Goal: Task Accomplishment & Management: Use online tool/utility

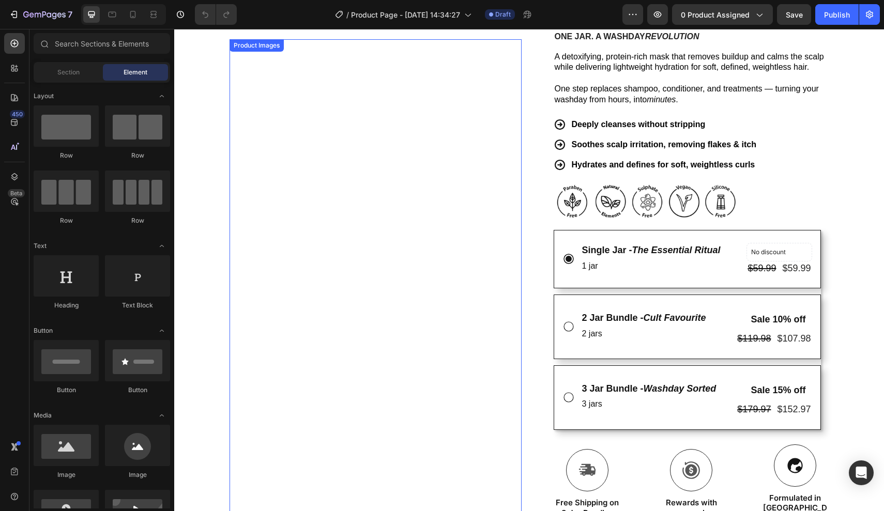
scroll to position [88, 0]
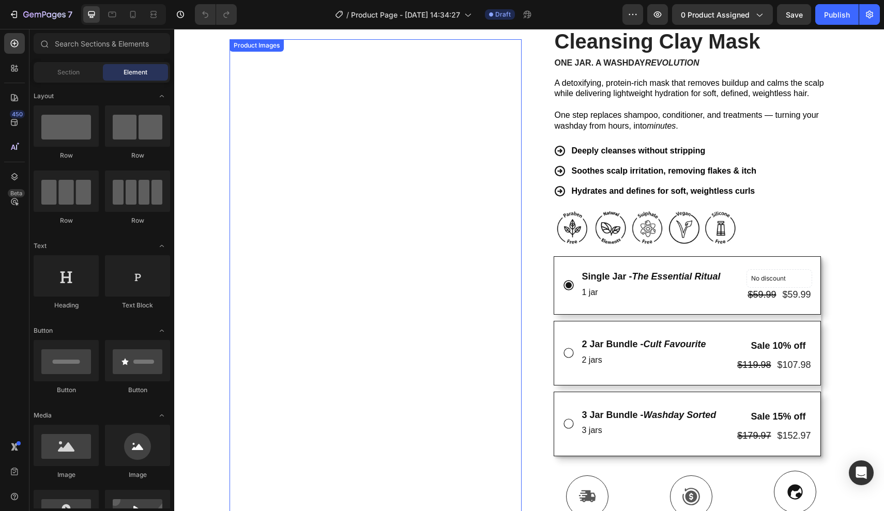
click at [436, 164] on img at bounding box center [376, 298] width 292 height 519
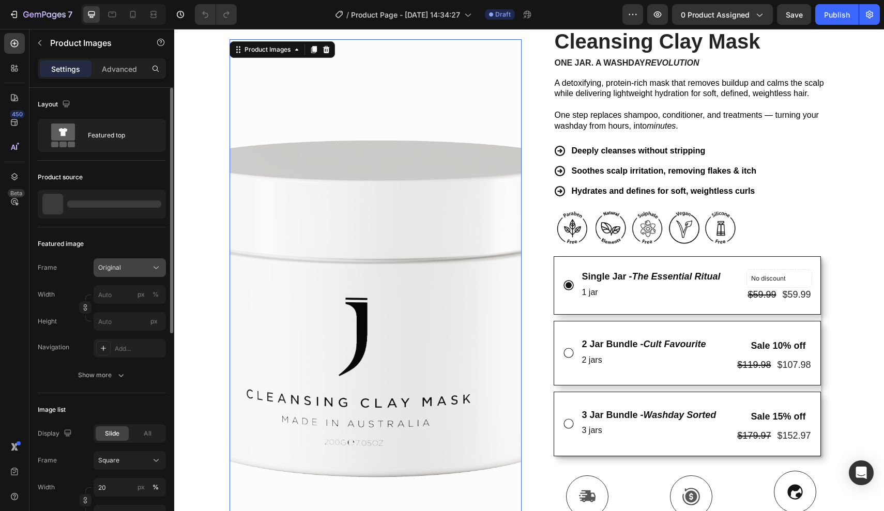
click at [123, 264] on div "Original" at bounding box center [123, 267] width 51 height 9
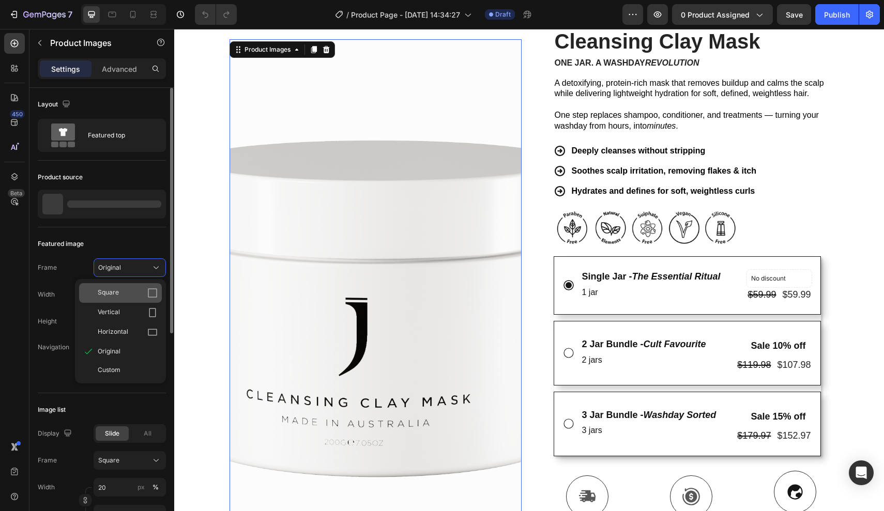
click at [128, 295] on div "Square" at bounding box center [128, 293] width 60 height 10
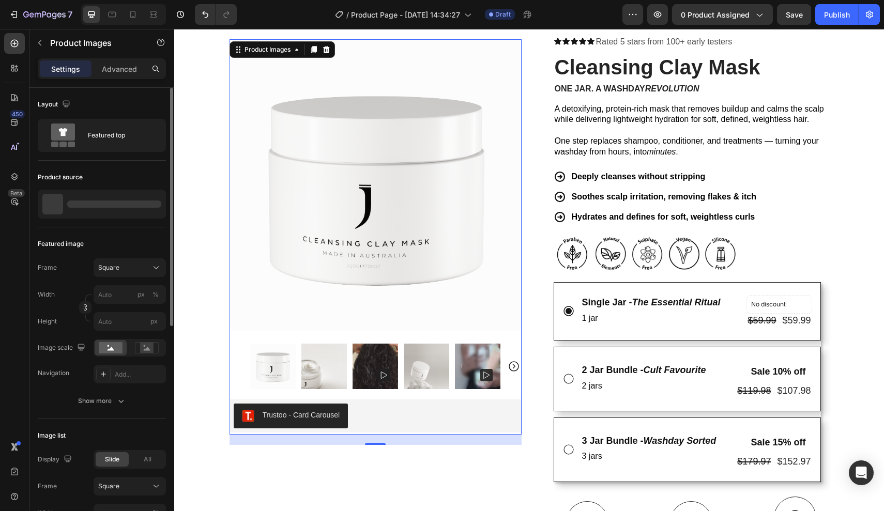
scroll to position [64, 0]
click at [320, 354] on img at bounding box center [324, 367] width 46 height 46
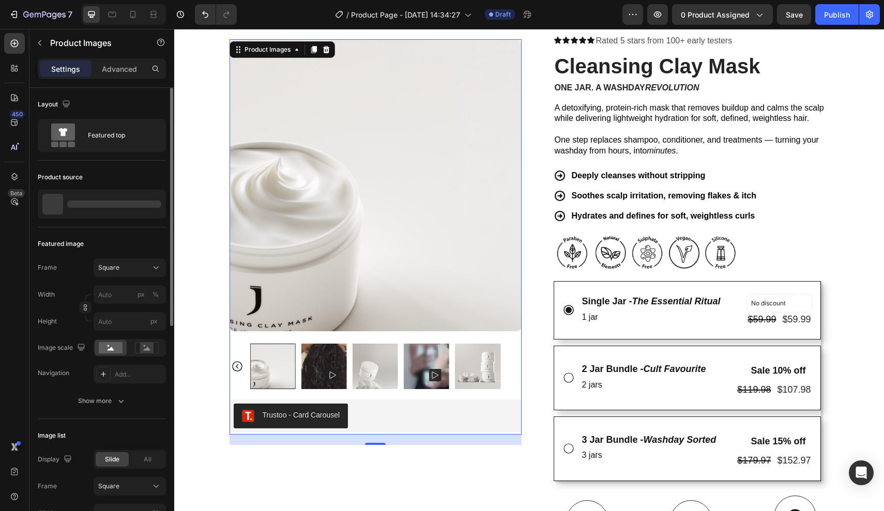
click at [333, 357] on img at bounding box center [324, 367] width 46 height 46
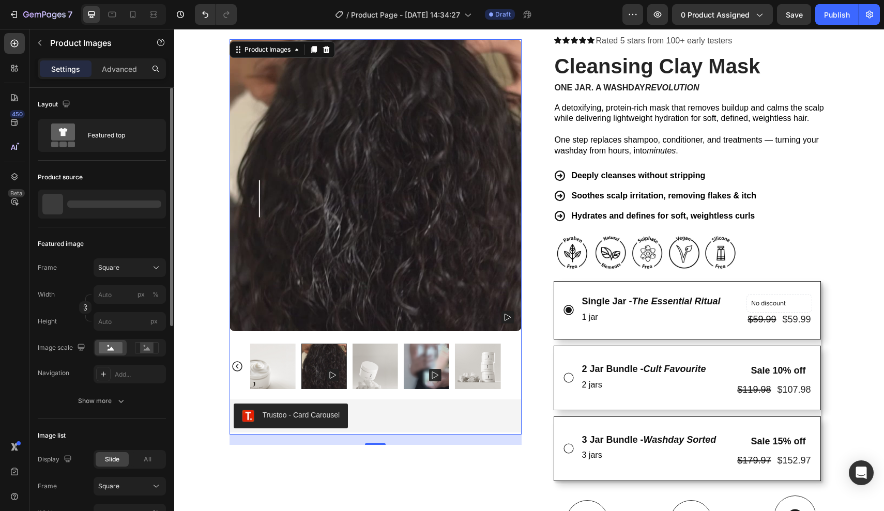
click at [357, 358] on img at bounding box center [376, 367] width 46 height 46
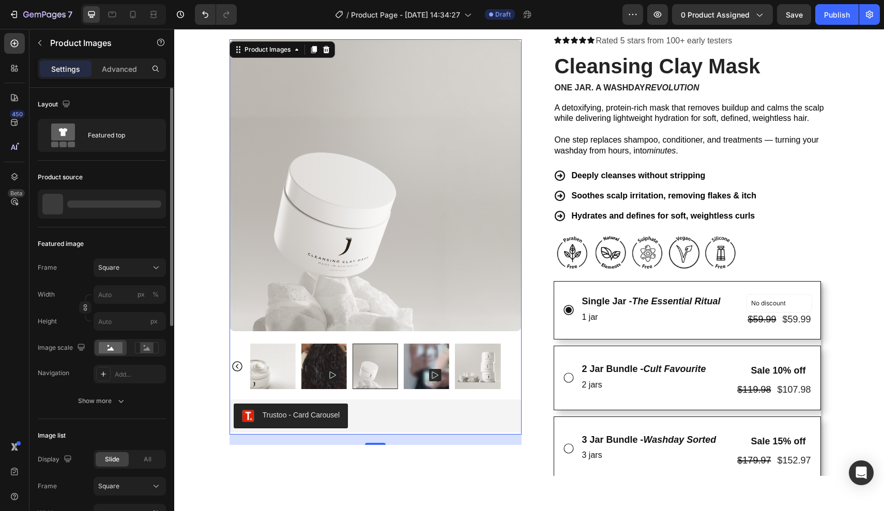
click at [419, 355] on img at bounding box center [427, 367] width 46 height 46
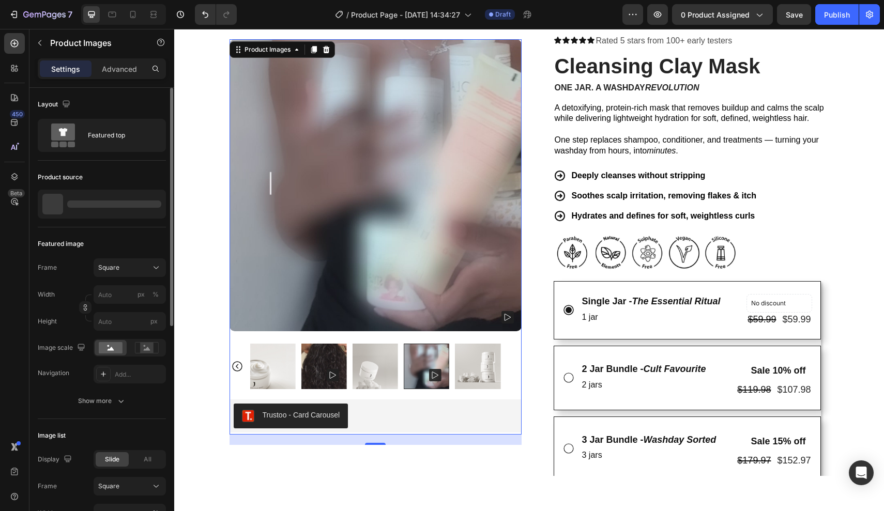
click at [449, 355] on div at bounding box center [427, 367] width 46 height 46
click at [476, 358] on img at bounding box center [478, 367] width 46 height 46
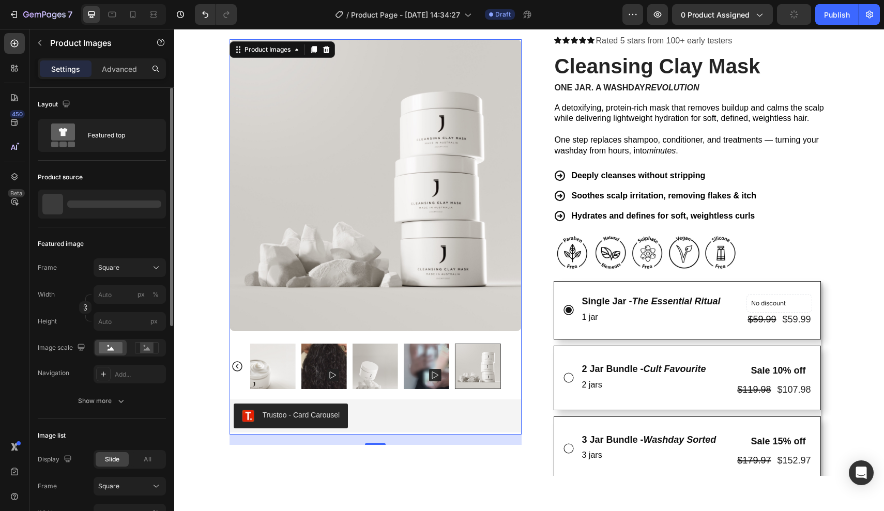
click at [274, 348] on img at bounding box center [273, 367] width 46 height 46
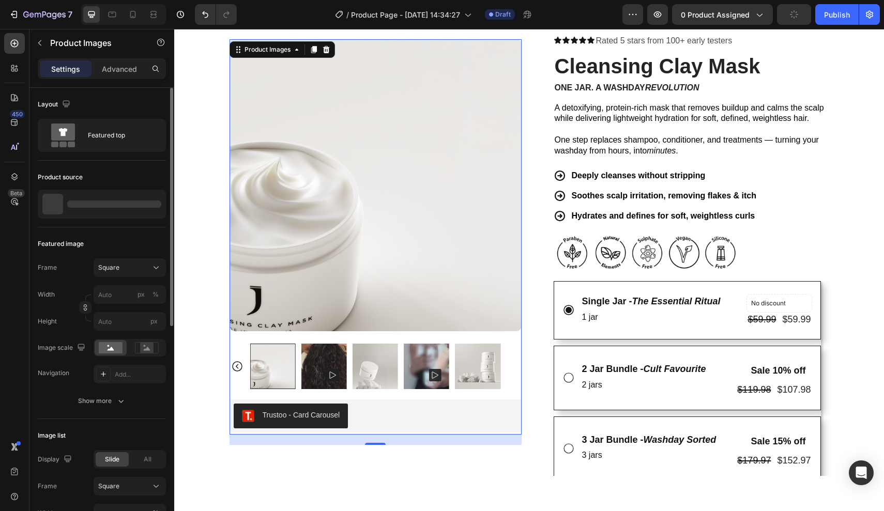
click at [236, 364] on icon "Carousel Back Arrow" at bounding box center [237, 366] width 12 height 12
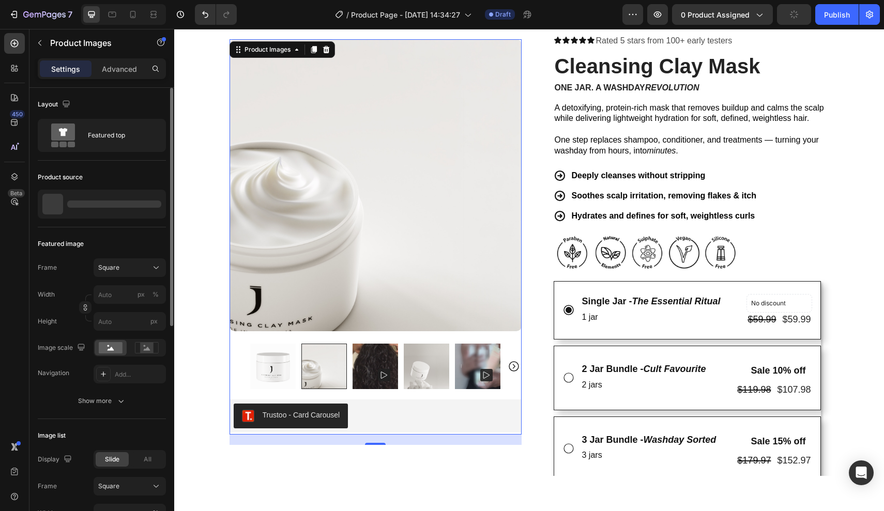
click at [280, 365] on img at bounding box center [273, 367] width 46 height 46
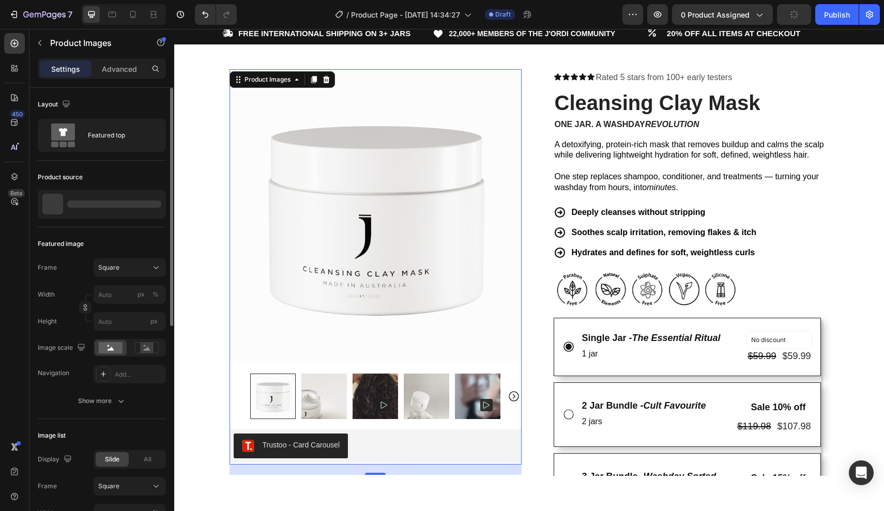
scroll to position [24, 0]
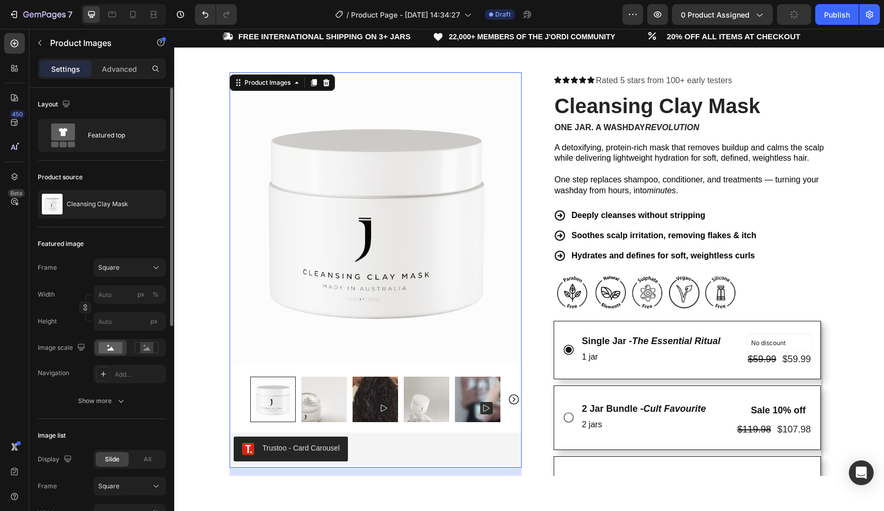
click at [310, 264] on img at bounding box center [376, 218] width 292 height 292
click at [151, 346] on rect at bounding box center [146, 348] width 13 height 10
click at [118, 350] on rect at bounding box center [111, 347] width 24 height 11
click at [128, 271] on div "Square" at bounding box center [123, 267] width 51 height 9
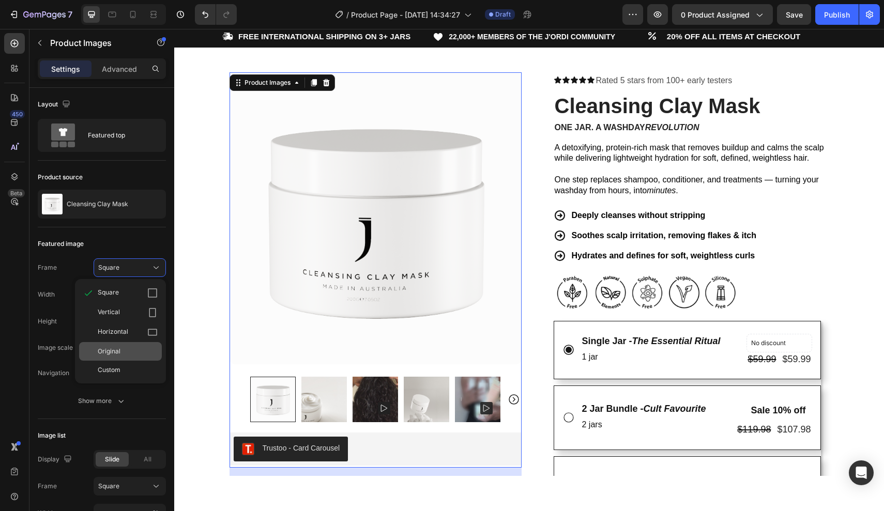
click at [128, 349] on div "Original" at bounding box center [128, 351] width 60 height 9
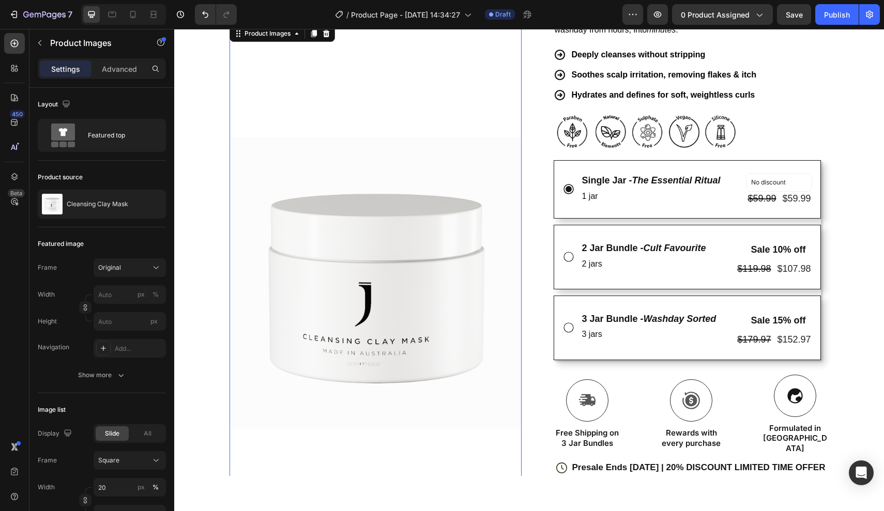
scroll to position [172, 0]
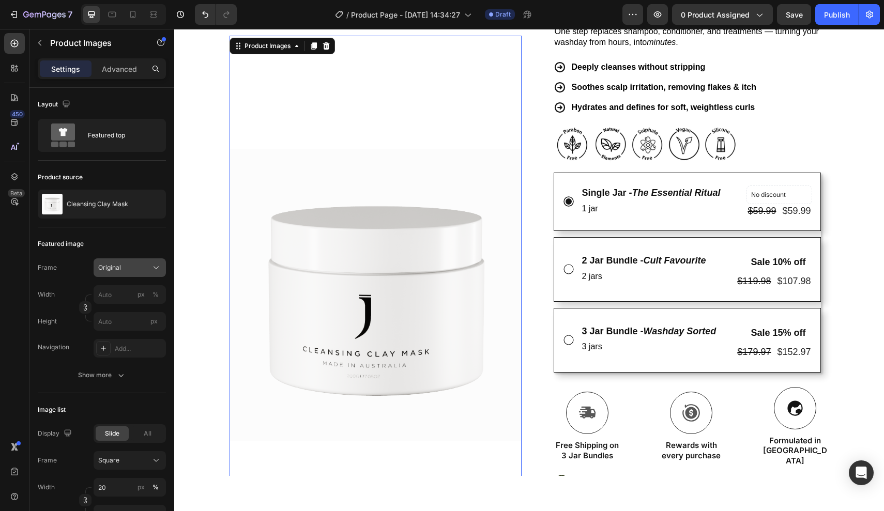
click at [108, 269] on span "Original" at bounding box center [109, 267] width 23 height 9
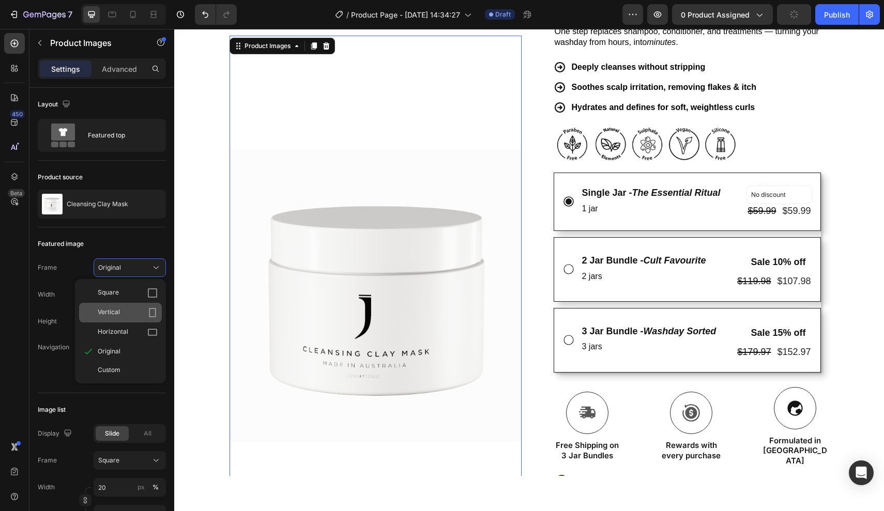
click at [116, 305] on div "Vertical" at bounding box center [120, 313] width 83 height 20
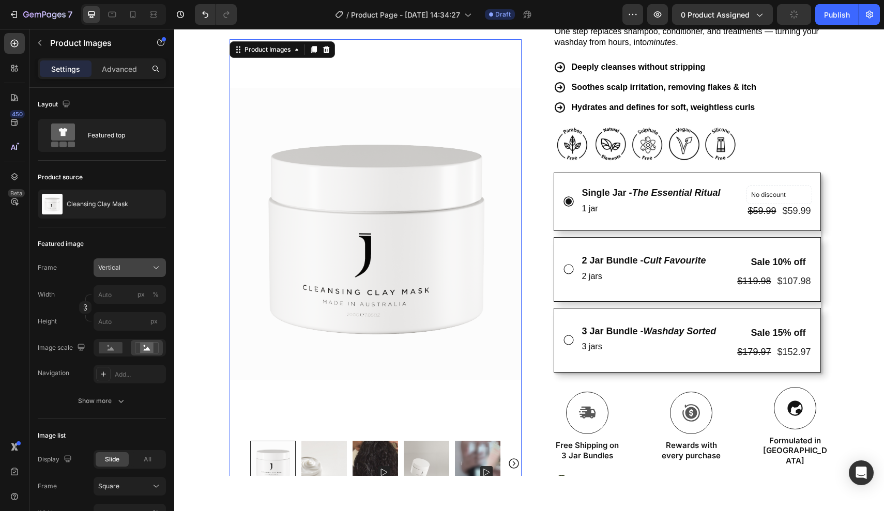
click at [132, 272] on div "Vertical" at bounding box center [123, 267] width 51 height 9
click at [127, 336] on span "Horizontal" at bounding box center [113, 332] width 31 height 10
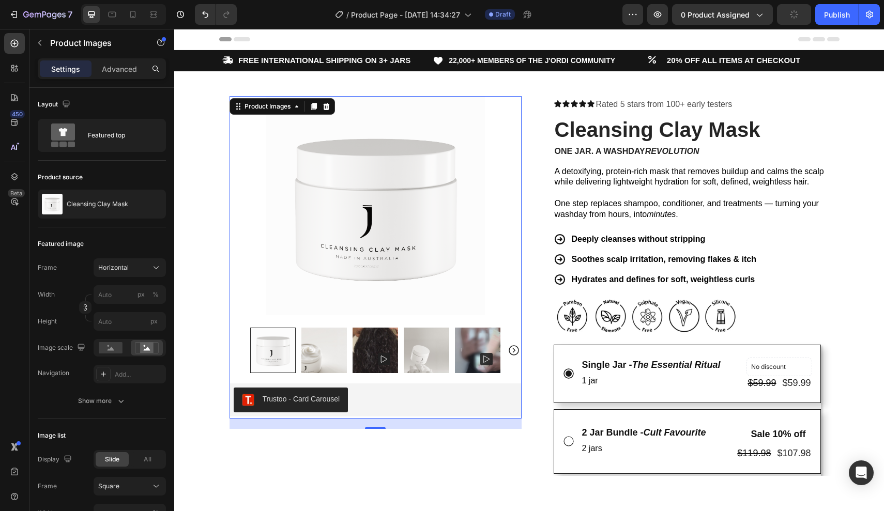
scroll to position [0, 0]
click at [314, 343] on img at bounding box center [324, 351] width 46 height 46
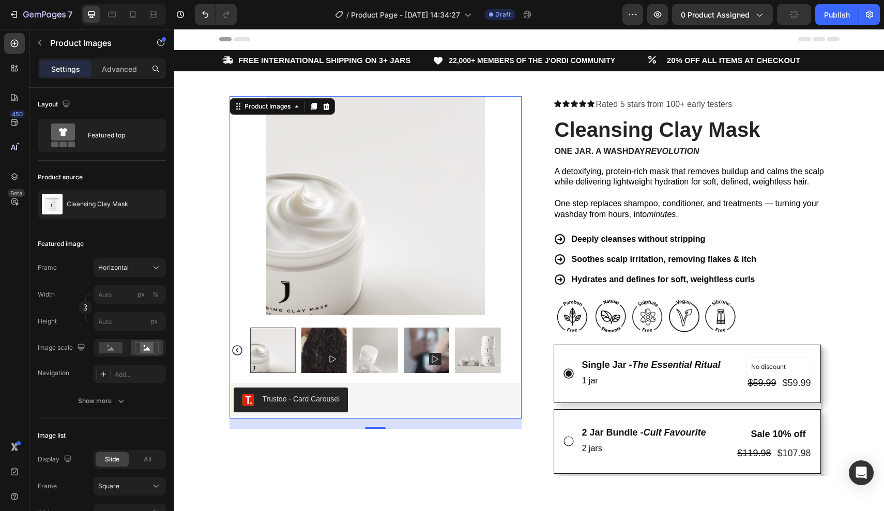
click at [264, 336] on div at bounding box center [273, 351] width 46 height 46
click at [146, 269] on div "Horizontal" at bounding box center [123, 267] width 51 height 9
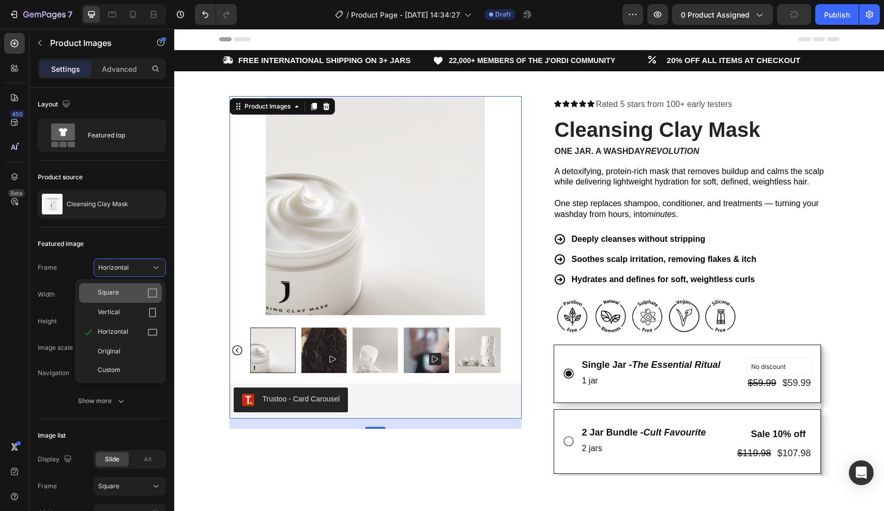
click at [138, 293] on div "Square" at bounding box center [128, 293] width 60 height 10
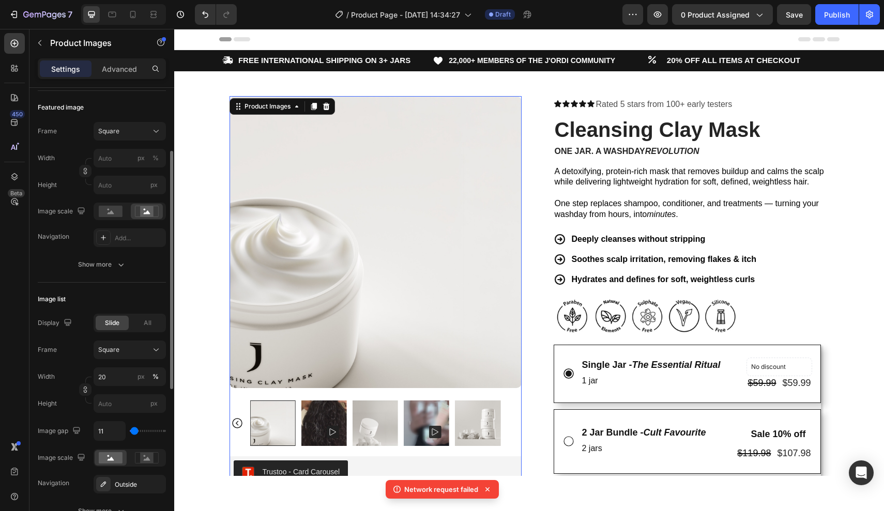
scroll to position [137, 0]
click at [149, 325] on span "All" at bounding box center [148, 322] width 8 height 9
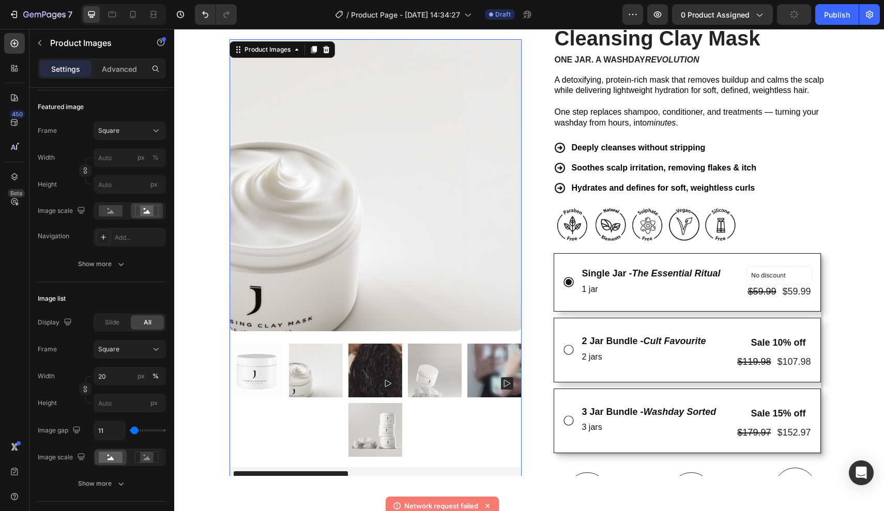
scroll to position [98, 0]
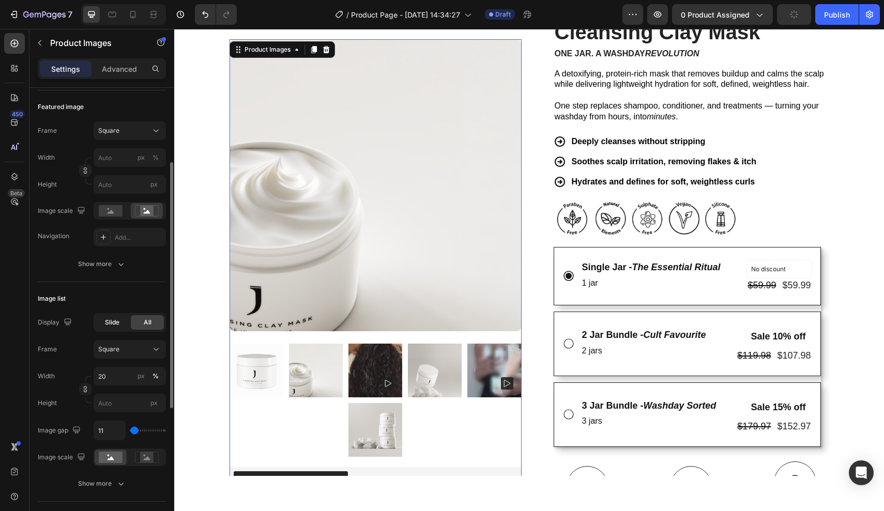
click at [111, 320] on span "Slide" at bounding box center [112, 322] width 14 height 9
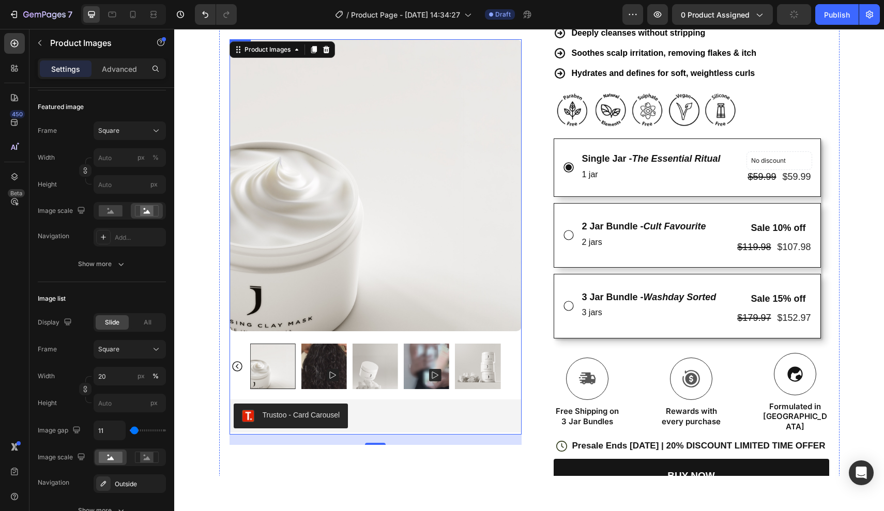
scroll to position [213, 0]
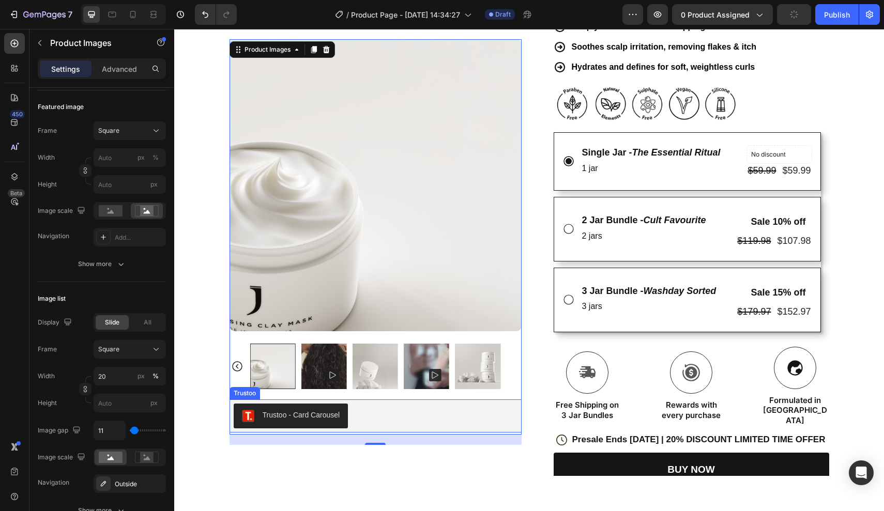
click at [348, 417] on button "Trustoo - Card Carousel" at bounding box center [291, 416] width 115 height 25
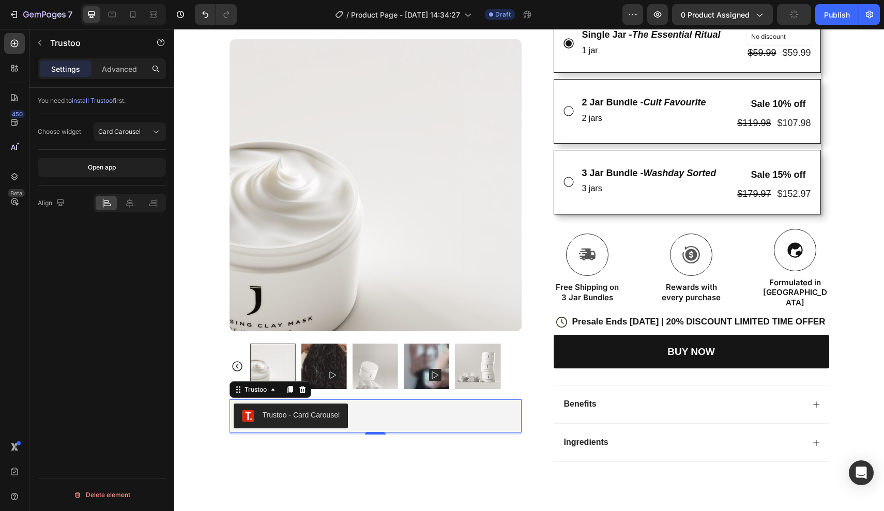
scroll to position [465, 0]
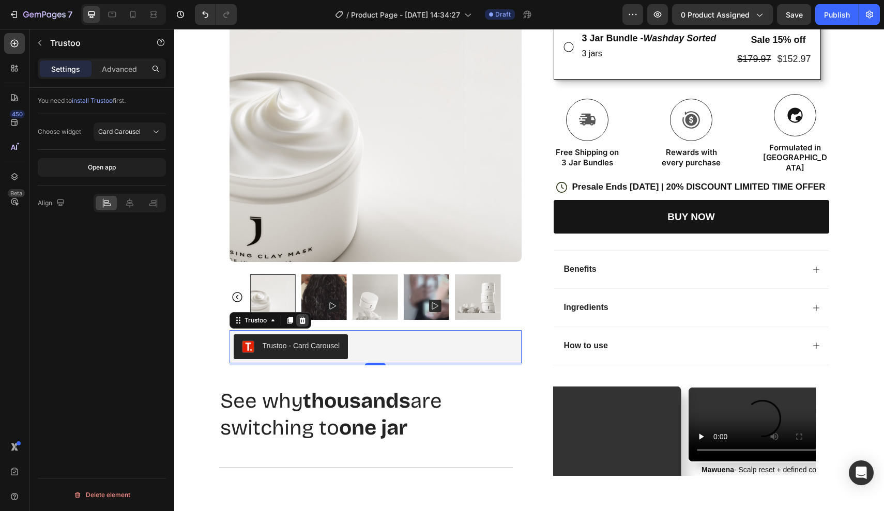
click at [301, 317] on icon at bounding box center [302, 320] width 7 height 7
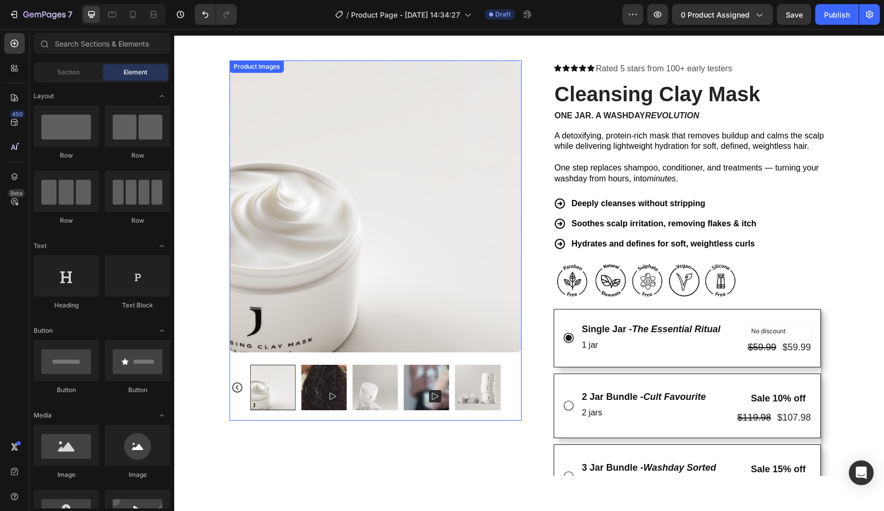
scroll to position [11, 0]
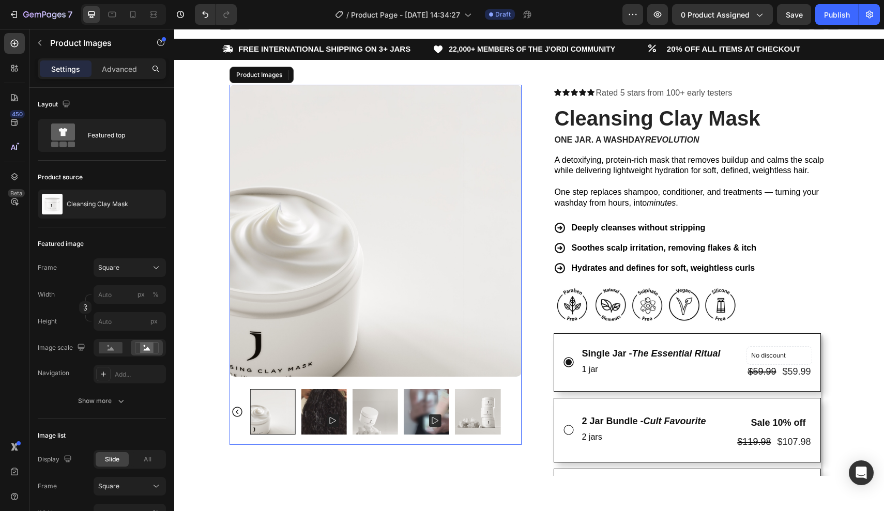
click at [239, 409] on icon "Carousel Back Arrow" at bounding box center [237, 412] width 12 height 12
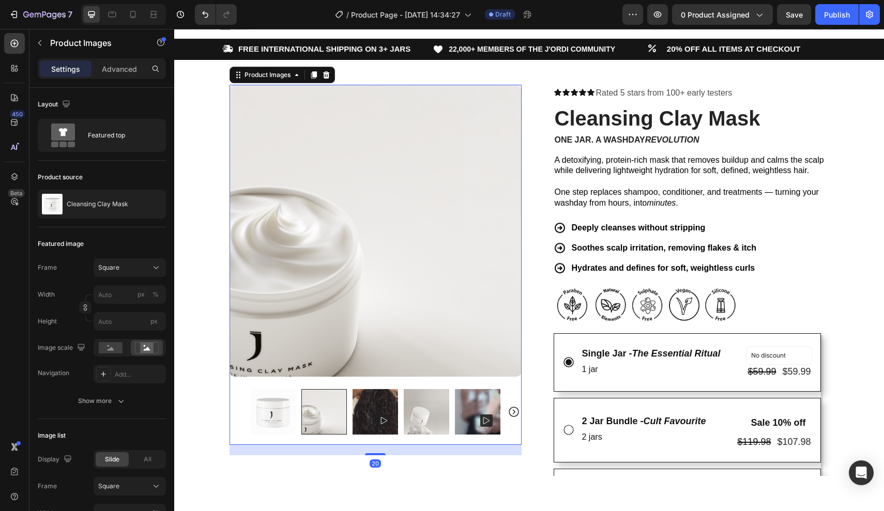
click at [274, 412] on img at bounding box center [273, 412] width 46 height 46
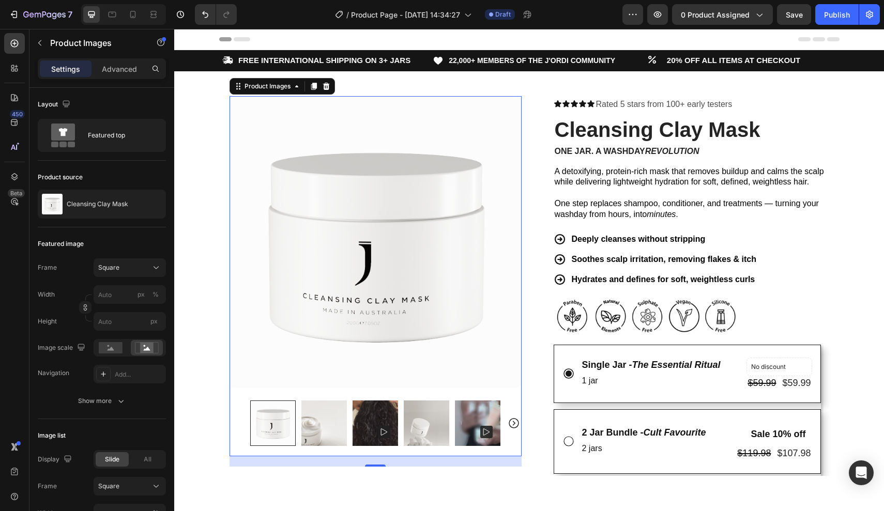
scroll to position [0, 0]
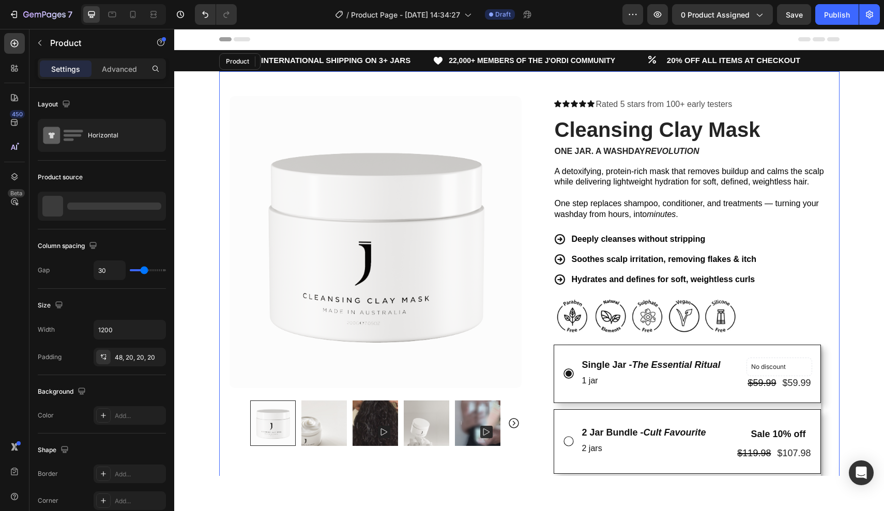
click at [491, 82] on div "Product Images 20 Row Icon Icon Icon Icon Icon Icon List Rated 5 stars from 100…" at bounding box center [529, 456] width 621 height 770
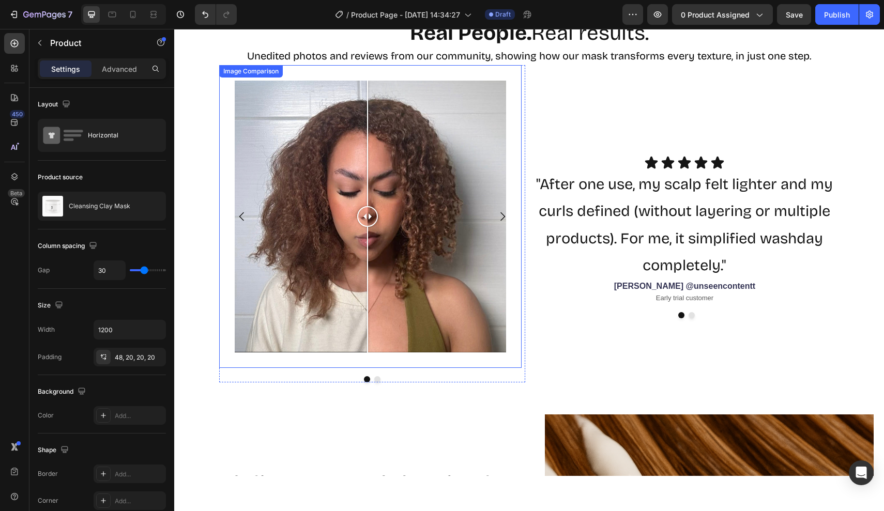
scroll to position [1236, 0]
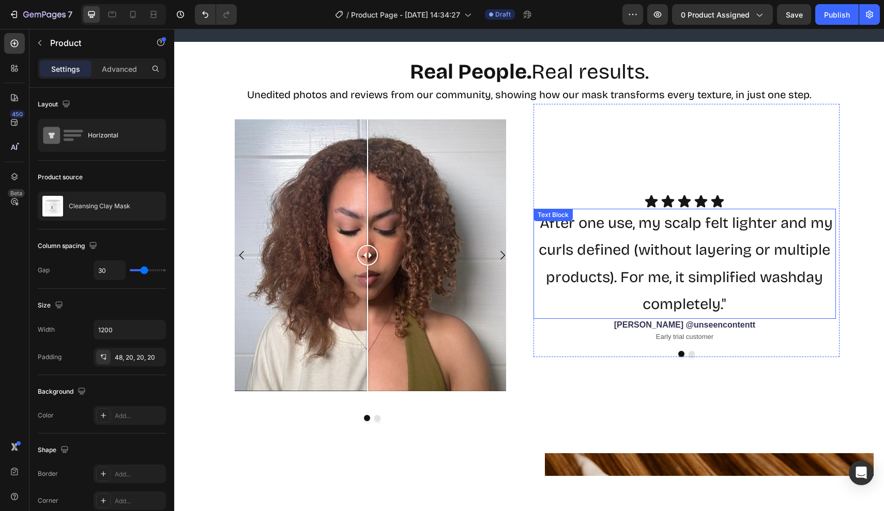
click at [584, 234] on p ""After one use, my scalp felt lighter and my curls defined (without layering or…" at bounding box center [685, 264] width 301 height 108
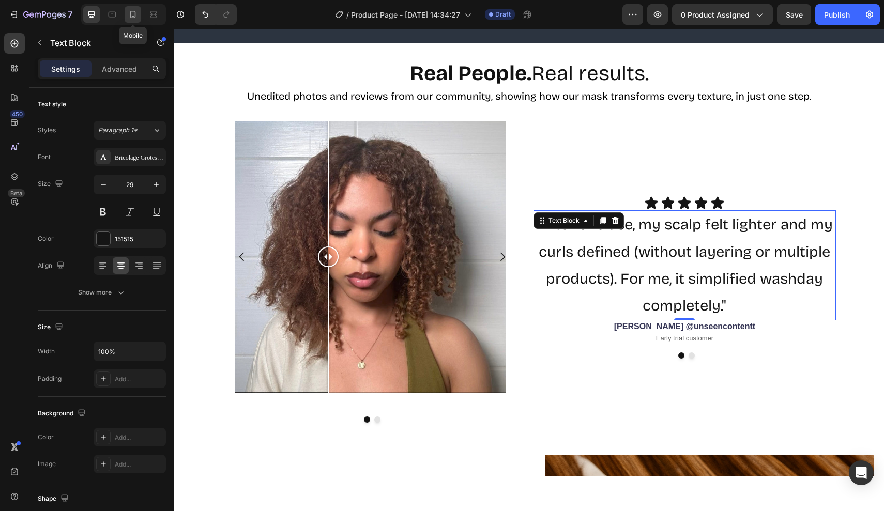
click at [133, 13] on icon at bounding box center [133, 14] width 10 height 10
type input "14"
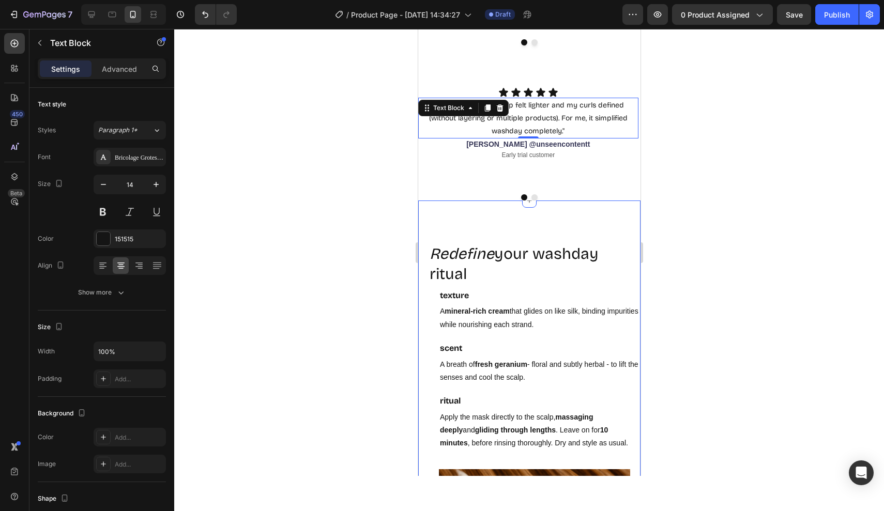
scroll to position [1594, 0]
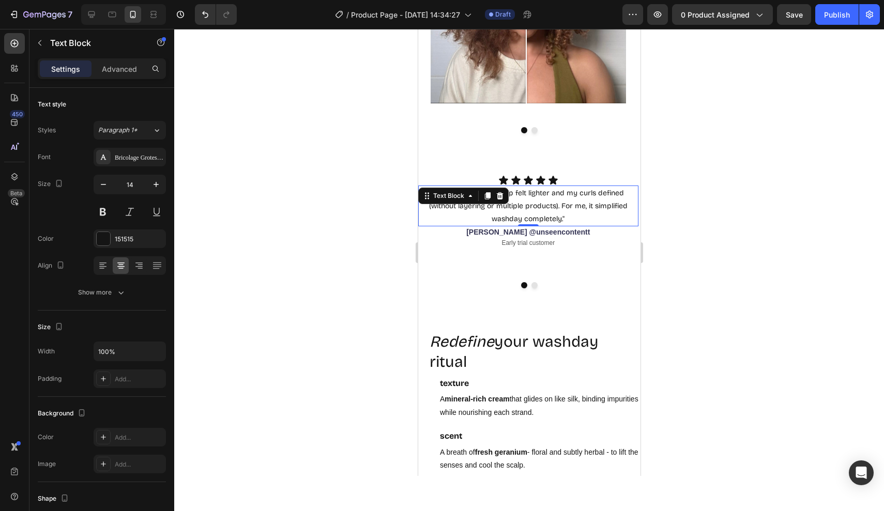
click at [586, 215] on p ""After one use, my scalp felt lighter and my curls defined (without layering or…" at bounding box center [528, 206] width 218 height 39
drag, startPoint x: 577, startPoint y: 215, endPoint x: 354, endPoint y: 165, distance: 228.3
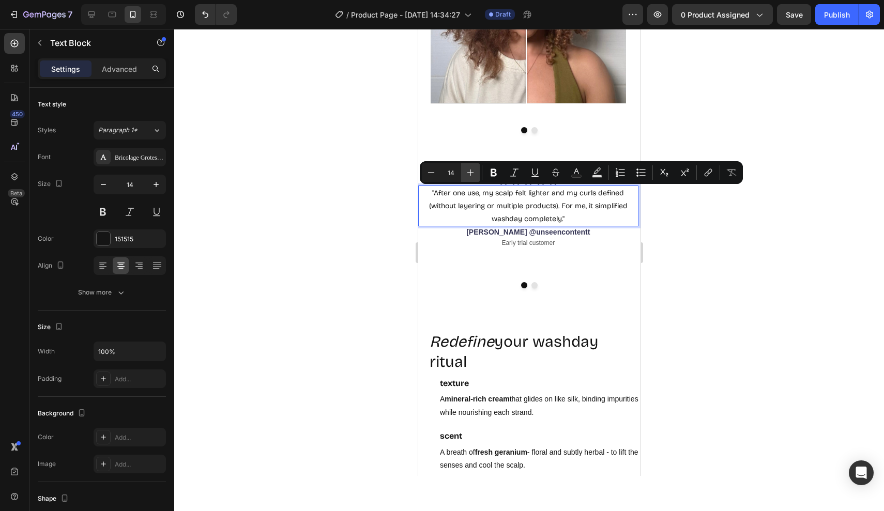
click at [476, 174] on button "Plus" at bounding box center [470, 172] width 19 height 19
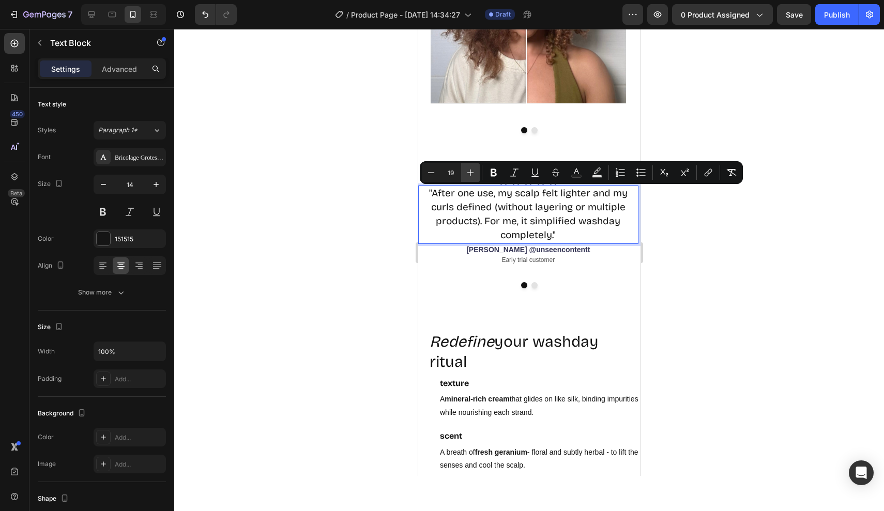
click at [476, 174] on button "Plus" at bounding box center [470, 172] width 19 height 19
type input "20"
click at [724, 233] on div at bounding box center [529, 270] width 710 height 482
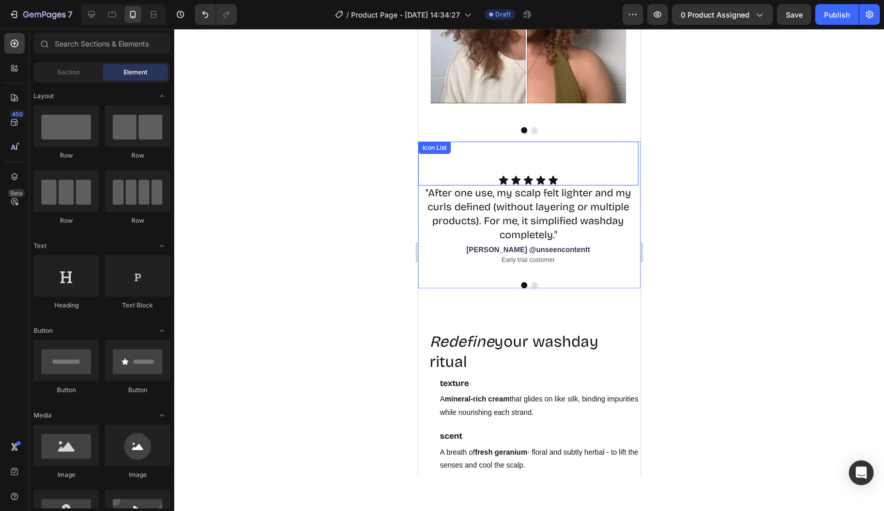
click at [588, 171] on div "Icon Icon Icon Icon Icon Icon List" at bounding box center [528, 164] width 220 height 44
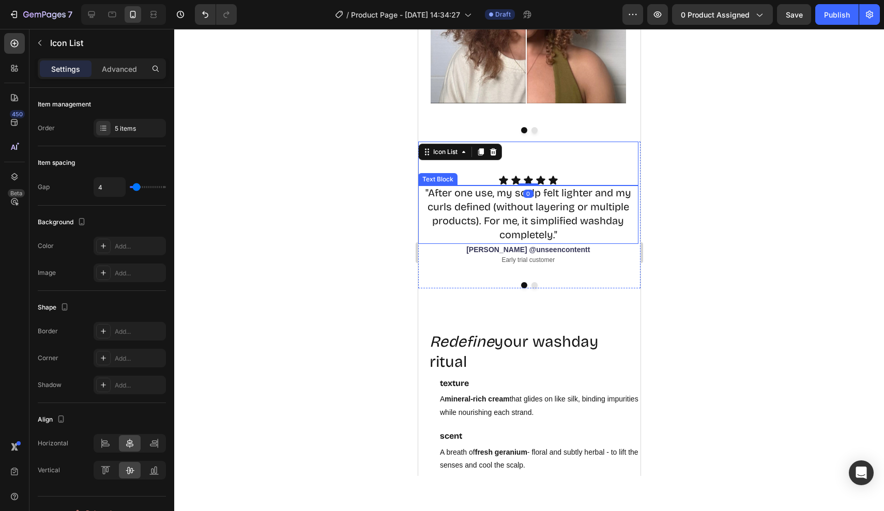
click at [581, 215] on span ""After one use, my scalp felt lighter and my curls defined (without layering or…" at bounding box center [528, 214] width 206 height 55
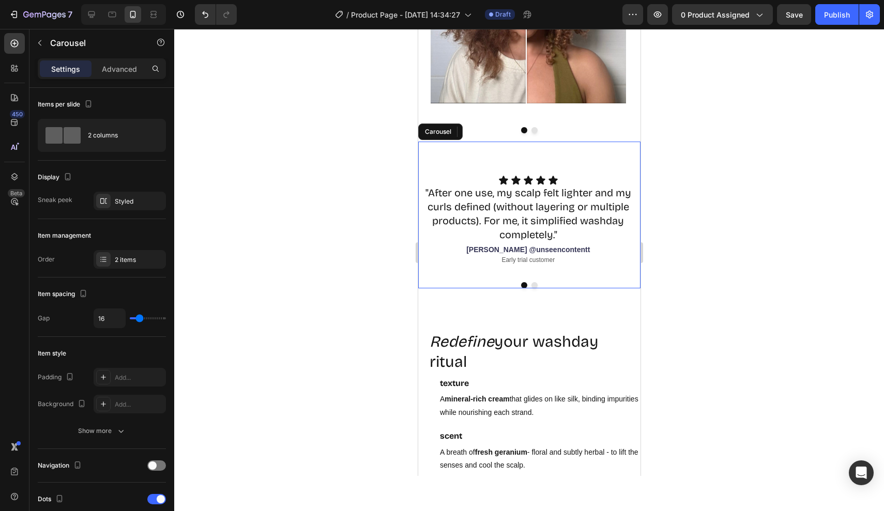
click at [535, 285] on button "Dot" at bounding box center [534, 285] width 6 height 6
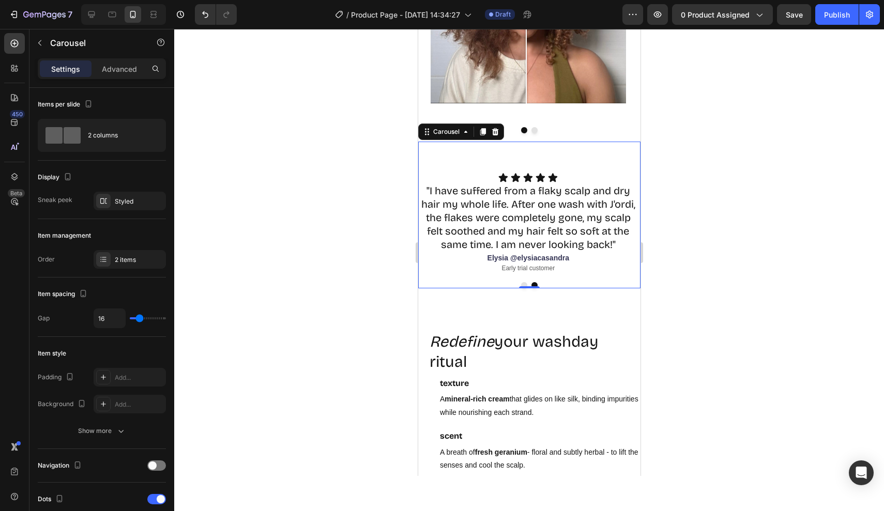
click at [522, 284] on button "Dot" at bounding box center [524, 285] width 6 height 6
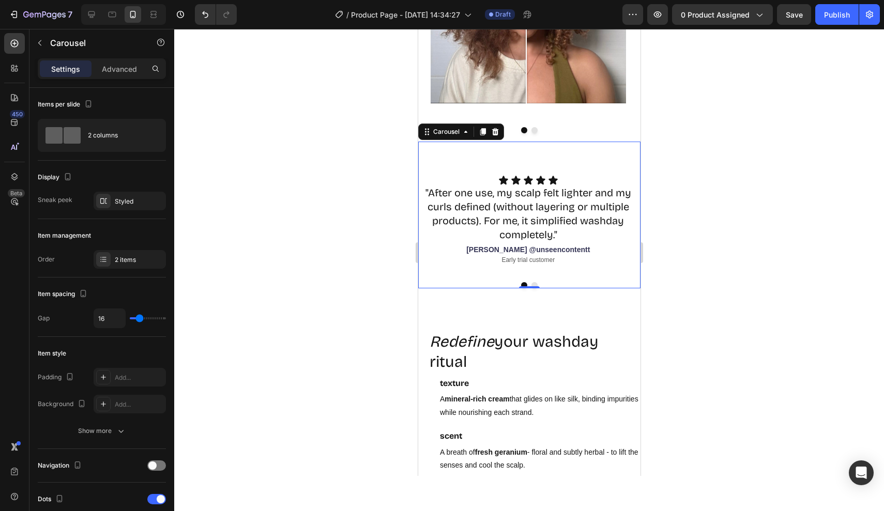
click at [537, 284] on button "Dot" at bounding box center [534, 285] width 6 height 6
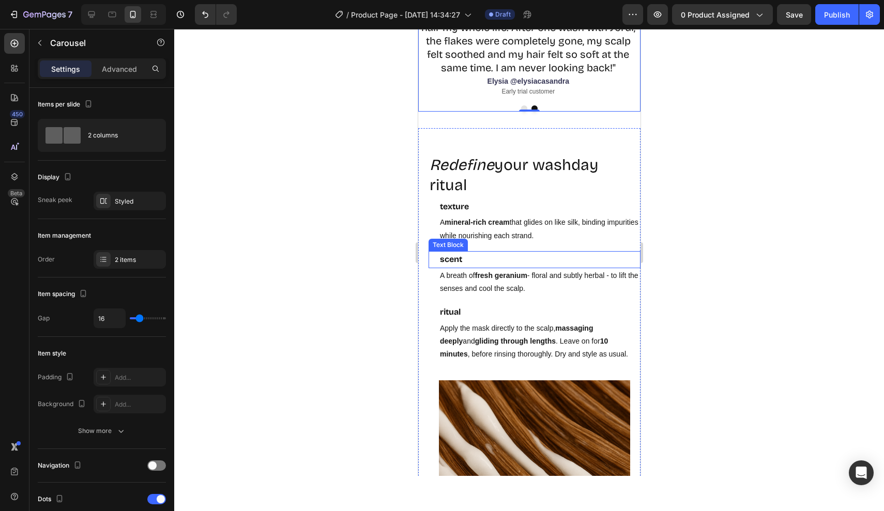
scroll to position [1772, 0]
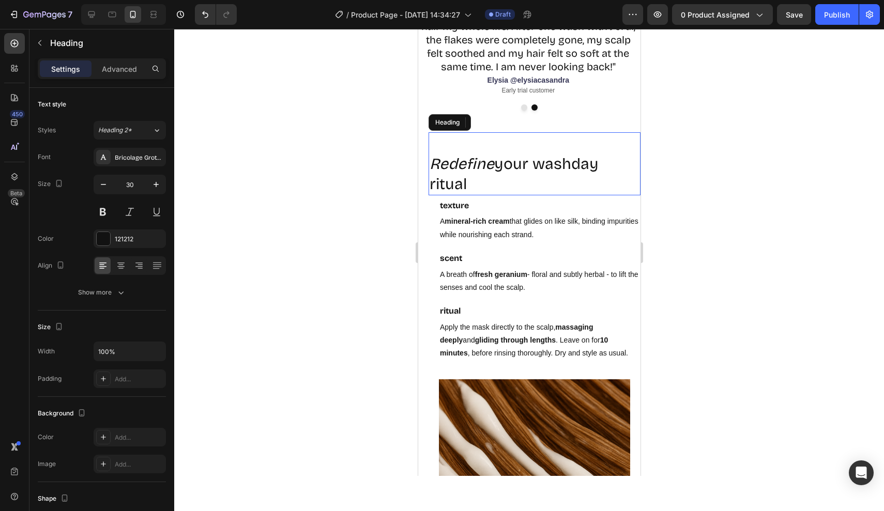
click at [520, 174] on h2 "Redefine your washday ritual" at bounding box center [534, 174] width 212 height 42
click at [125, 71] on p "Advanced" at bounding box center [119, 69] width 35 height 11
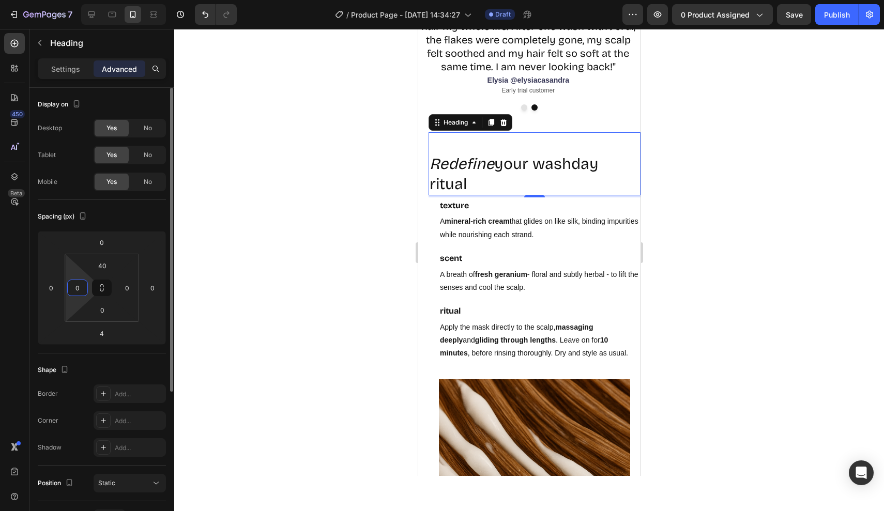
click at [81, 286] on input "0" at bounding box center [78, 288] width 16 height 16
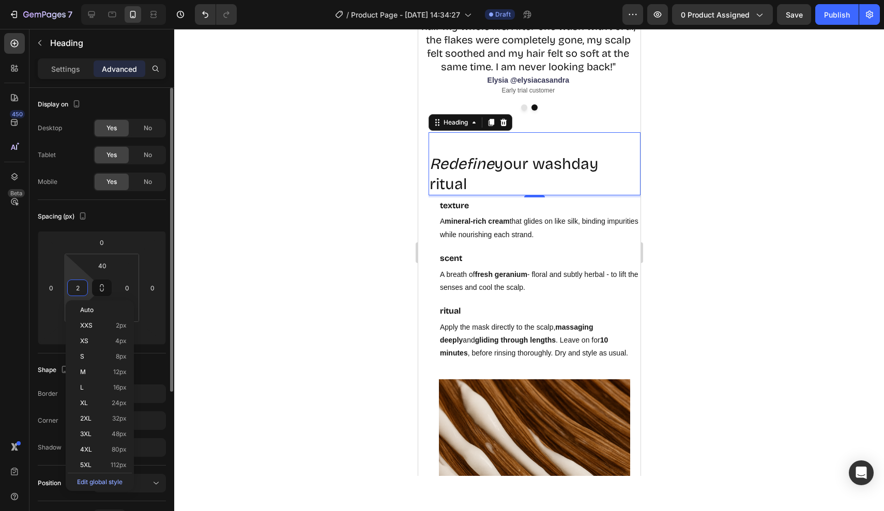
type input "20"
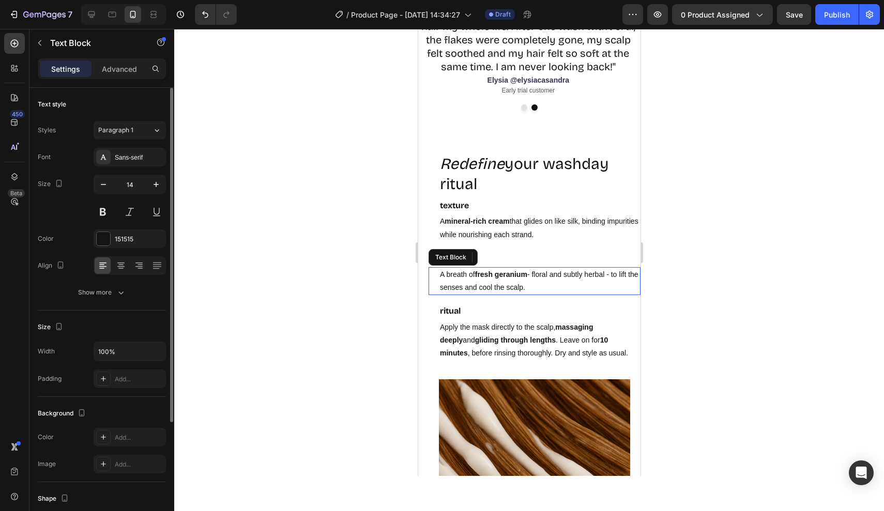
click at [486, 292] on p "A breath of fresh geranium - floral and subtly herbal - to lift the senses and …" at bounding box center [540, 281] width 200 height 26
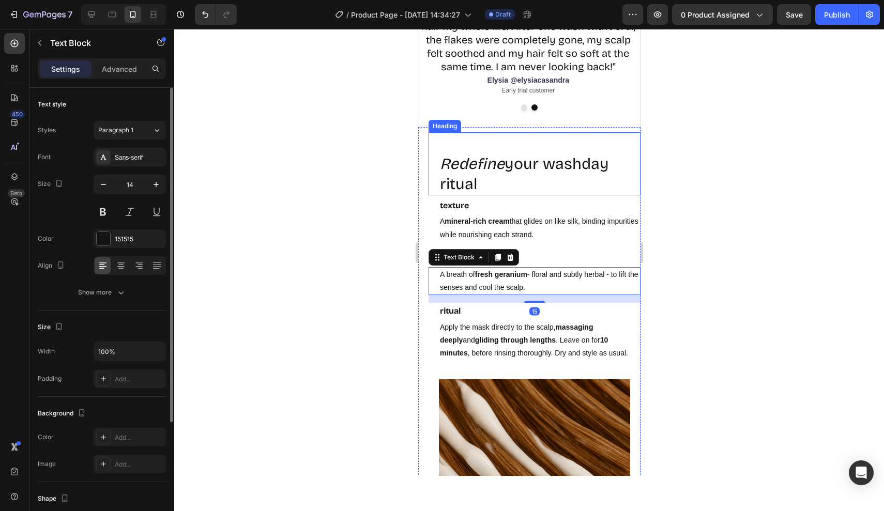
click at [492, 164] on icon "Redefine" at bounding box center [472, 164] width 65 height 19
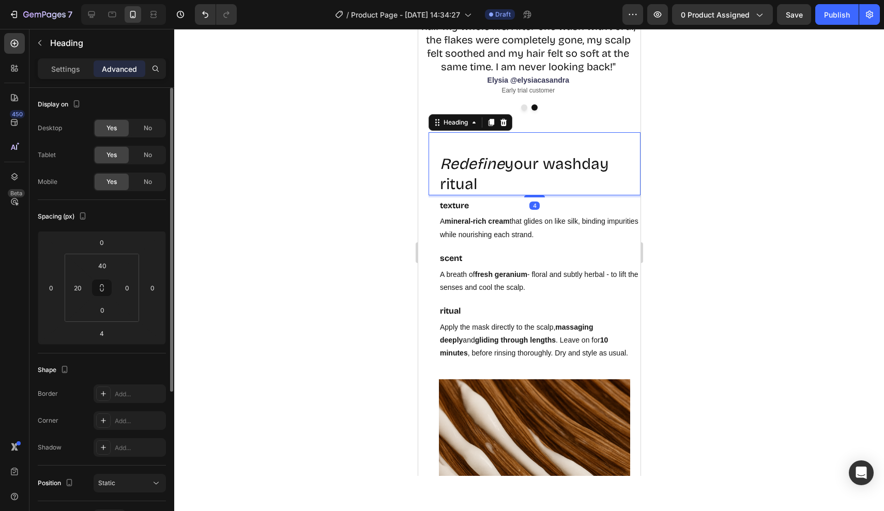
click at [501, 178] on h2 "Redefine your washday ritual" at bounding box center [540, 174] width 202 height 42
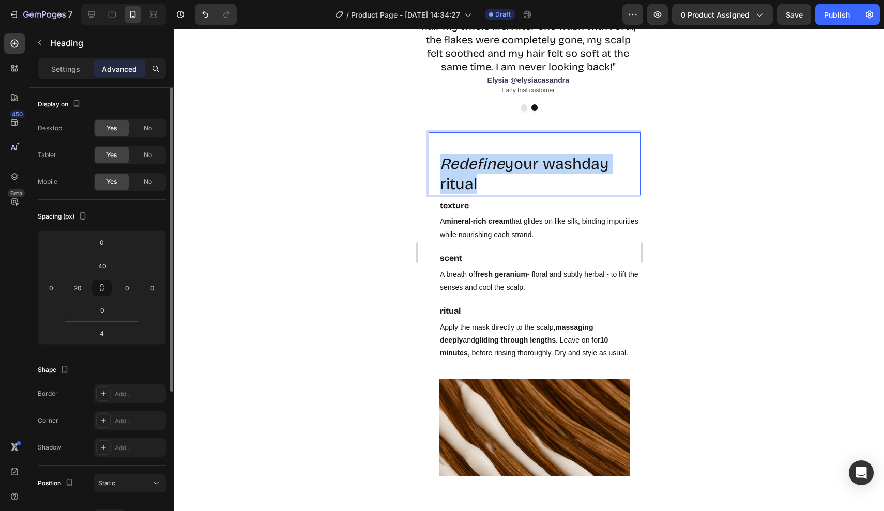
drag, startPoint x: 501, startPoint y: 178, endPoint x: 404, endPoint y: 144, distance: 102.5
click at [418, 144] on html "iPhone 15 Pro Max ( 430 px) iPhone 13 Mini iPhone 13 Pro iPhone 11 Pro Max iPho…" at bounding box center [529, 464] width 222 height 4414
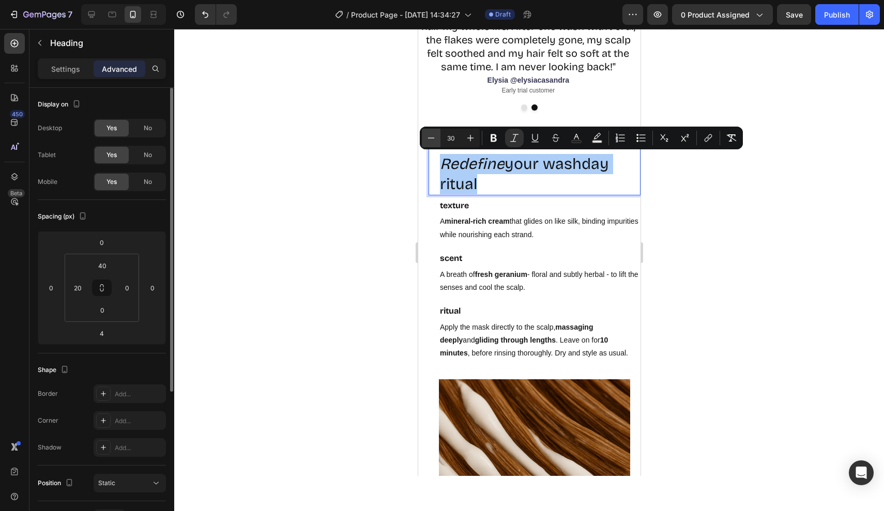
click at [430, 143] on icon "Editor contextual toolbar" at bounding box center [431, 138] width 10 height 10
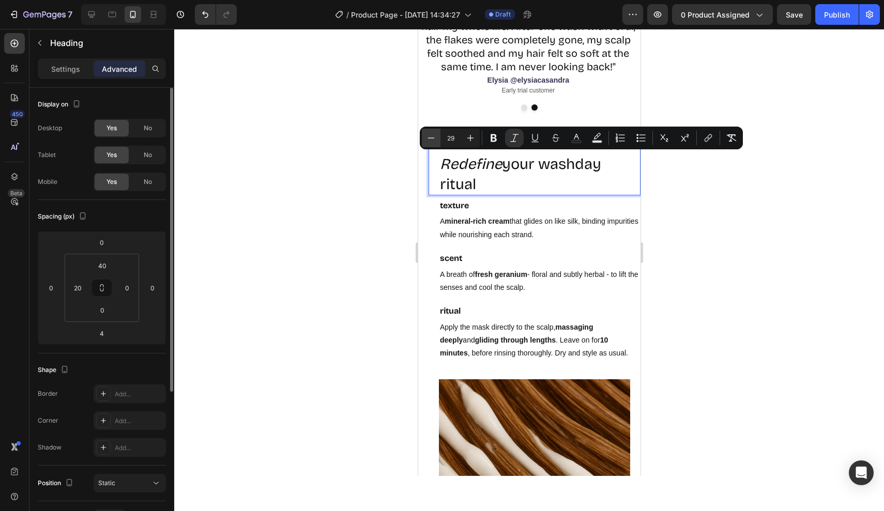
click at [430, 143] on icon "Editor contextual toolbar" at bounding box center [431, 138] width 10 height 10
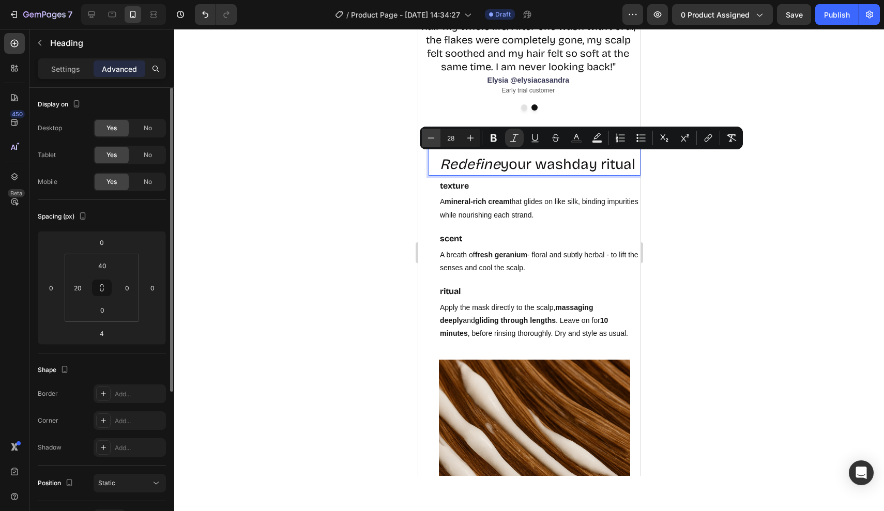
click at [430, 143] on icon "Editor contextual toolbar" at bounding box center [431, 138] width 10 height 10
type input "27"
click at [636, 241] on p "scent" at bounding box center [540, 239] width 200 height 15
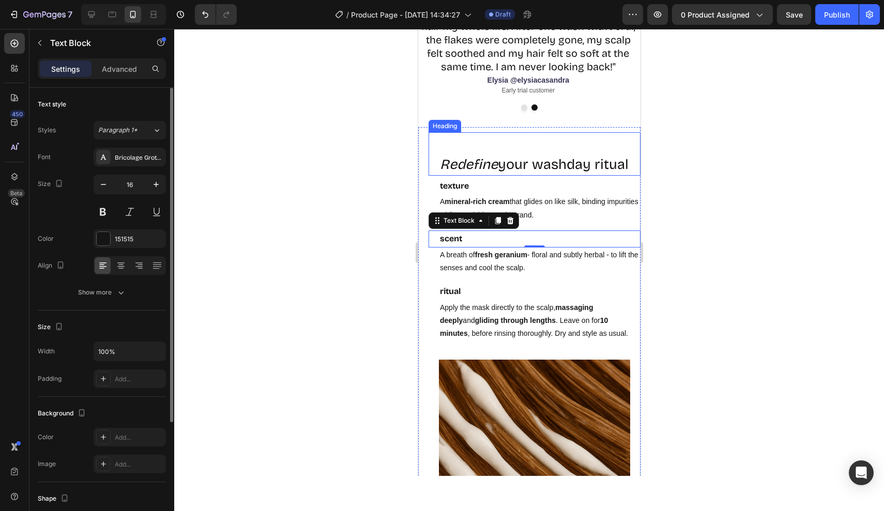
click at [598, 159] on span "Redefine your washday ritual" at bounding box center [534, 164] width 189 height 17
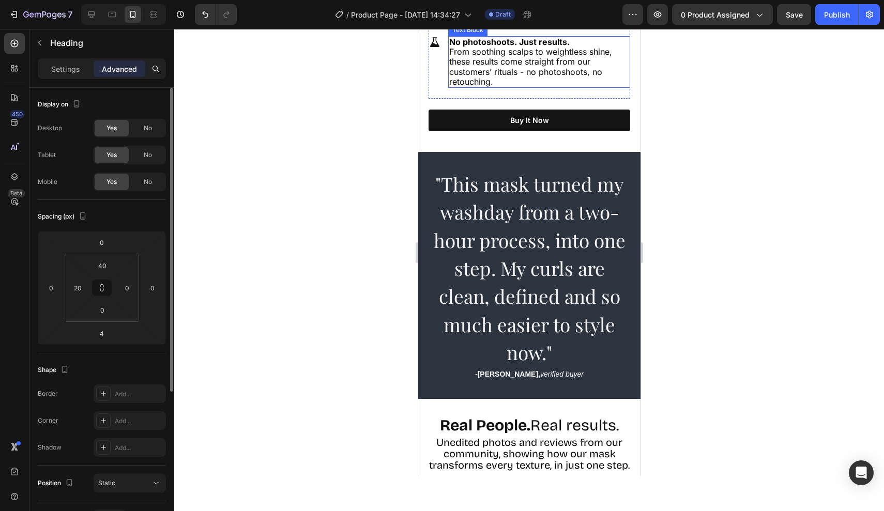
scroll to position [1283, 0]
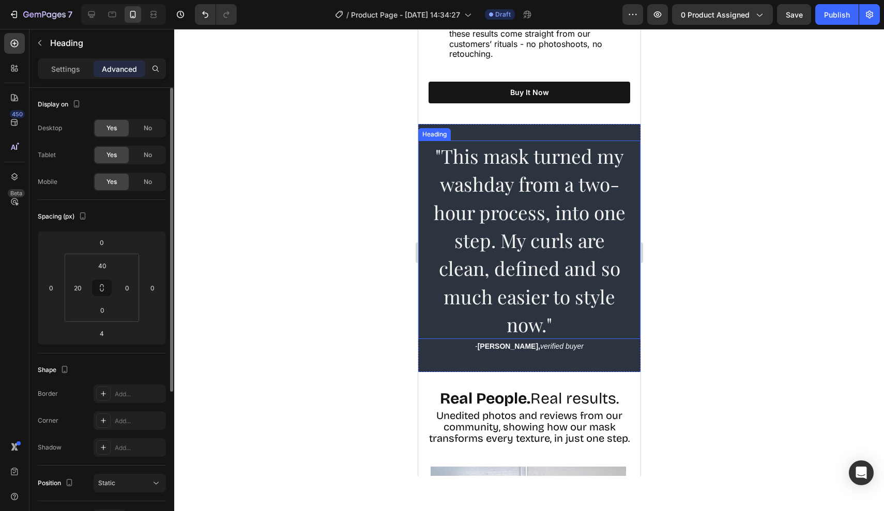
click at [482, 183] on h2 ""This mask turned my washday from a two-hour process, into one step. My curls a…" at bounding box center [529, 240] width 198 height 199
click at [606, 340] on p "- [PERSON_NAME], verified buyer" at bounding box center [529, 346] width 220 height 13
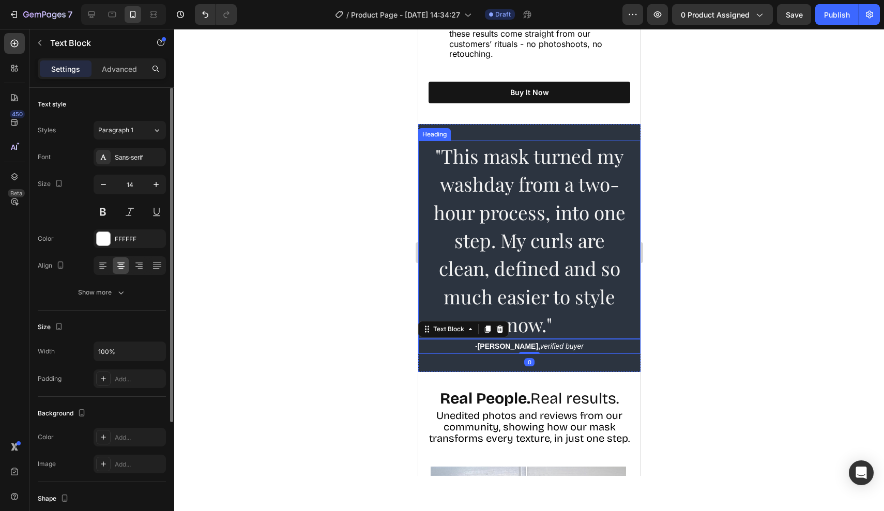
click at [581, 311] on h2 ""This mask turned my washday from a two-hour process, into one step. My curls a…" at bounding box center [529, 240] width 198 height 199
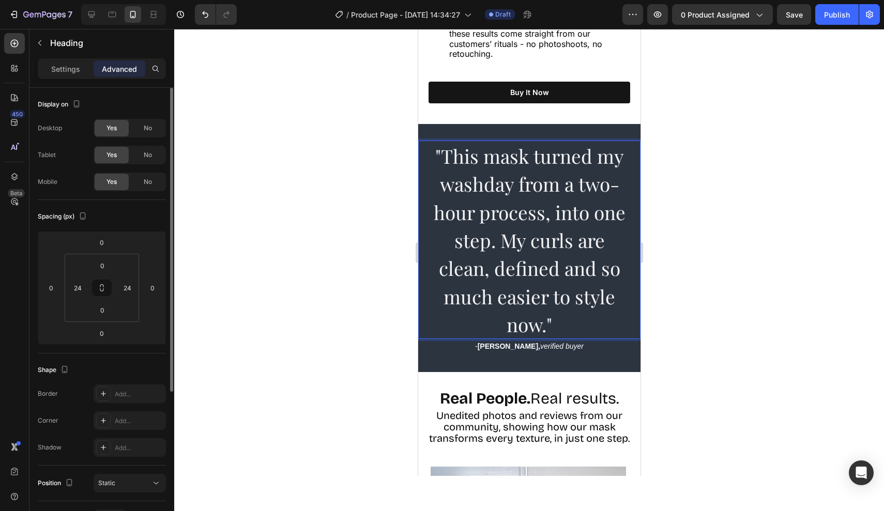
click at [581, 311] on h2 ""This mask turned my washday from a two-hour process, into one step. My curls a…" at bounding box center [529, 240] width 198 height 199
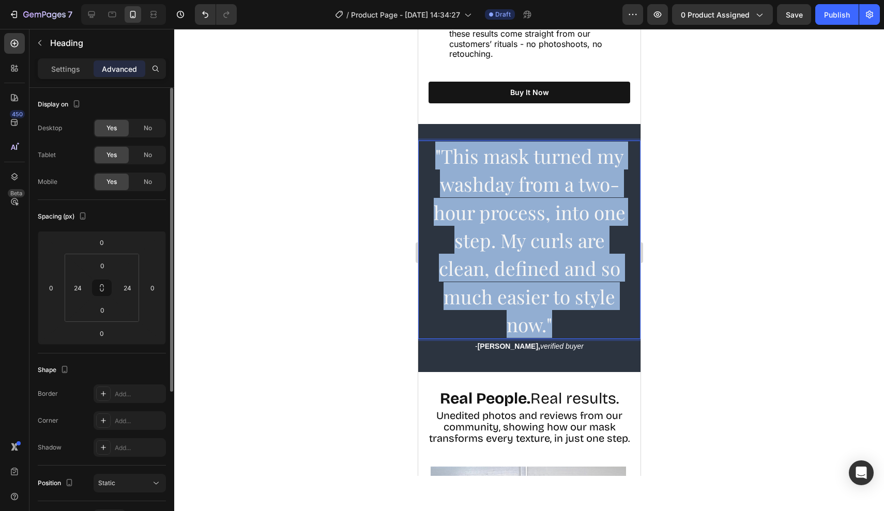
drag, startPoint x: 581, startPoint y: 311, endPoint x: 381, endPoint y: 123, distance: 274.7
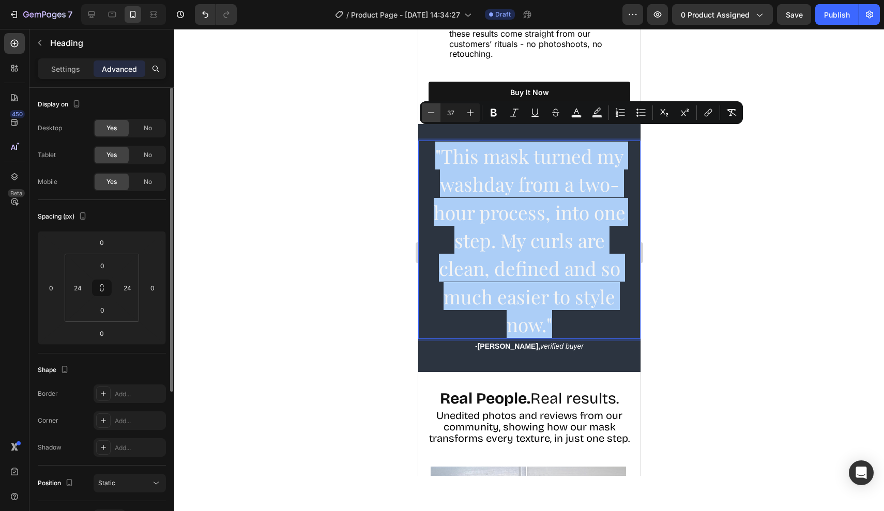
click at [431, 112] on icon "Editor contextual toolbar" at bounding box center [431, 113] width 10 height 10
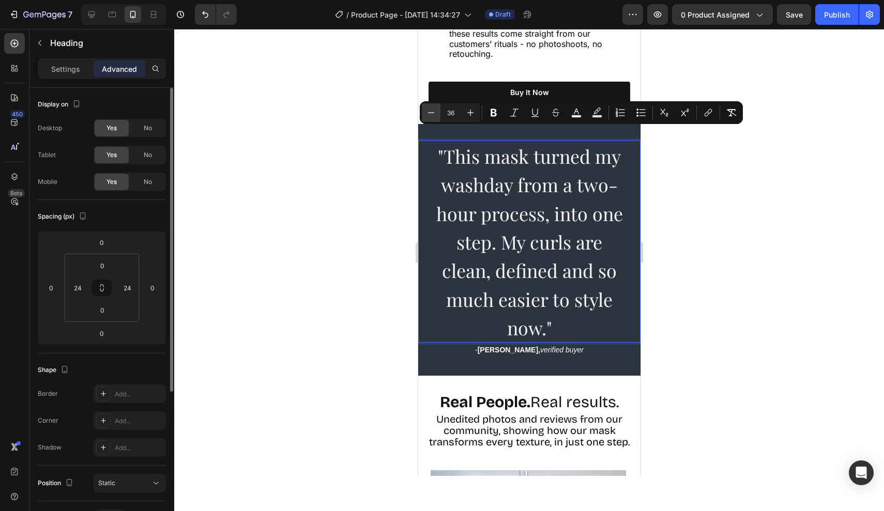
click at [431, 112] on icon "Editor contextual toolbar" at bounding box center [431, 113] width 10 height 10
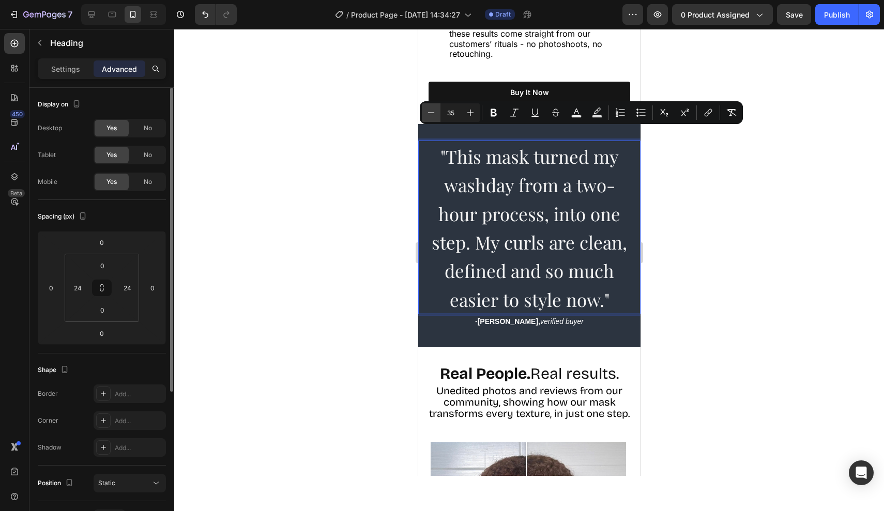
click at [431, 112] on icon "Editor contextual toolbar" at bounding box center [431, 113] width 10 height 10
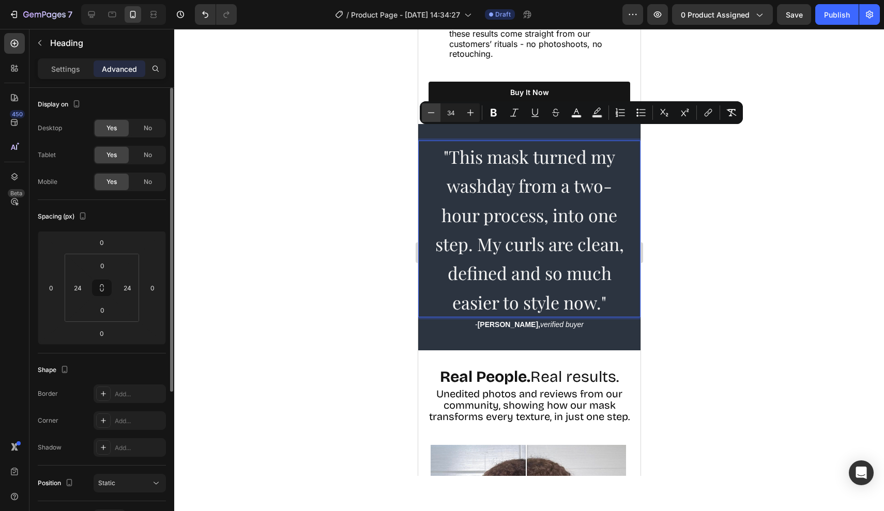
click at [431, 112] on icon "Editor contextual toolbar" at bounding box center [431, 113] width 10 height 10
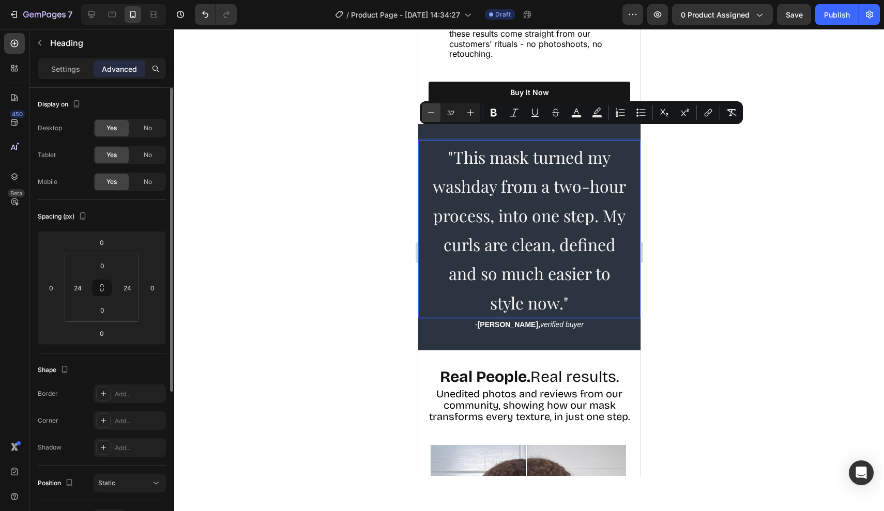
click at [431, 112] on icon "Editor contextual toolbar" at bounding box center [431, 113] width 10 height 10
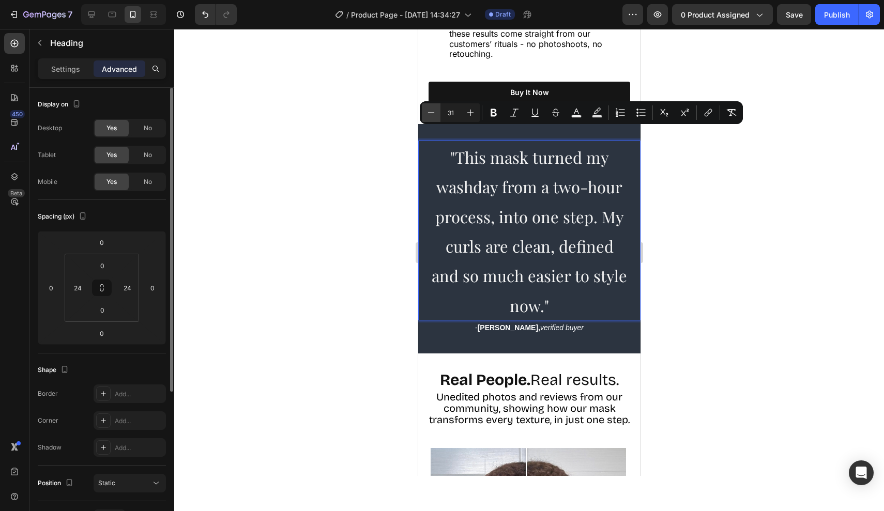
click at [431, 112] on icon "Editor contextual toolbar" at bounding box center [431, 113] width 10 height 10
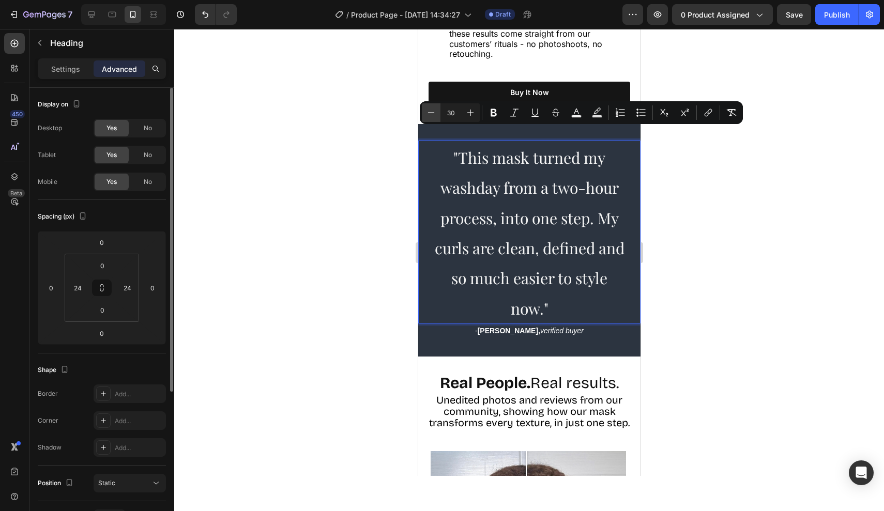
click at [431, 112] on icon "Editor contextual toolbar" at bounding box center [431, 113] width 10 height 10
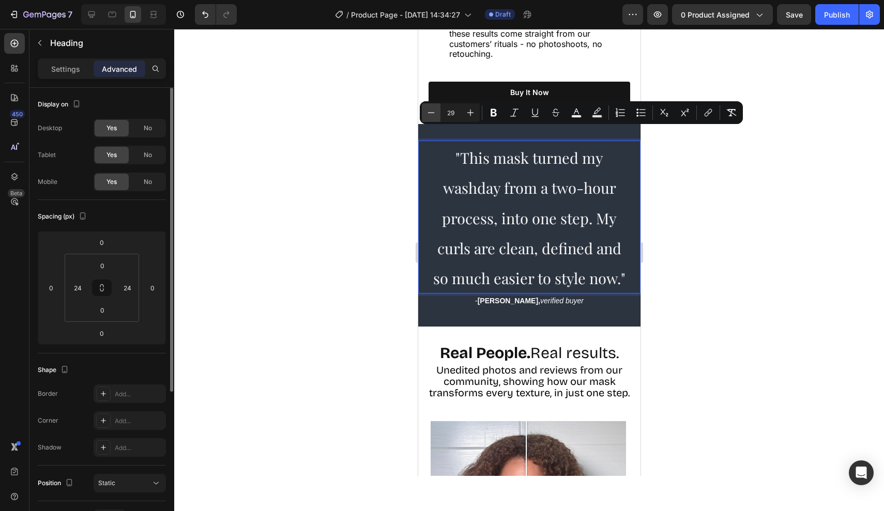
click at [431, 112] on icon "Editor contextual toolbar" at bounding box center [431, 113] width 10 height 10
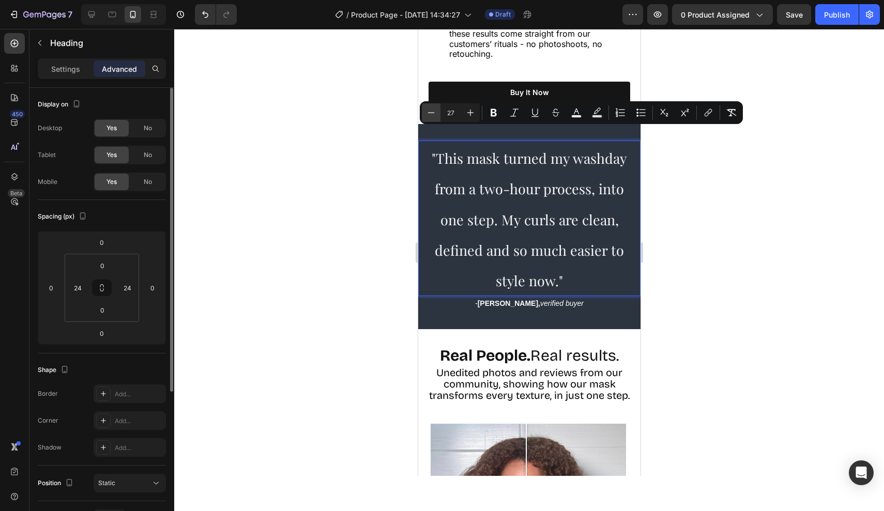
click at [431, 112] on icon "Editor contextual toolbar" at bounding box center [431, 113] width 10 height 10
type input "24"
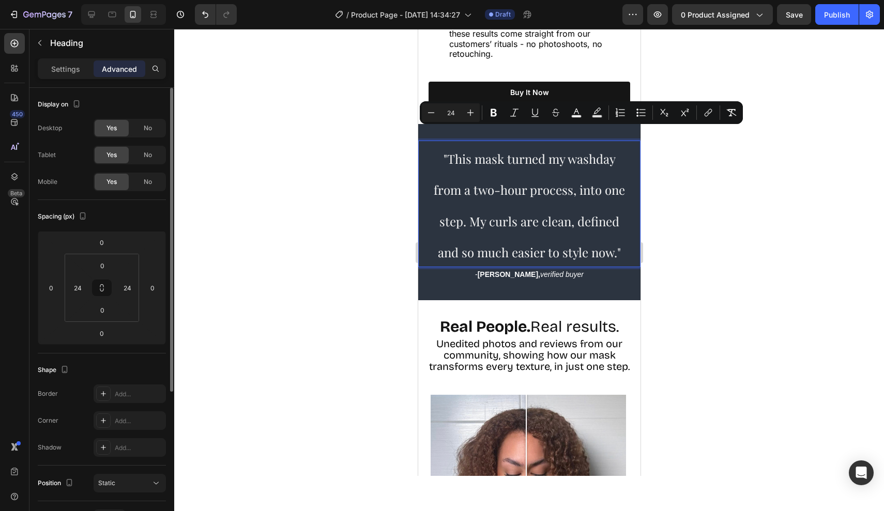
click at [707, 286] on div at bounding box center [529, 270] width 710 height 482
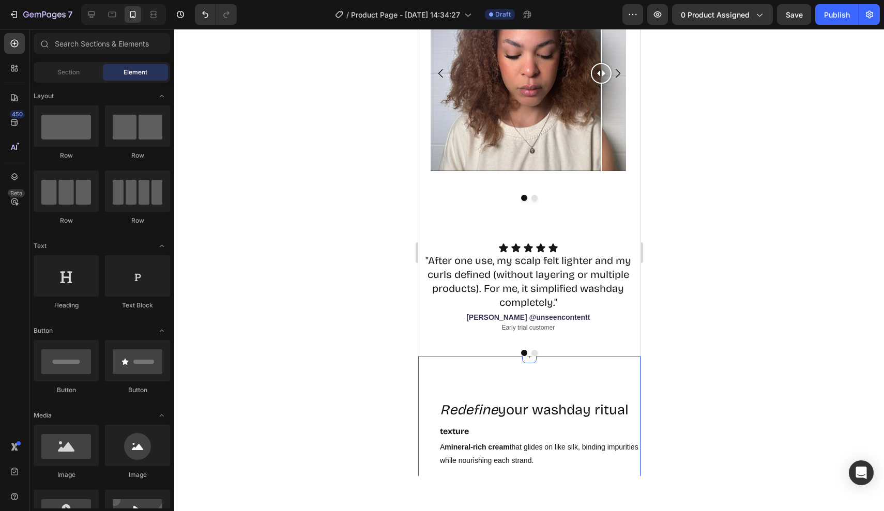
scroll to position [1640, 0]
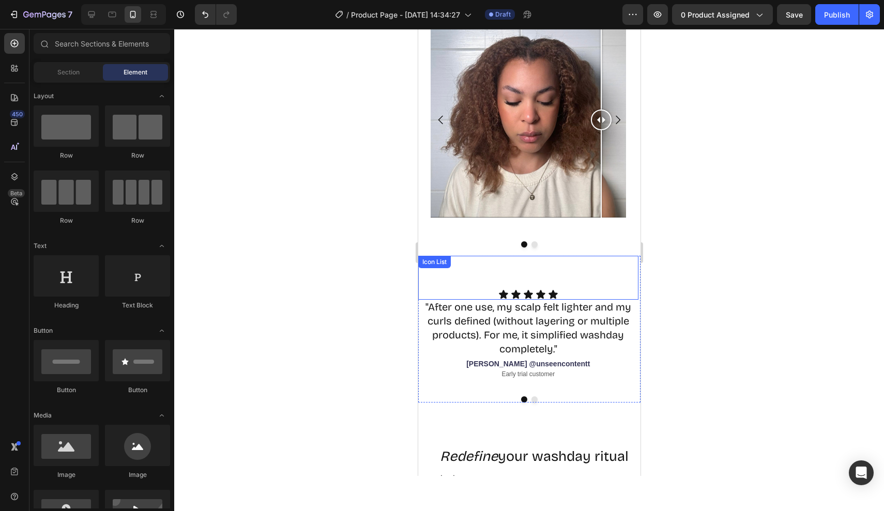
click at [582, 267] on div "Icon Icon Icon Icon Icon Icon List" at bounding box center [528, 278] width 220 height 44
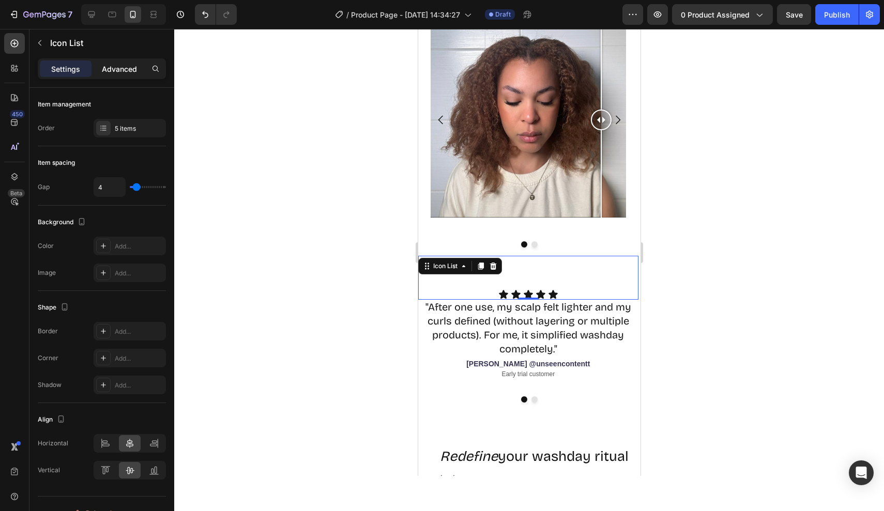
click at [130, 65] on p "Advanced" at bounding box center [119, 69] width 35 height 11
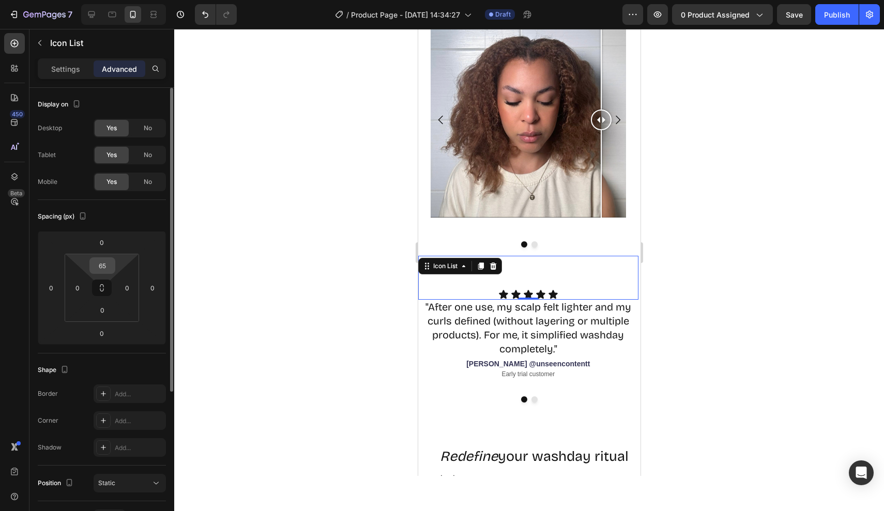
click at [103, 265] on input "65" at bounding box center [102, 266] width 21 height 16
type input "0"
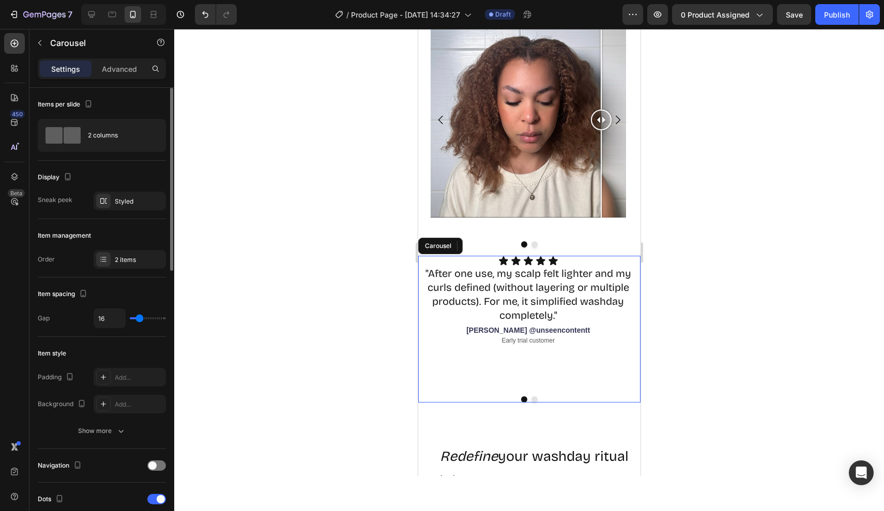
click at [519, 360] on div "Icon Icon Icon Icon Icon Icon List 0 "After one use, my scalp felt lighter and …" at bounding box center [528, 322] width 220 height 132
click at [519, 360] on div "Icon Icon Icon Icon Icon Icon List "After one use, my scalp felt lighter and my…" at bounding box center [528, 322] width 220 height 132
click at [108, 66] on p "Advanced" at bounding box center [119, 69] width 35 height 11
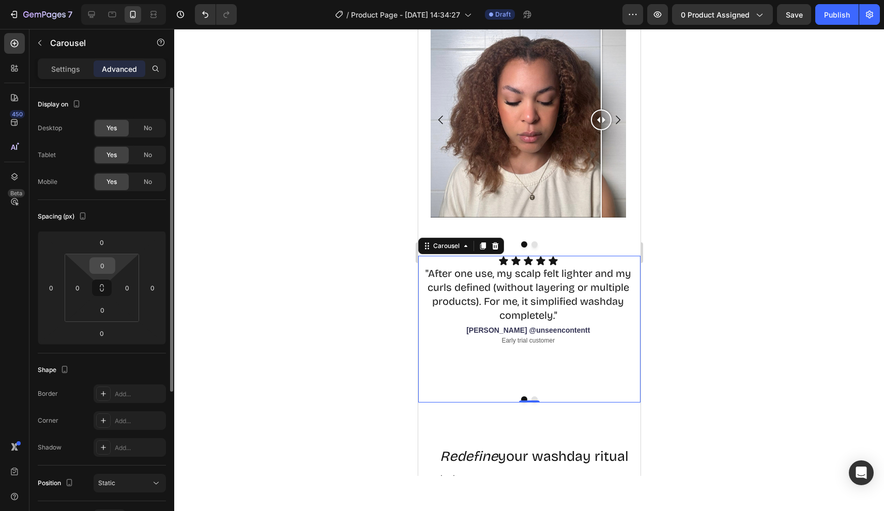
click at [106, 263] on input "0" at bounding box center [102, 266] width 21 height 16
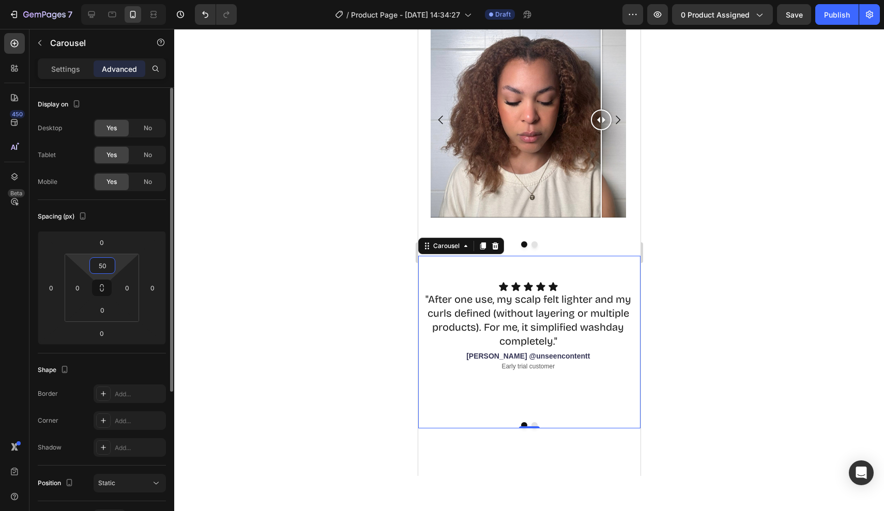
type input "5"
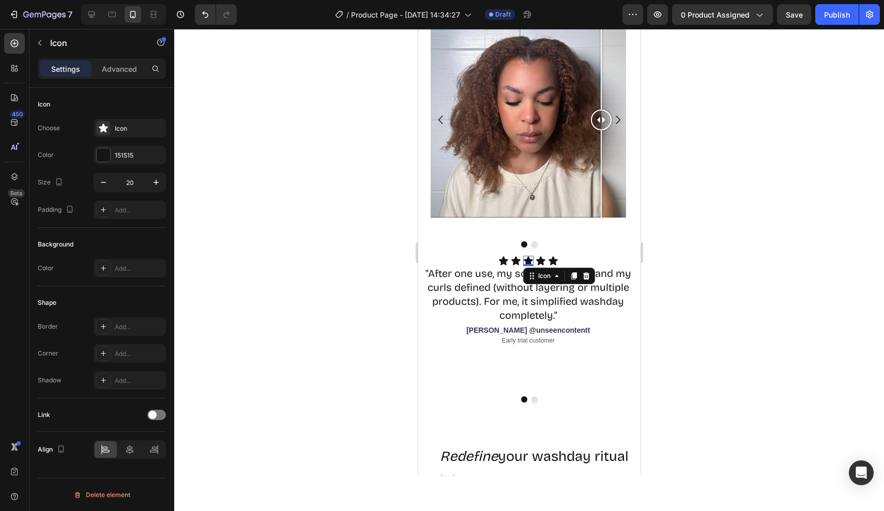
click at [527, 261] on icon at bounding box center [527, 260] width 9 height 9
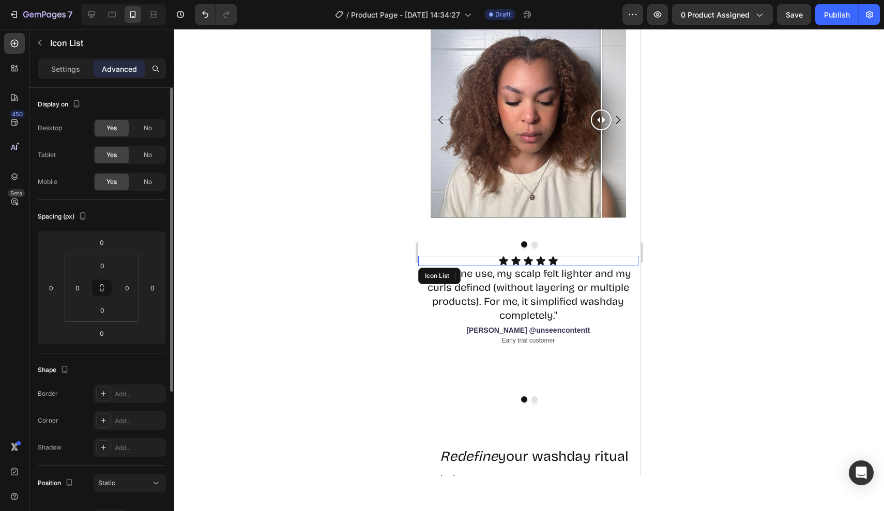
click at [475, 261] on div "Icon Icon Icon 0 Icon Icon" at bounding box center [528, 261] width 220 height 10
click at [107, 268] on input "0" at bounding box center [102, 266] width 21 height 16
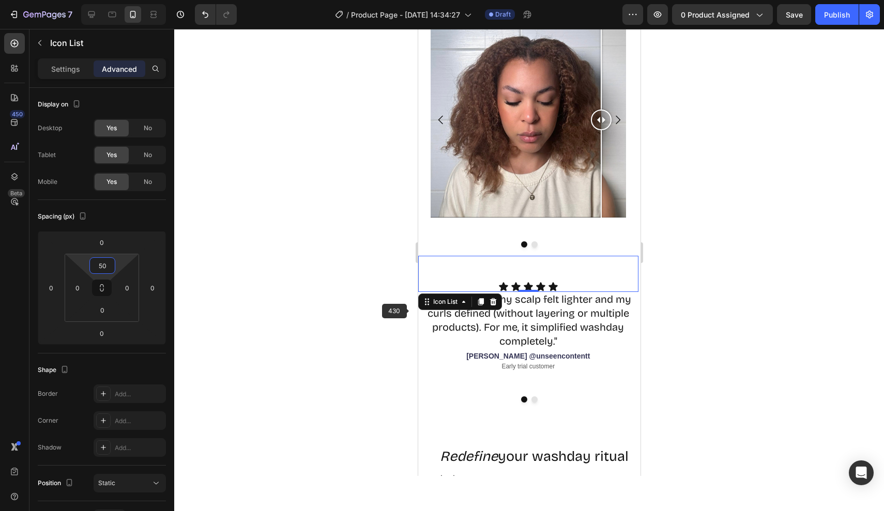
type input "50"
click at [358, 311] on div at bounding box center [529, 270] width 710 height 482
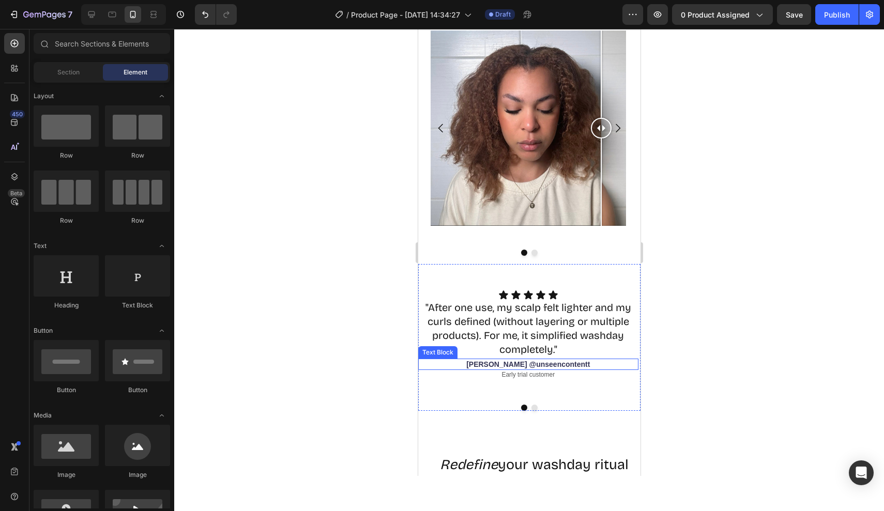
scroll to position [1631, 0]
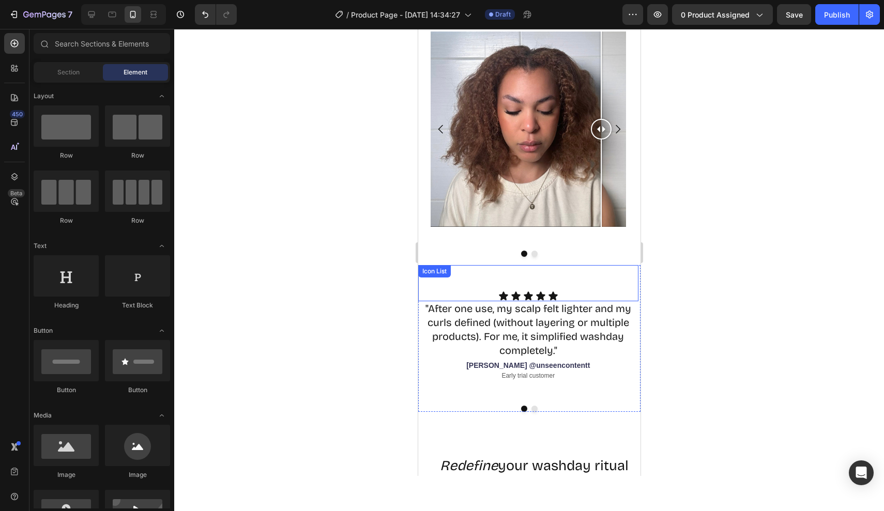
click at [598, 280] on div "Icon Icon Icon Icon Icon Icon List" at bounding box center [528, 283] width 220 height 36
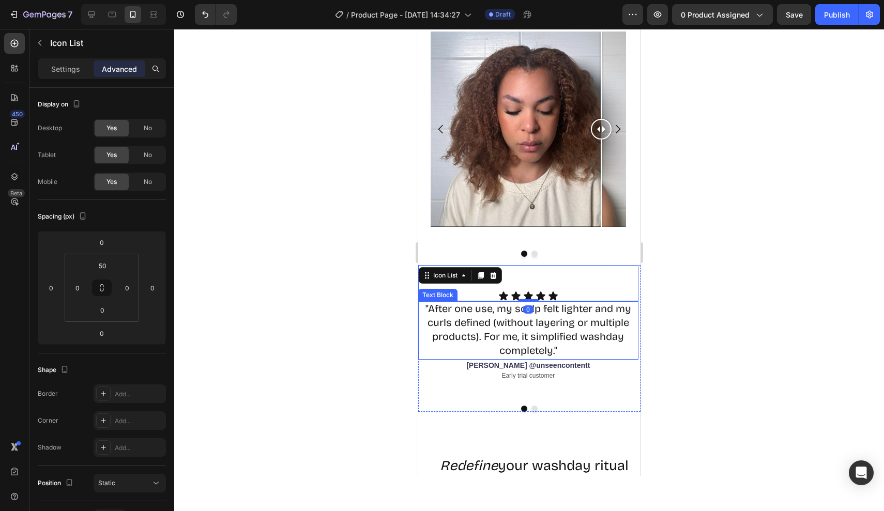
click at [616, 346] on p ""After one use, my scalp felt lighter and my curls defined (without layering or…" at bounding box center [528, 331] width 218 height 56
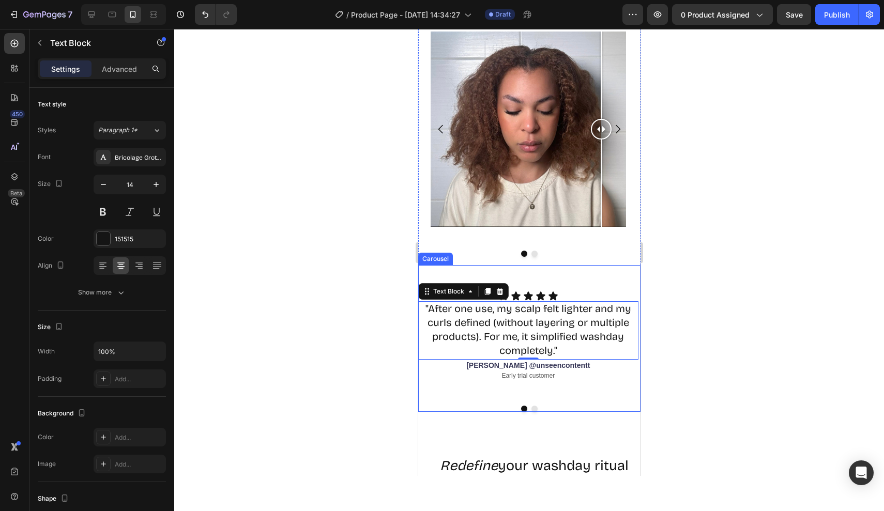
click at [533, 407] on button "Dot" at bounding box center [534, 409] width 6 height 6
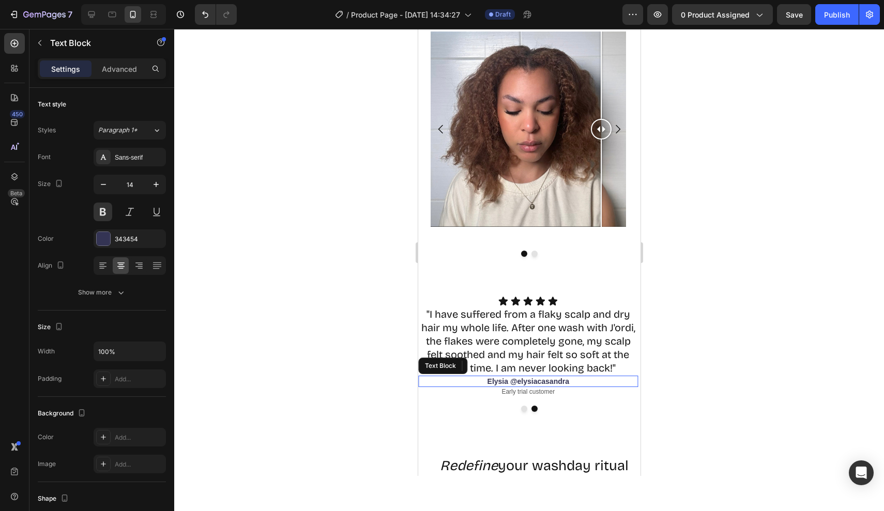
click at [554, 386] on p "Elysia @elysiacasandra" at bounding box center [528, 381] width 218 height 9
click at [554, 392] on p "Early trial customer" at bounding box center [528, 392] width 218 height 8
click at [123, 67] on p "Advanced" at bounding box center [119, 69] width 35 height 11
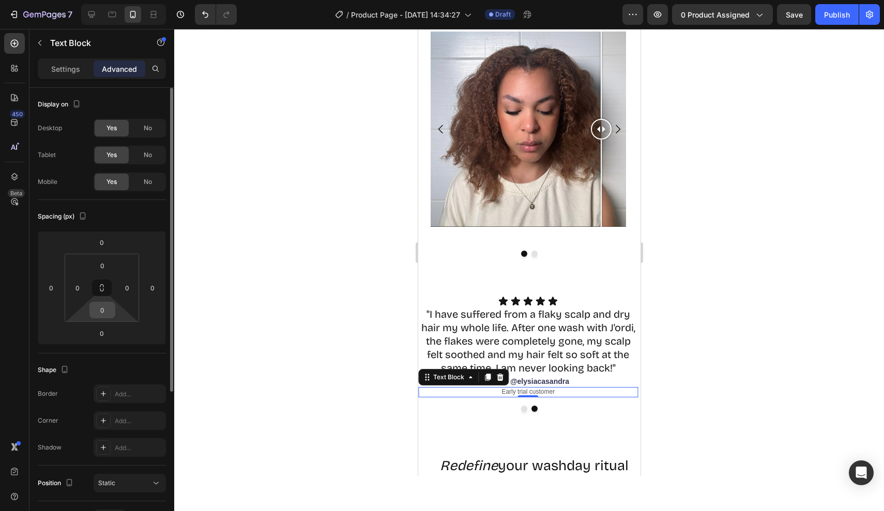
click at [104, 307] on input "0" at bounding box center [102, 311] width 21 height 16
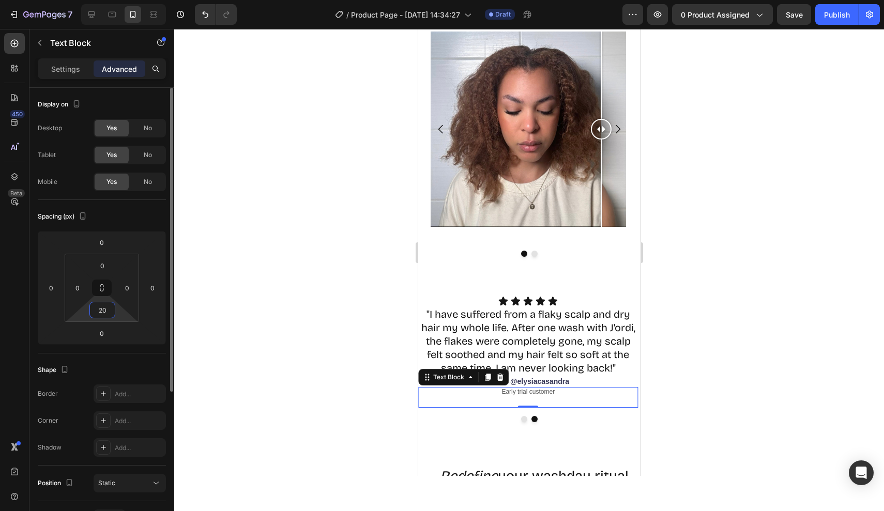
type input "2"
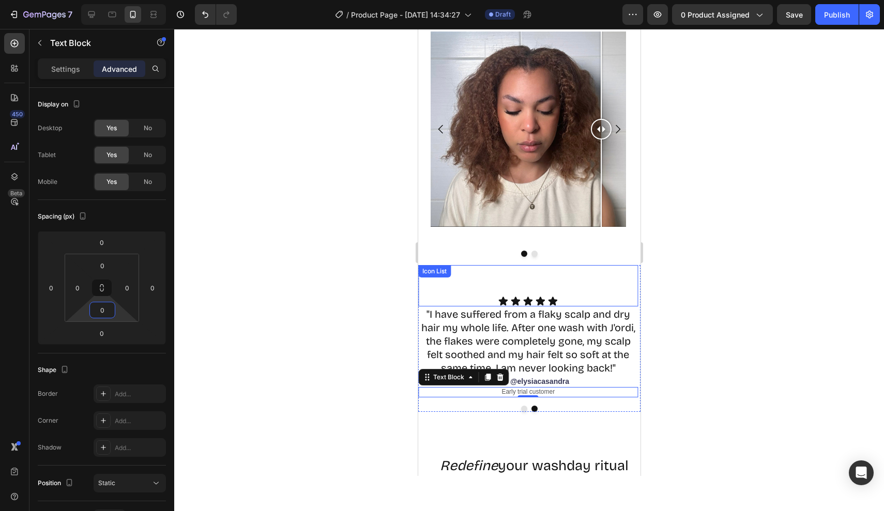
click at [512, 289] on div "Icon Icon Icon Icon Icon Icon List" at bounding box center [528, 285] width 220 height 41
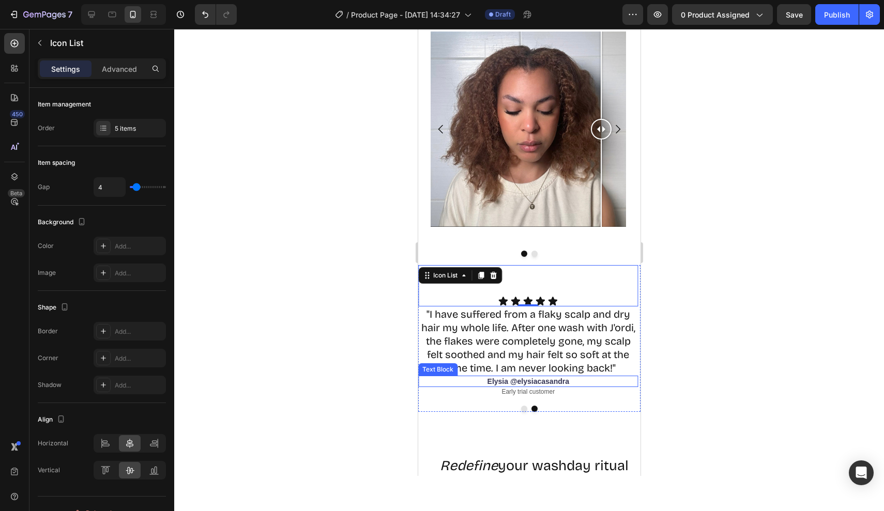
click at [682, 374] on div at bounding box center [529, 270] width 710 height 482
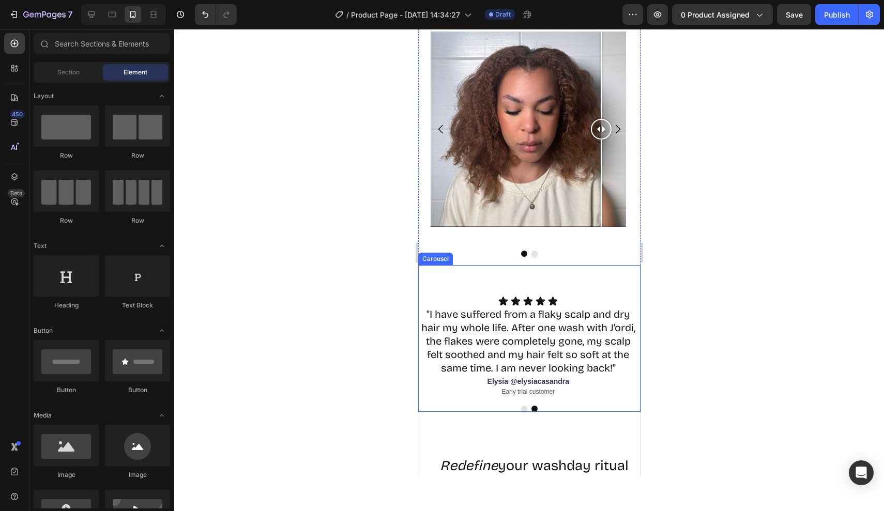
click at [524, 408] on div "Icon Icon Icon Icon Icon Icon List "After one use, my scalp felt lighter and my…" at bounding box center [529, 338] width 222 height 147
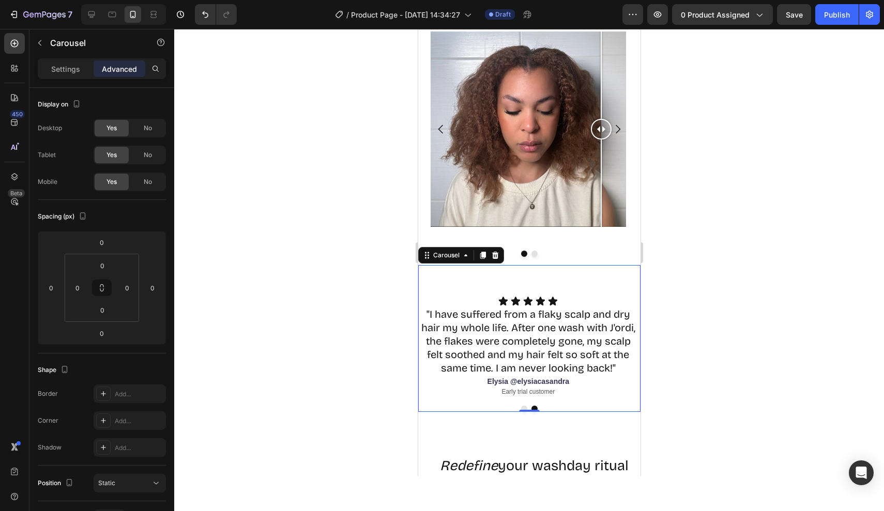
click at [524, 406] on button "Dot" at bounding box center [524, 409] width 6 height 6
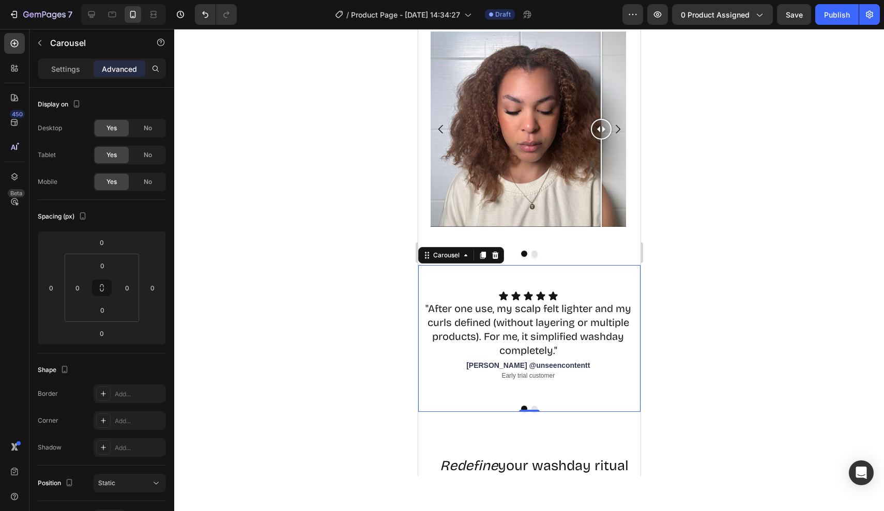
click at [537, 404] on div "Icon Icon Icon Icon Icon Icon List "After one use, my scalp felt lighter and my…" at bounding box center [529, 338] width 222 height 147
click at [536, 407] on button "Dot" at bounding box center [534, 409] width 6 height 6
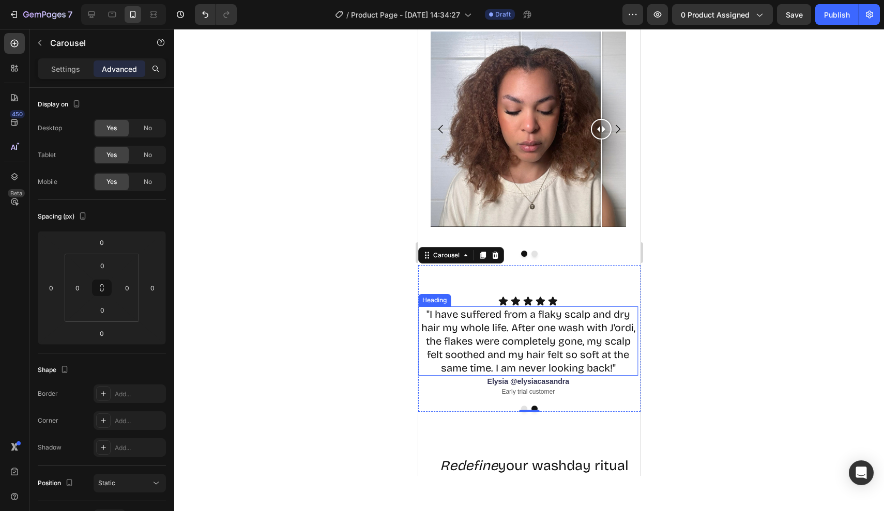
click at [527, 359] on h2 ""I have suffered from a flaky scalp and dry hair my whole life. After one wash …" at bounding box center [528, 341] width 220 height 69
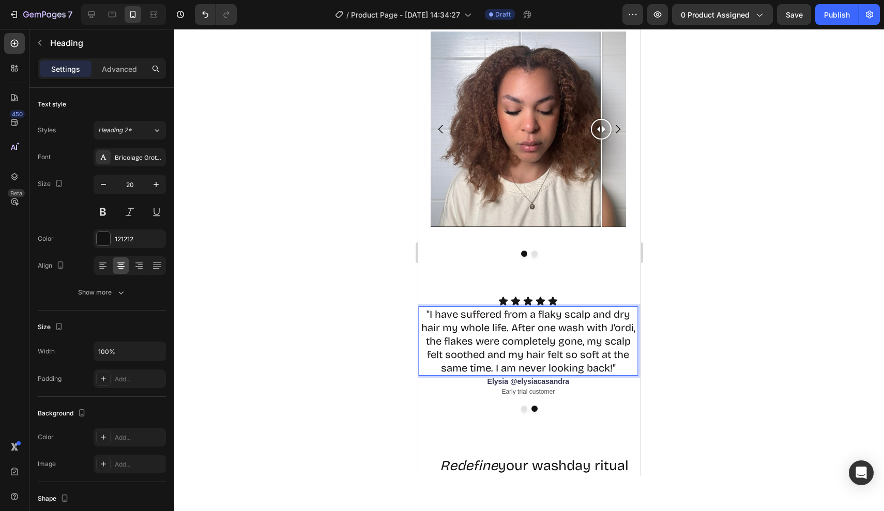
click at [555, 343] on p ""I have suffered from a flaky scalp and dry hair my whole life. After one wash …" at bounding box center [528, 341] width 218 height 67
click at [494, 365] on p ""I have suffered from a flaky scalp and dry hair my whole life. After one wash …" at bounding box center [528, 341] width 218 height 67
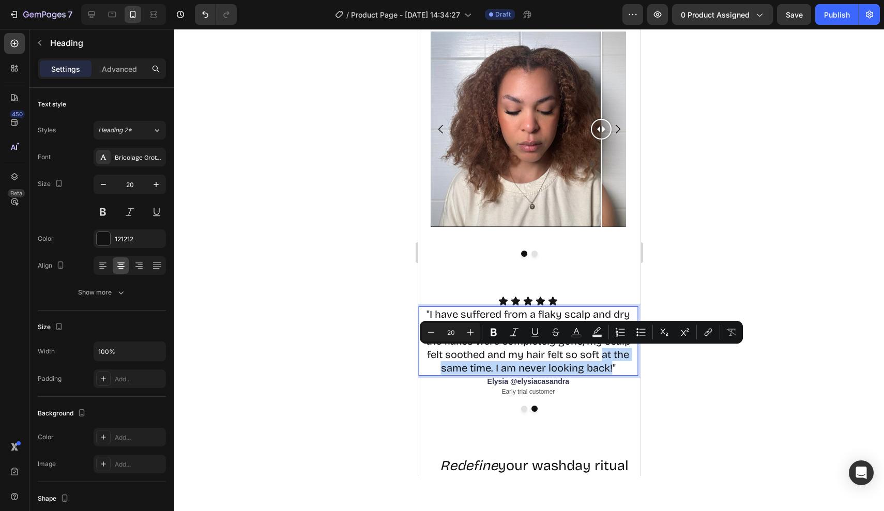
drag, startPoint x: 601, startPoint y: 355, endPoint x: 611, endPoint y: 365, distance: 13.9
click at [611, 365] on p ""I have suffered from a flaky scalp and dry hair my whole life. After one wash …" at bounding box center [528, 341] width 218 height 67
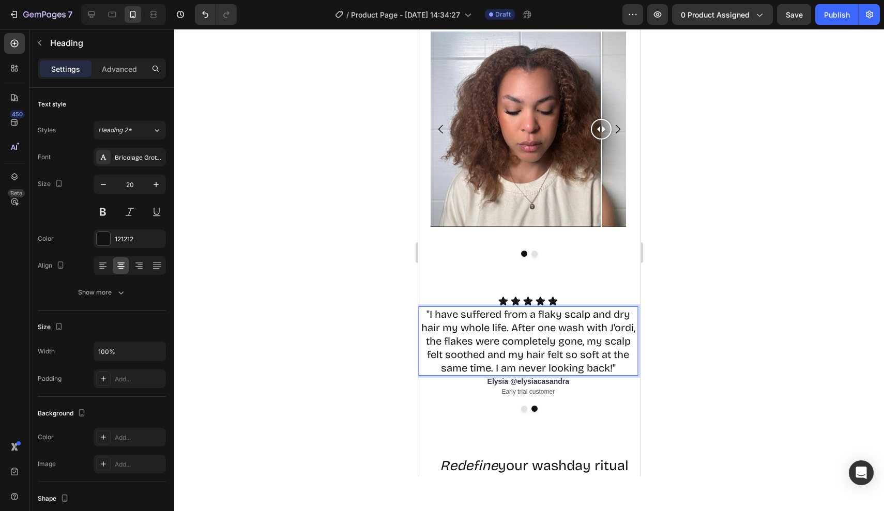
click at [611, 365] on p ""I have suffered from a flaky scalp and dry hair my whole life. After one wash …" at bounding box center [528, 341] width 218 height 67
drag, startPoint x: 584, startPoint y: 337, endPoint x: 487, endPoint y: 356, distance: 99.1
click at [487, 356] on p ""I have suffered from a flaky scalp and dry hair my whole life. After one wash …" at bounding box center [528, 341] width 218 height 67
drag, startPoint x: 484, startPoint y: 353, endPoint x: 570, endPoint y: 356, distance: 86.4
click at [570, 356] on p ""I have suffered from a flaky scalp and dry hair my whole life. After one wash …" at bounding box center [528, 341] width 218 height 67
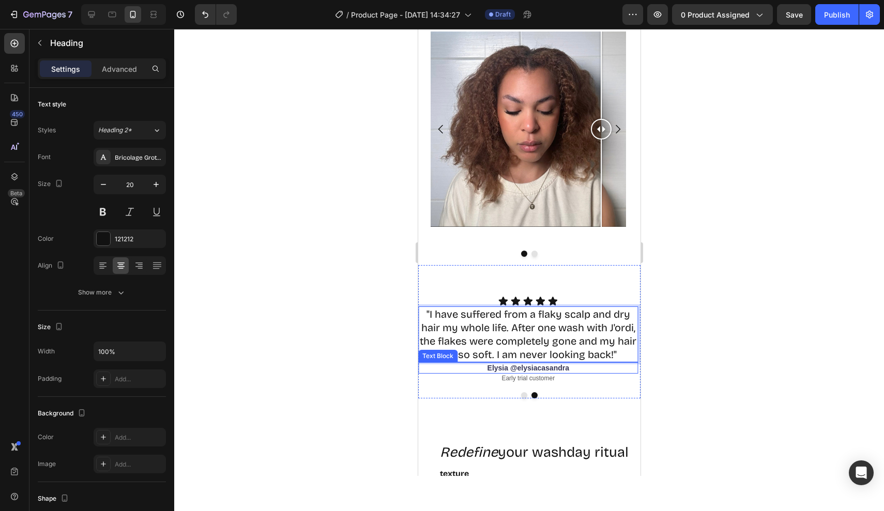
click at [576, 371] on p "Elysia @elysiacasandra" at bounding box center [528, 368] width 218 height 9
click at [441, 318] on p ""I have suffered from a flaky scalp and dry hair my whole life. After one wash …" at bounding box center [528, 335] width 218 height 54
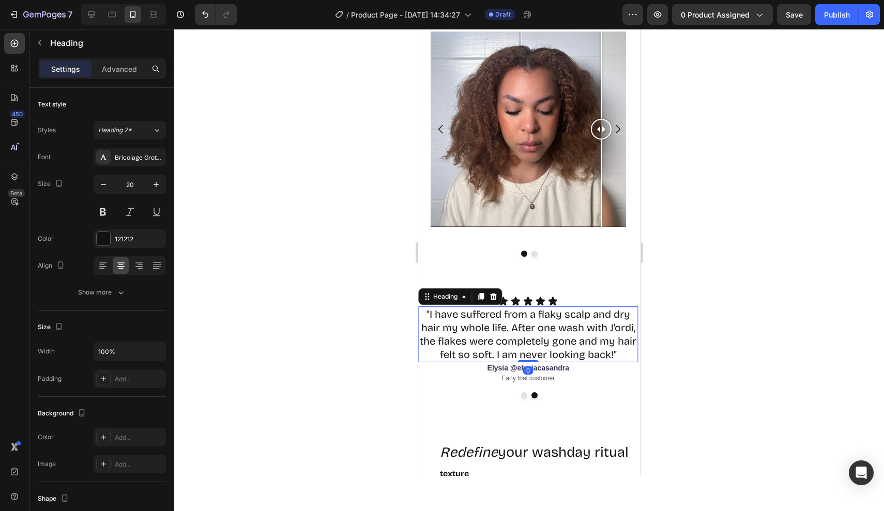
click at [491, 289] on div "Heading" at bounding box center [460, 297] width 84 height 17
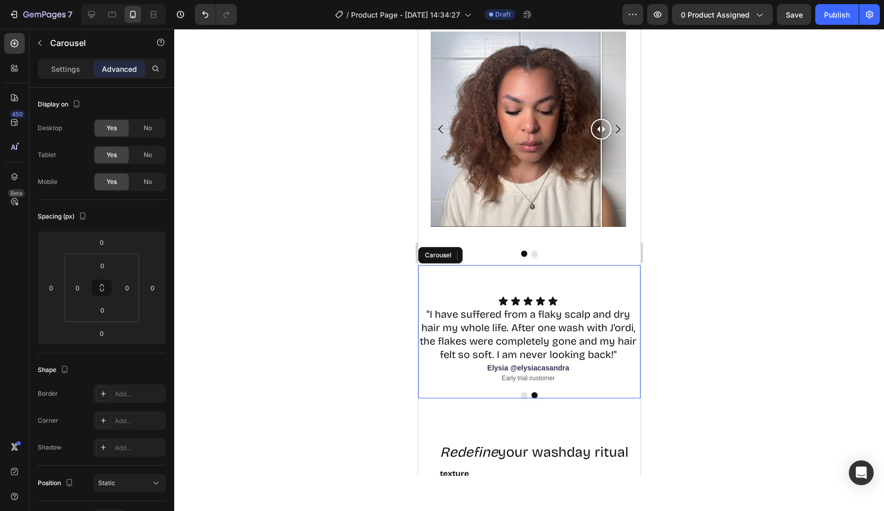
click at [524, 395] on button "Dot" at bounding box center [524, 395] width 6 height 6
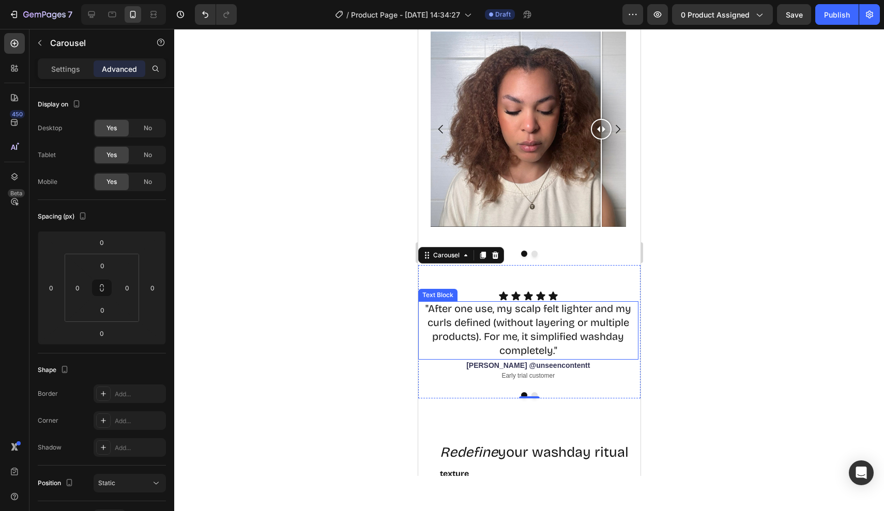
click at [537, 333] on span ""After one use, my scalp felt lighter and my curls defined (without layering or…" at bounding box center [528, 330] width 206 height 55
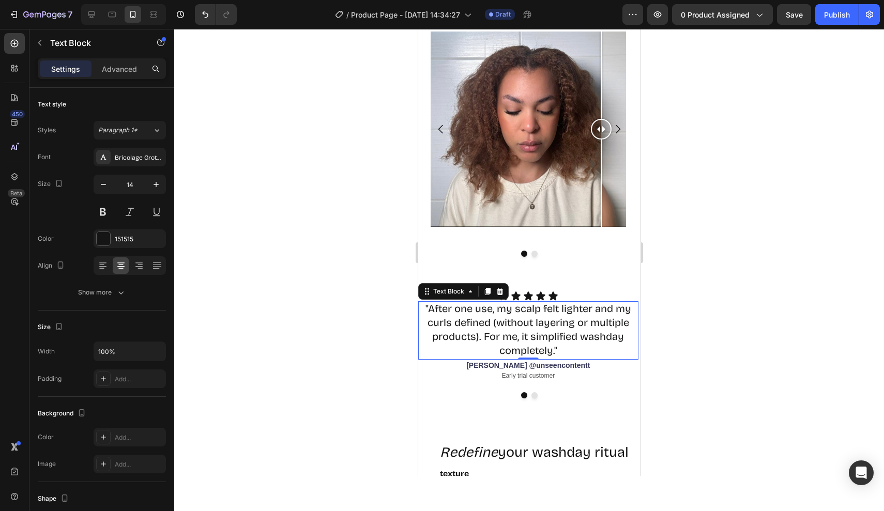
click at [542, 328] on span ""After one use, my scalp felt lighter and my curls defined (without layering or…" at bounding box center [528, 330] width 206 height 55
drag, startPoint x: 550, startPoint y: 348, endPoint x: 356, endPoint y: 286, distance: 203.9
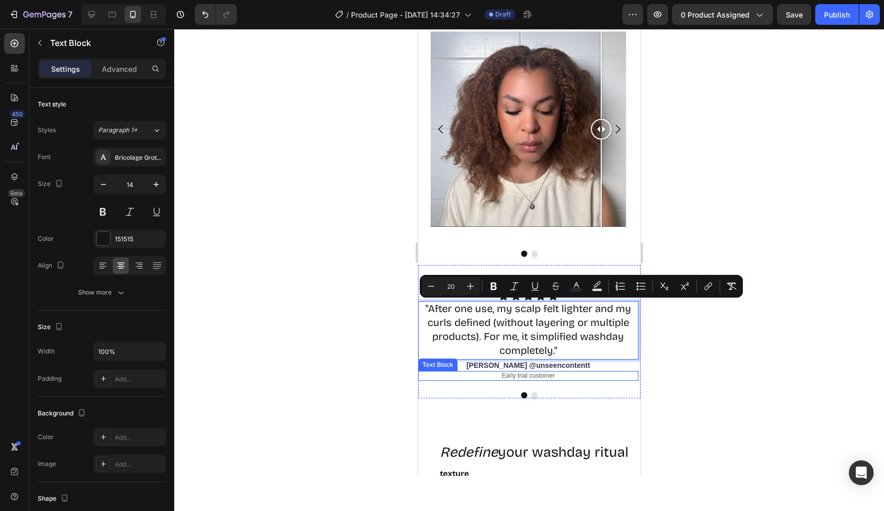
click at [552, 377] on p "Early trial customer" at bounding box center [528, 376] width 218 height 8
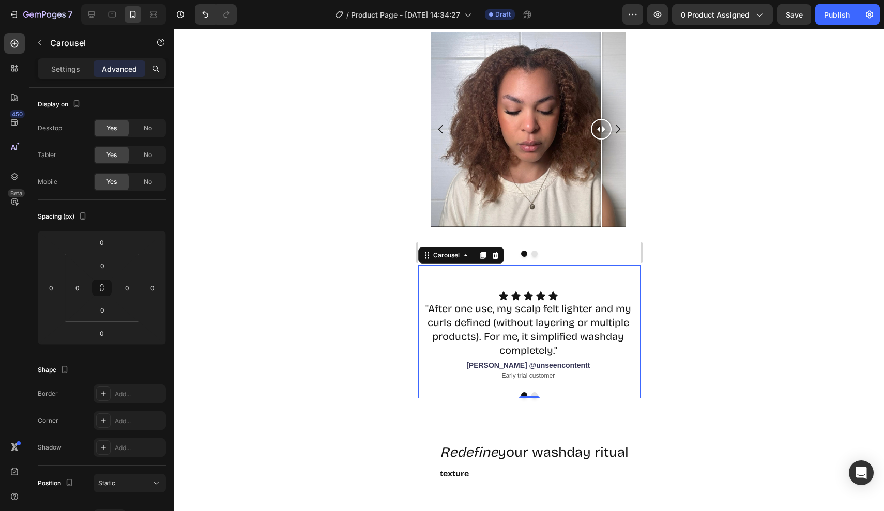
click at [535, 395] on button "Dot" at bounding box center [534, 395] width 6 height 6
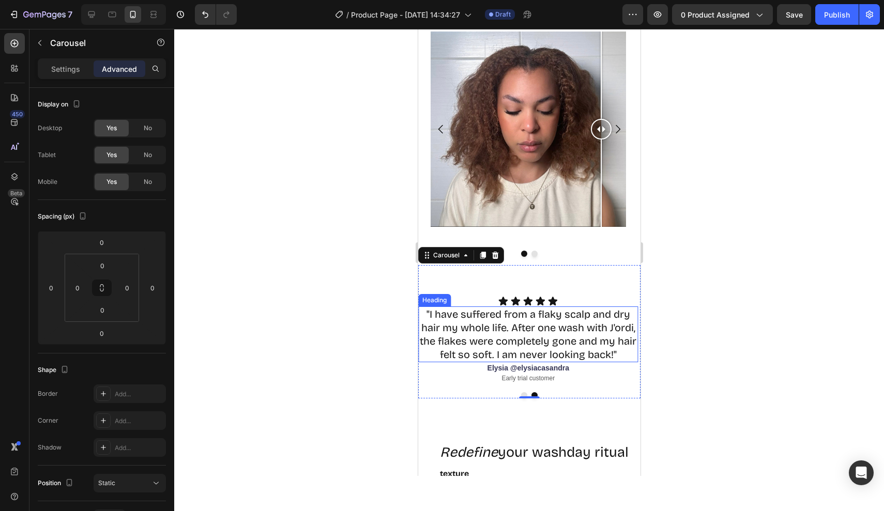
click at [534, 340] on p ""I have suffered from a flaky scalp and dry hair my whole life. After one wash …" at bounding box center [528, 335] width 218 height 54
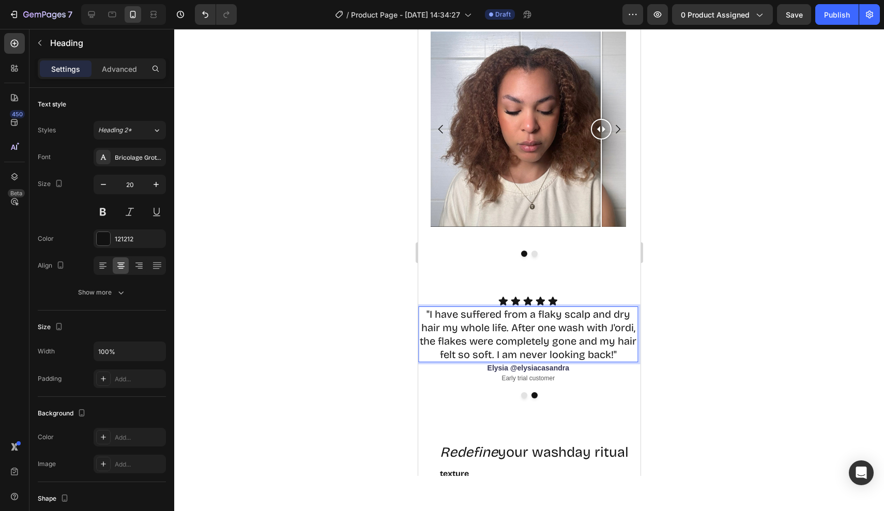
drag, startPoint x: 617, startPoint y: 353, endPoint x: 368, endPoint y: 304, distance: 254.1
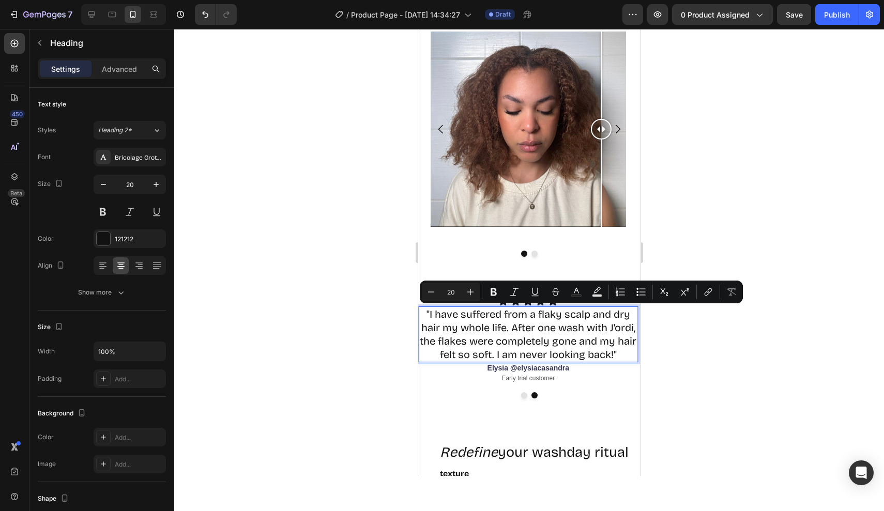
click at [494, 347] on p ""I have suffered from a flaky scalp and dry hair my whole life. After one wash …" at bounding box center [528, 335] width 218 height 54
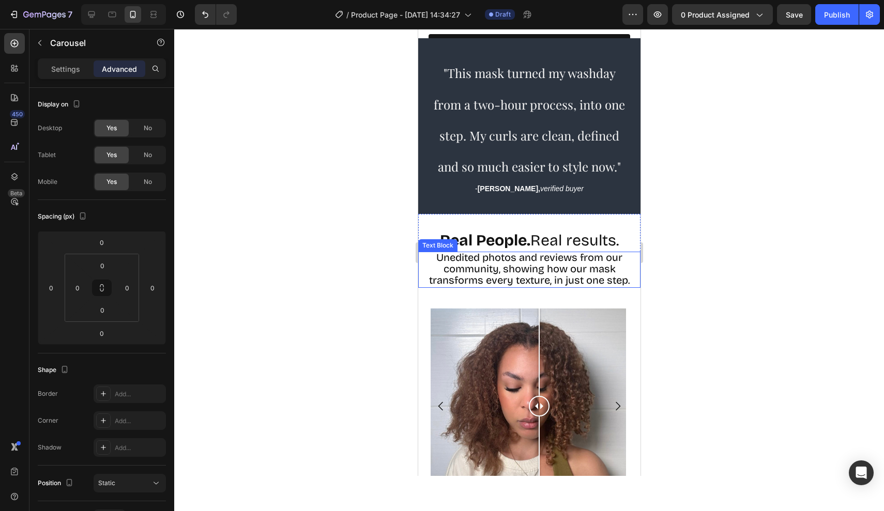
scroll to position [1287, 0]
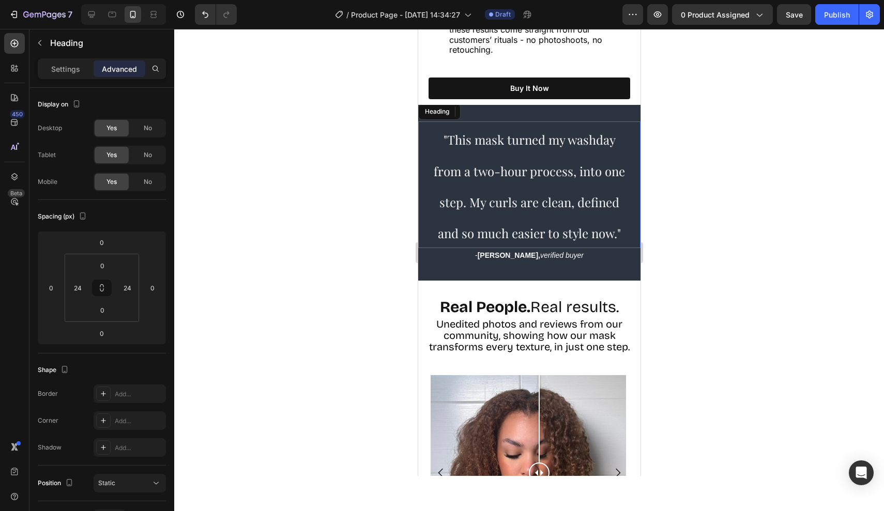
click at [530, 201] on span ""This mask turned my washday from a two-hour process, into one step. My curls a…" at bounding box center [528, 186] width 191 height 110
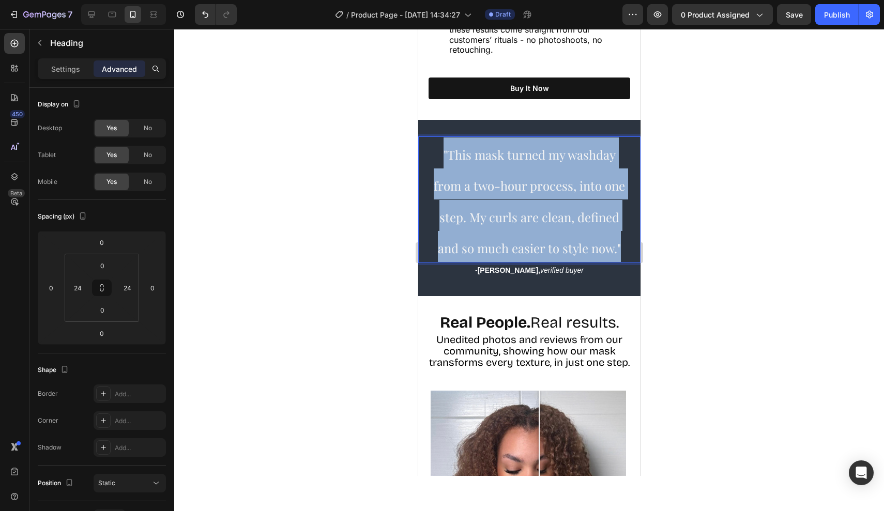
drag, startPoint x: 621, startPoint y: 238, endPoint x: 329, endPoint y: 72, distance: 335.1
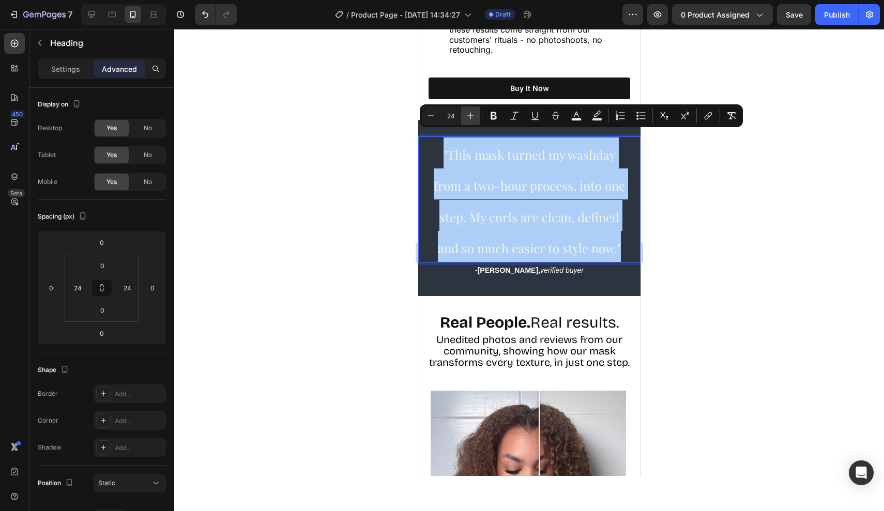
click at [473, 117] on icon "Editor contextual toolbar" at bounding box center [470, 116] width 10 height 10
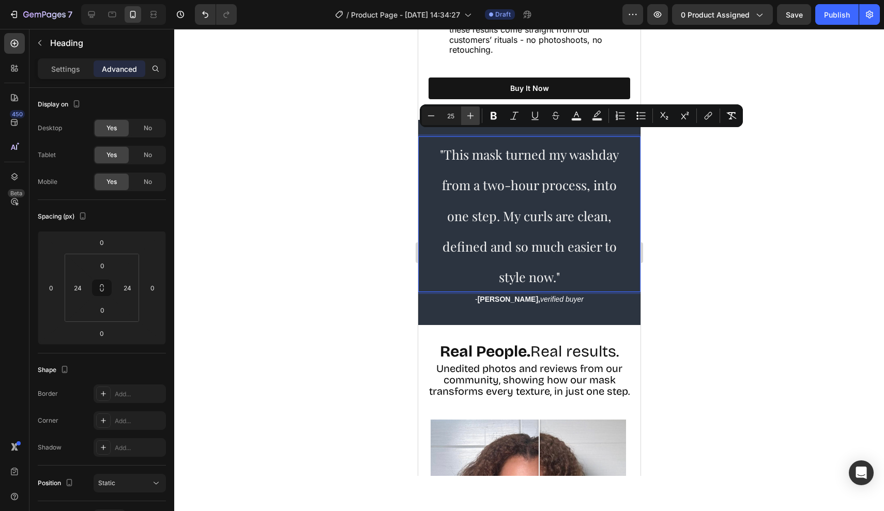
click at [473, 117] on icon "Editor contextual toolbar" at bounding box center [470, 116] width 10 height 10
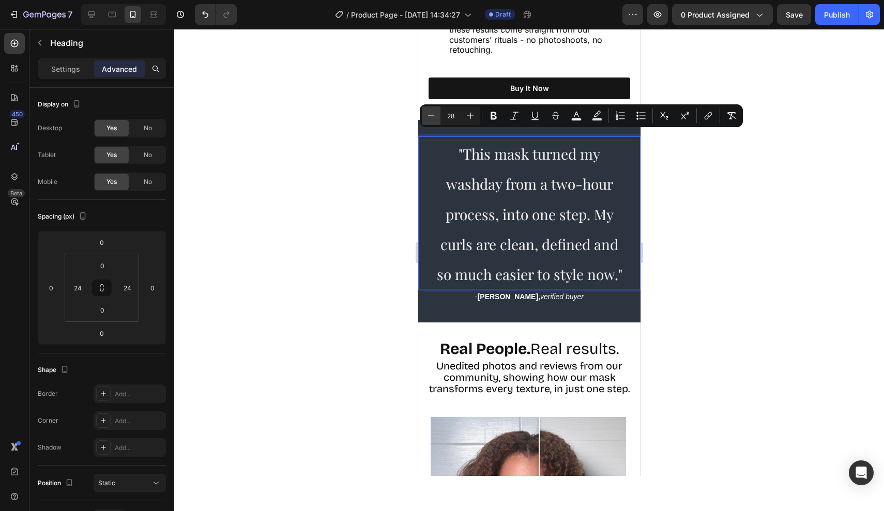
click at [437, 120] on button "Minus" at bounding box center [431, 116] width 19 height 19
type input "27"
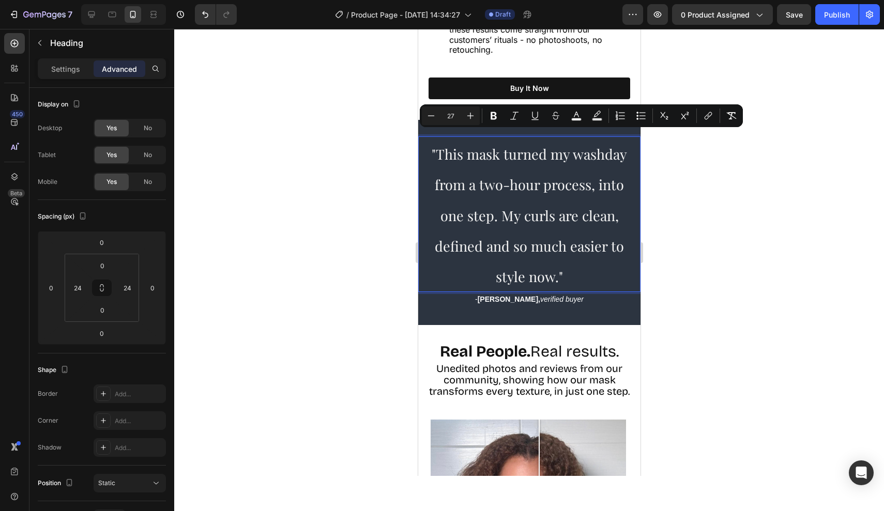
click at [600, 236] on span ""This mask turned my washday from a two-hour process, into one step. My curls a…" at bounding box center [528, 215] width 195 height 141
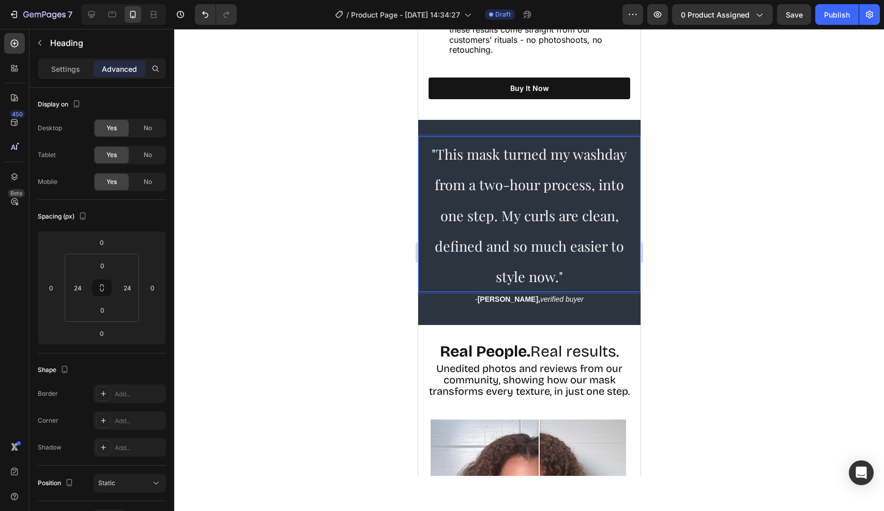
click at [584, 249] on p ""This mask turned my washday from a two-hour process, into one step. My curls a…" at bounding box center [528, 214] width 195 height 153
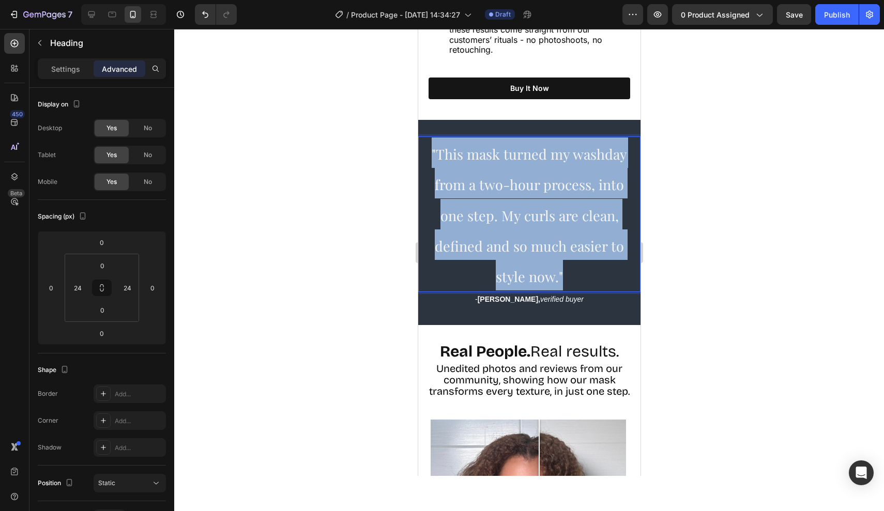
drag, startPoint x: 584, startPoint y: 266, endPoint x: 394, endPoint y: 100, distance: 252.1
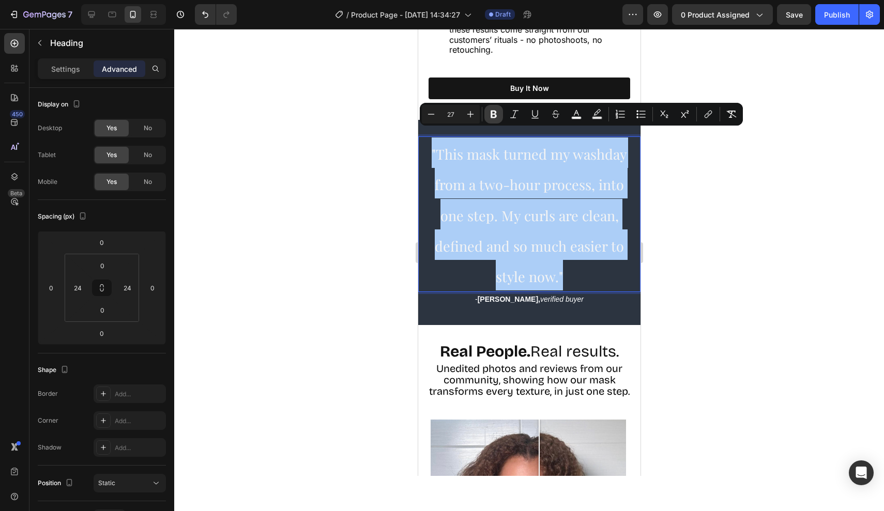
click at [489, 114] on icon "Editor contextual toolbar" at bounding box center [494, 114] width 10 height 10
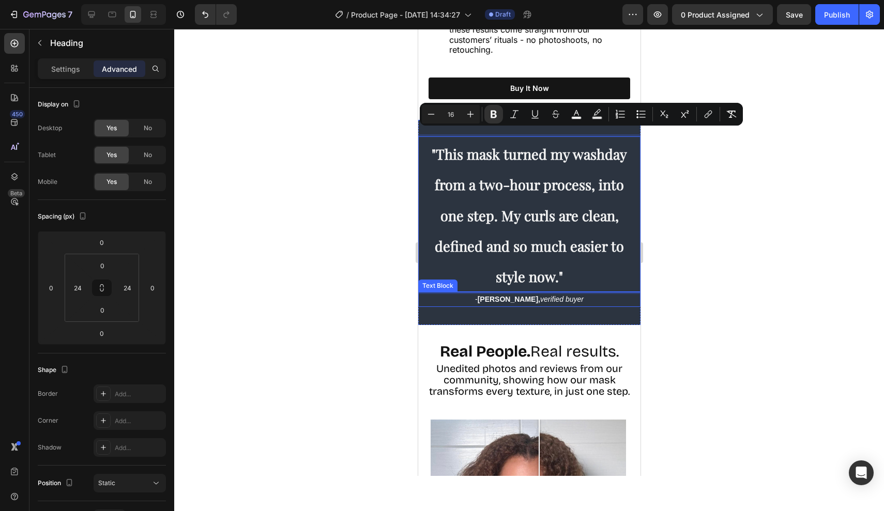
click at [540, 295] on icon "verified buyer" at bounding box center [561, 299] width 43 height 8
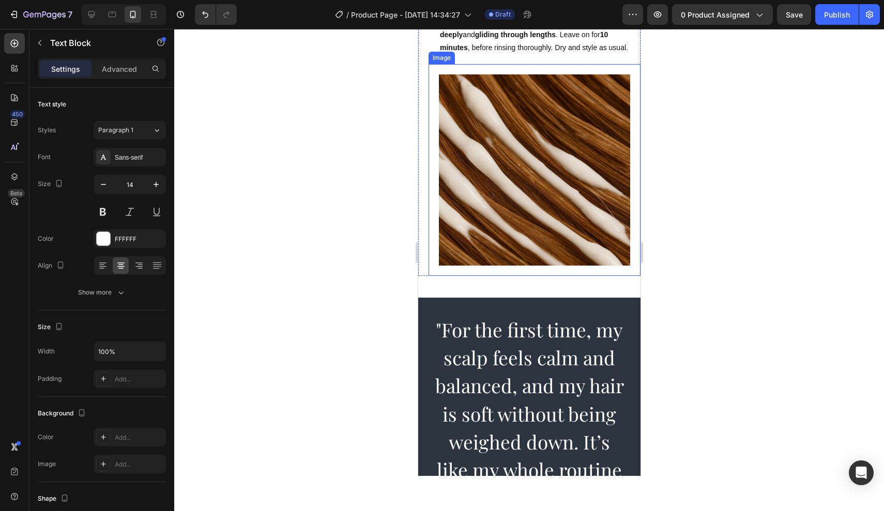
scroll to position [2294, 0]
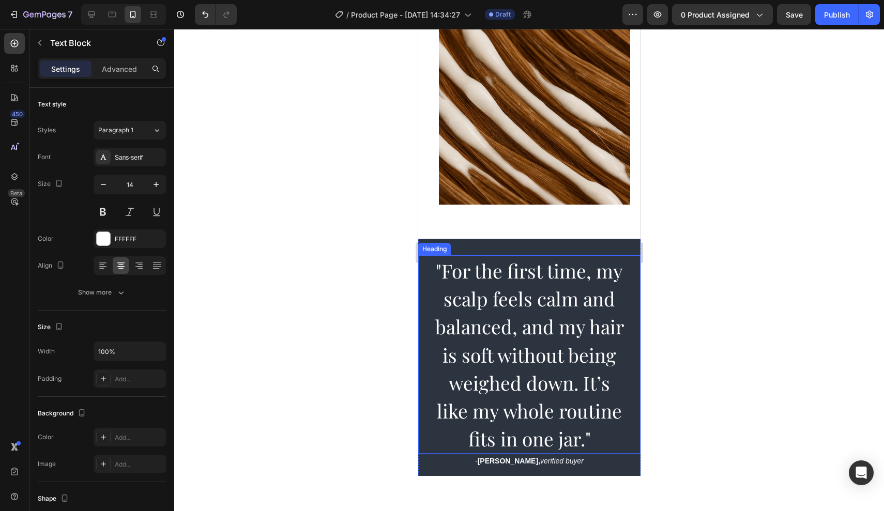
click at [608, 330] on span ""For the first time, my scalp feels calm and balanced, and my hair is soft with…" at bounding box center [529, 355] width 189 height 194
click at [598, 426] on h2 ""For the first time, my scalp feels calm and balanced, and my hair is soft with…" at bounding box center [529, 354] width 198 height 199
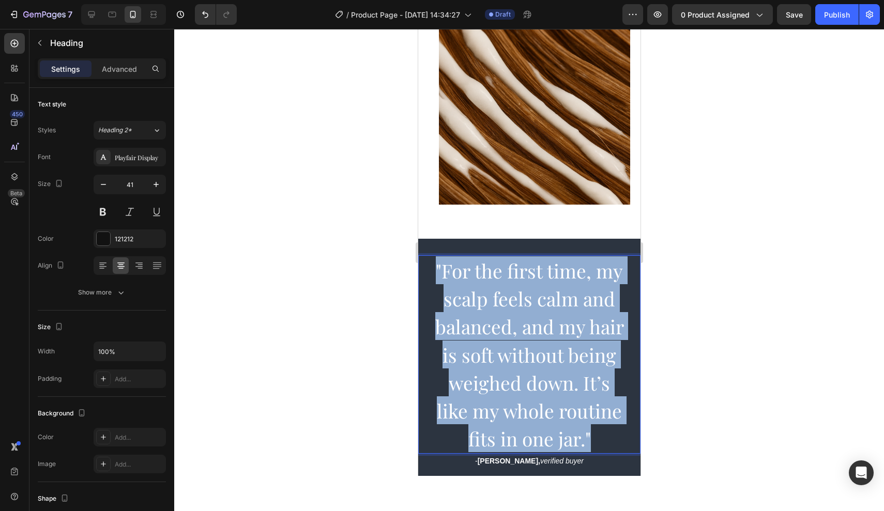
drag, startPoint x: 596, startPoint y: 428, endPoint x: 345, endPoint y: 169, distance: 360.6
click at [418, 169] on html "iPhone 15 Pro Max ( 430 px) iPhone 13 Mini iPhone 13 Pro iPhone 11 Pro Max iPho…" at bounding box center [529, 85] width 222 height 4700
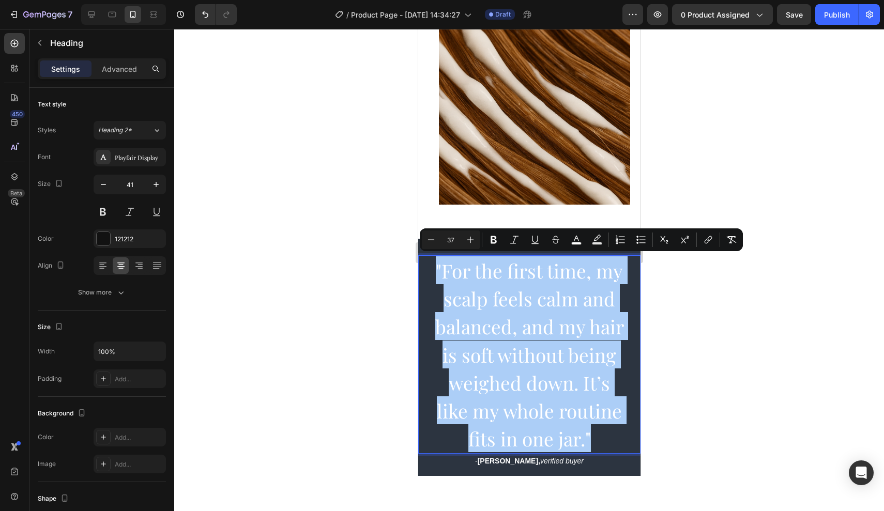
click at [452, 240] on input "37" at bounding box center [451, 240] width 21 height 12
drag, startPoint x: 452, startPoint y: 240, endPoint x: 446, endPoint y: 240, distance: 6.2
click at [446, 240] on input "37" at bounding box center [451, 240] width 21 height 12
type input "27"
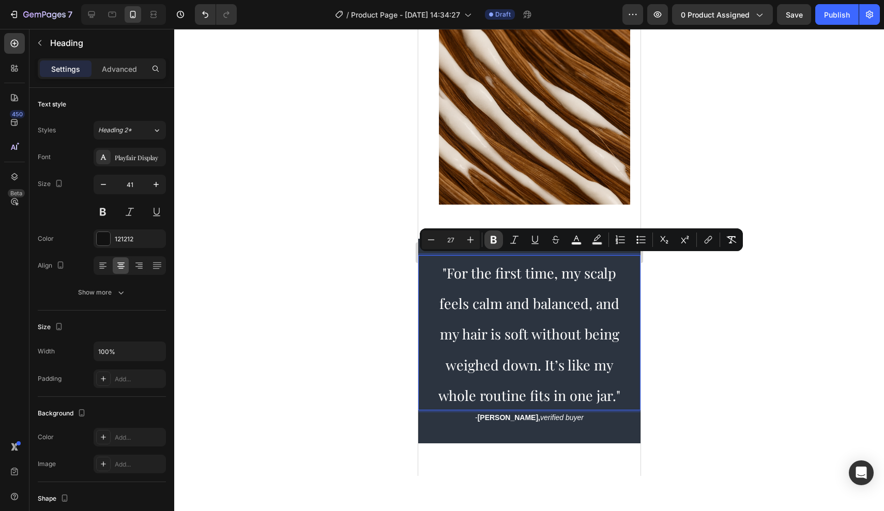
click at [491, 239] on icon "Editor contextual toolbar" at bounding box center [494, 240] width 6 height 8
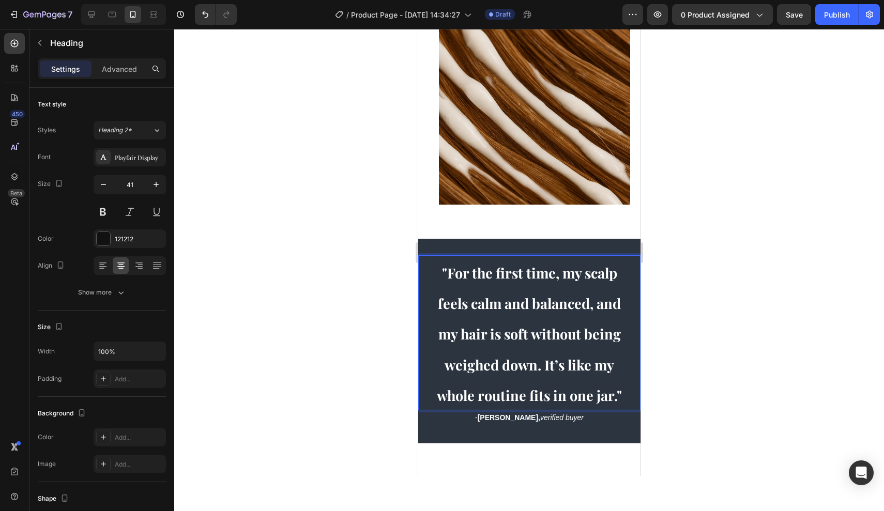
click at [577, 350] on p ""For the first time, my scalp feels calm and balanced, and my hair is soft with…" at bounding box center [528, 332] width 195 height 153
click at [669, 352] on div at bounding box center [529, 270] width 710 height 482
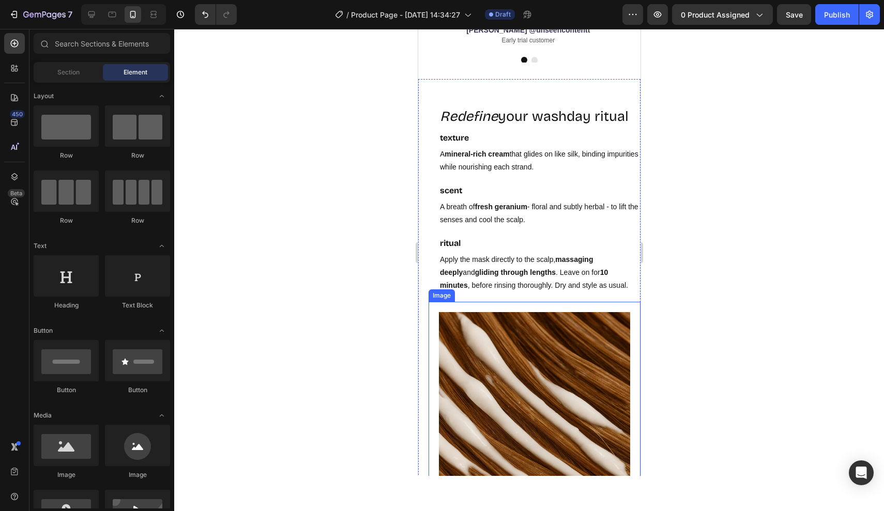
scroll to position [1970, 0]
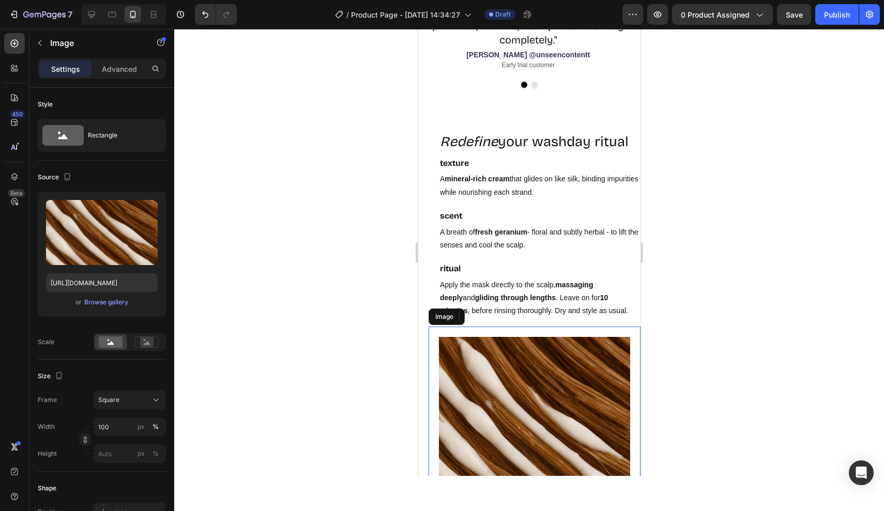
click at [491, 396] on img at bounding box center [534, 432] width 191 height 191
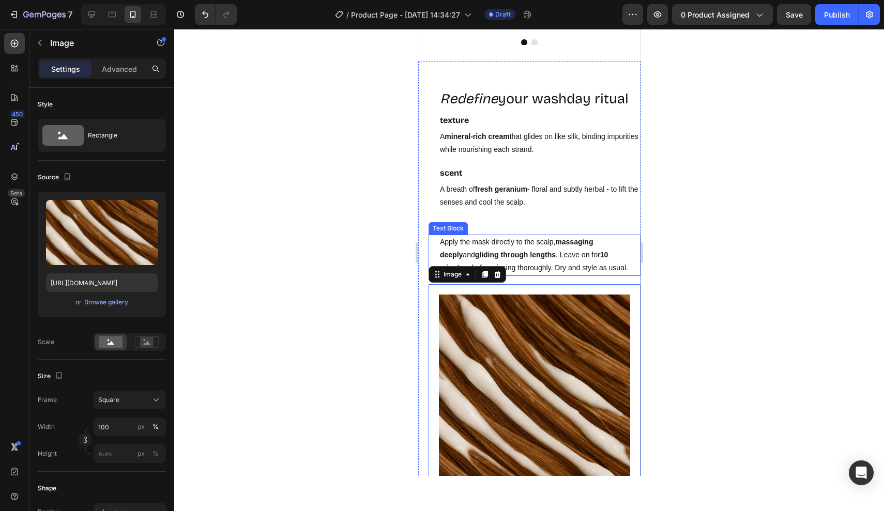
scroll to position [1932, 0]
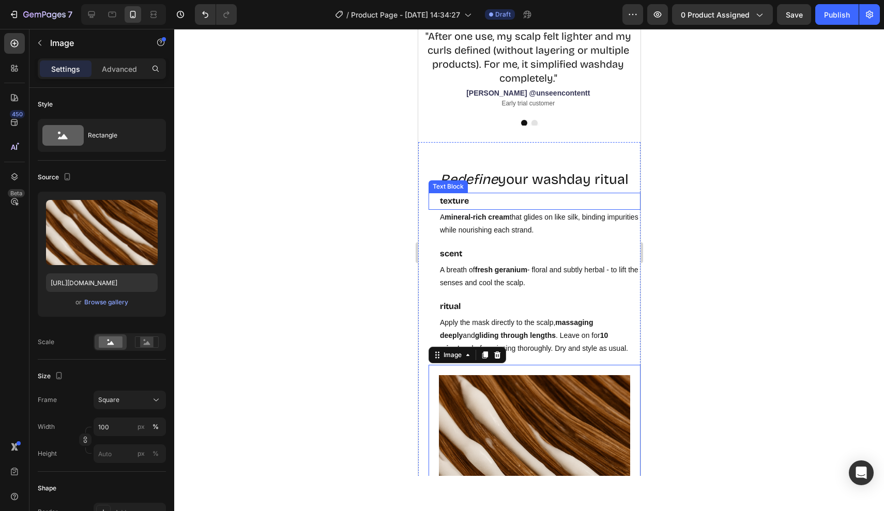
click at [470, 205] on p "texture" at bounding box center [540, 201] width 200 height 15
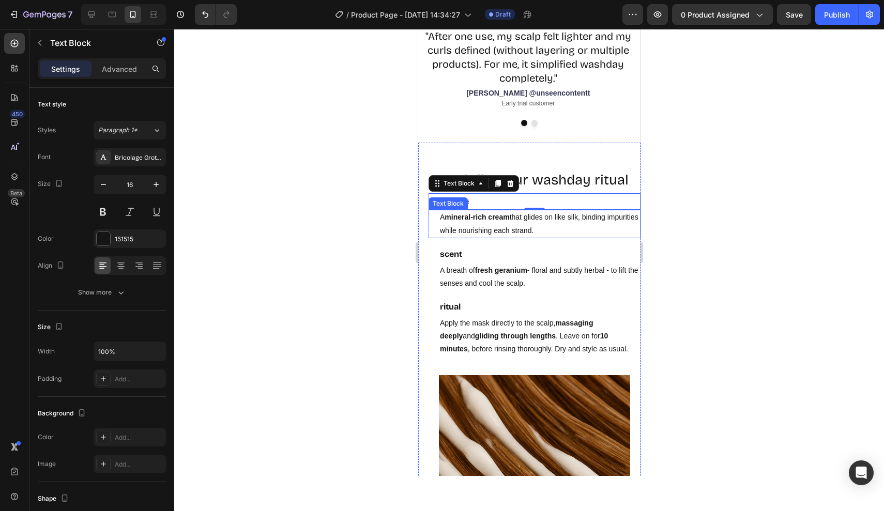
click at [463, 223] on p "A mineral-rich cream that glides on like silk, binding impurities while nourish…" at bounding box center [540, 224] width 200 height 26
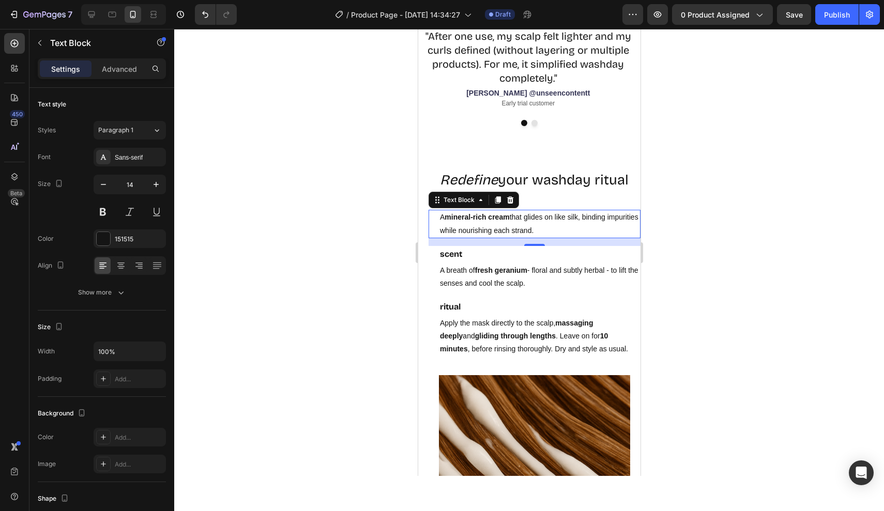
click at [464, 243] on div "15" at bounding box center [534, 242] width 212 height 8
click at [464, 252] on p "scent" at bounding box center [540, 254] width 200 height 15
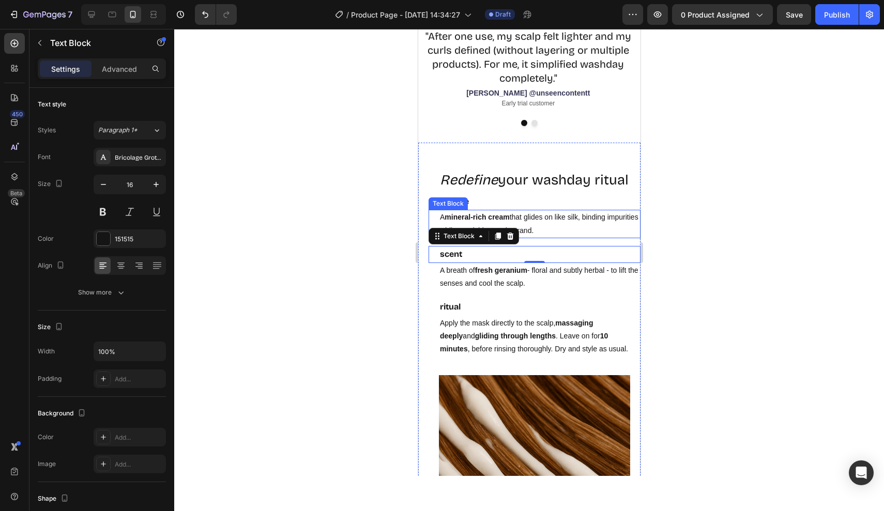
click at [456, 203] on div "Text Block" at bounding box center [447, 203] width 35 height 9
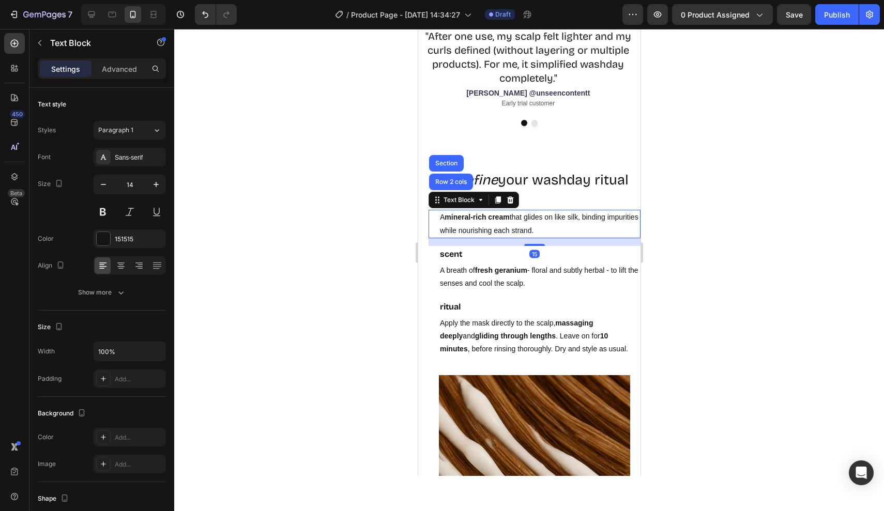
click at [470, 228] on p "A mineral-rich cream that glides on like silk, binding impurities while nourish…" at bounding box center [540, 224] width 200 height 26
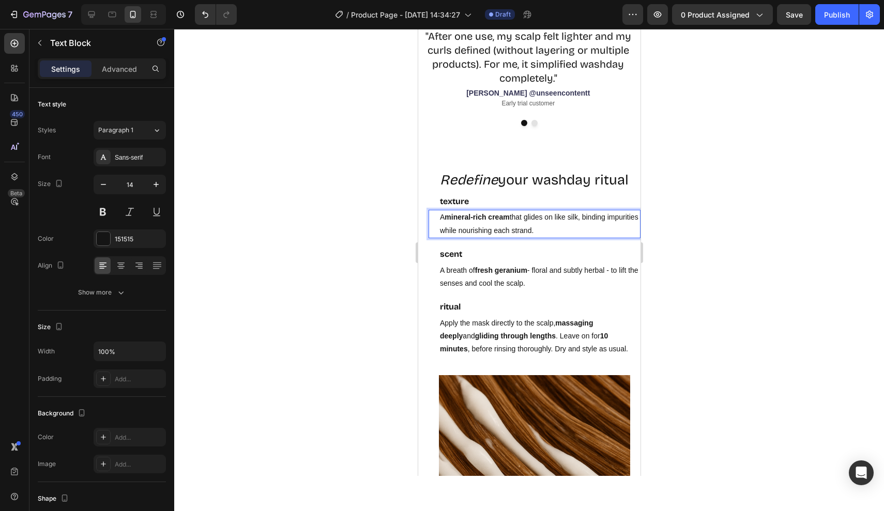
click at [473, 194] on p "texture" at bounding box center [540, 201] width 200 height 15
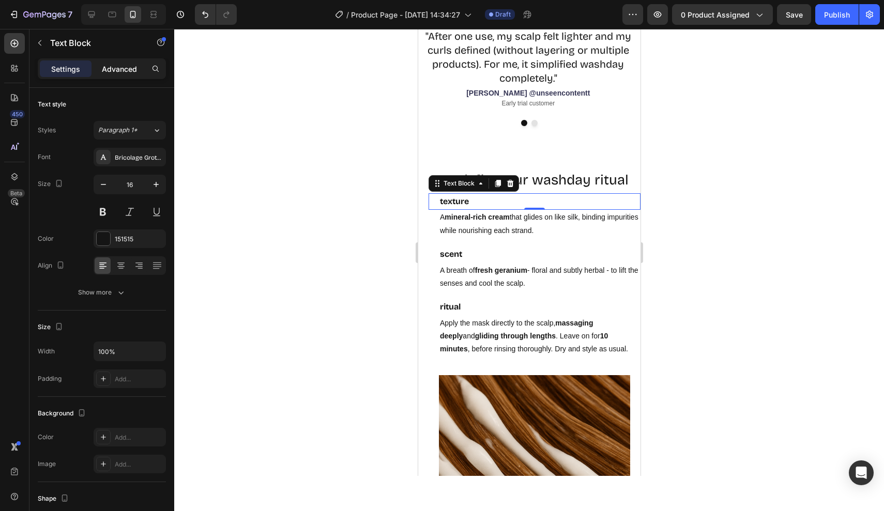
click at [130, 74] on p "Advanced" at bounding box center [119, 69] width 35 height 11
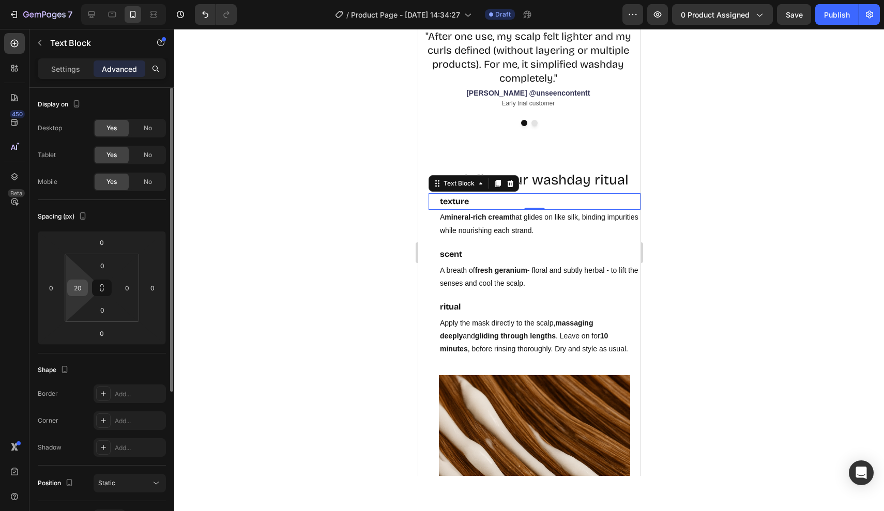
click at [87, 286] on div "20" at bounding box center [77, 288] width 21 height 17
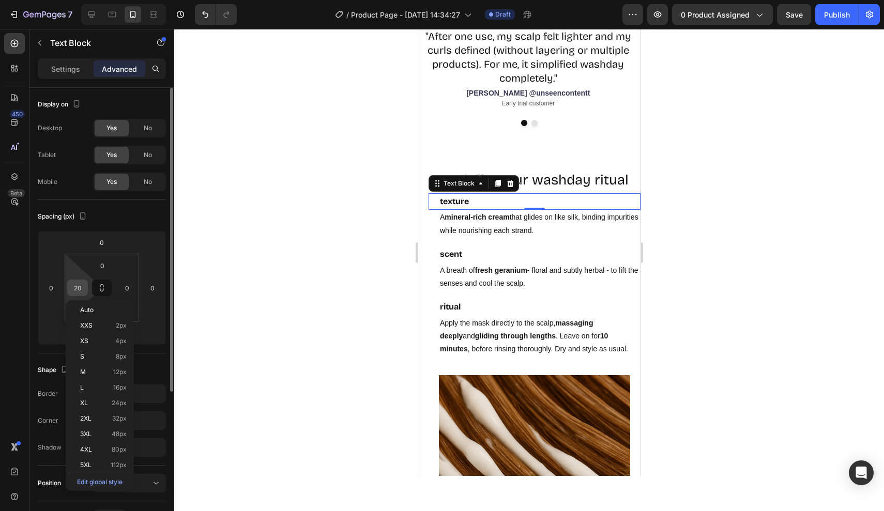
click at [84, 286] on input "20" at bounding box center [78, 288] width 16 height 16
type input "0"
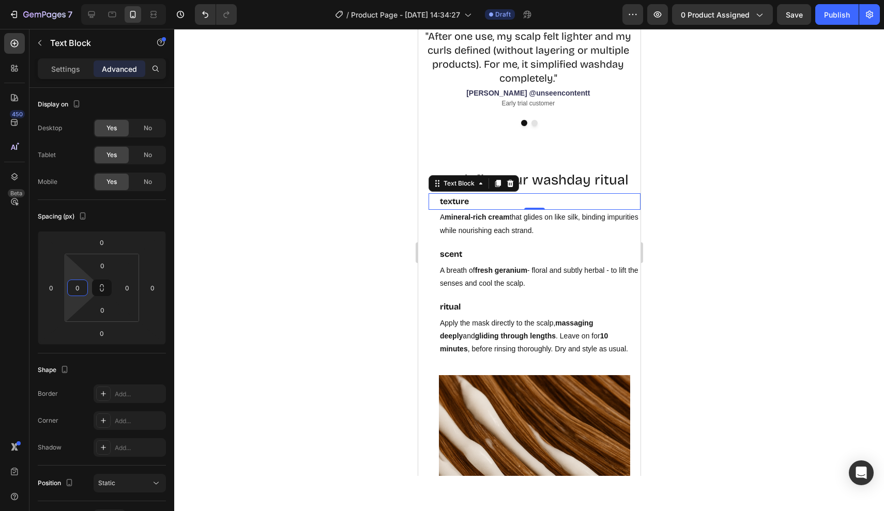
click at [224, 292] on div at bounding box center [529, 270] width 710 height 482
drag, startPoint x: 463, startPoint y: 219, endPoint x: 825, endPoint y: 256, distance: 363.8
click at [463, 219] on strong "mineral-rich cream" at bounding box center [476, 217] width 65 height 8
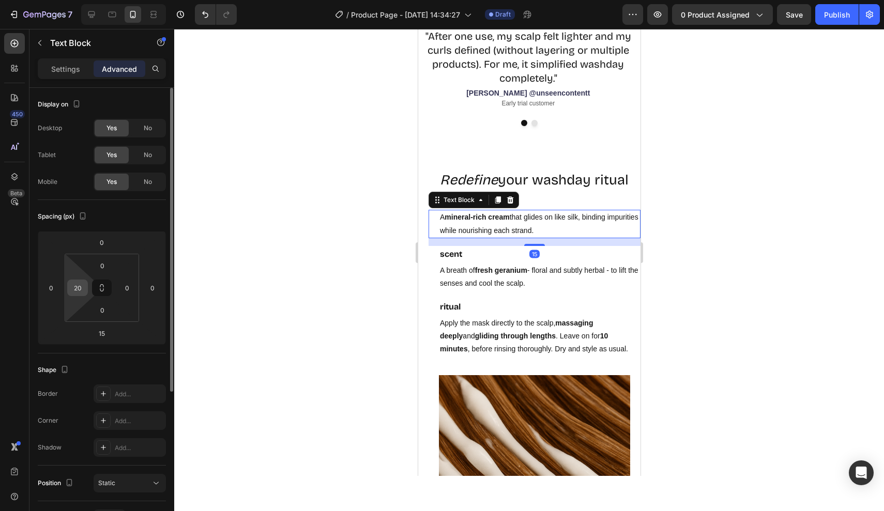
click at [85, 289] on input "20" at bounding box center [78, 288] width 16 height 16
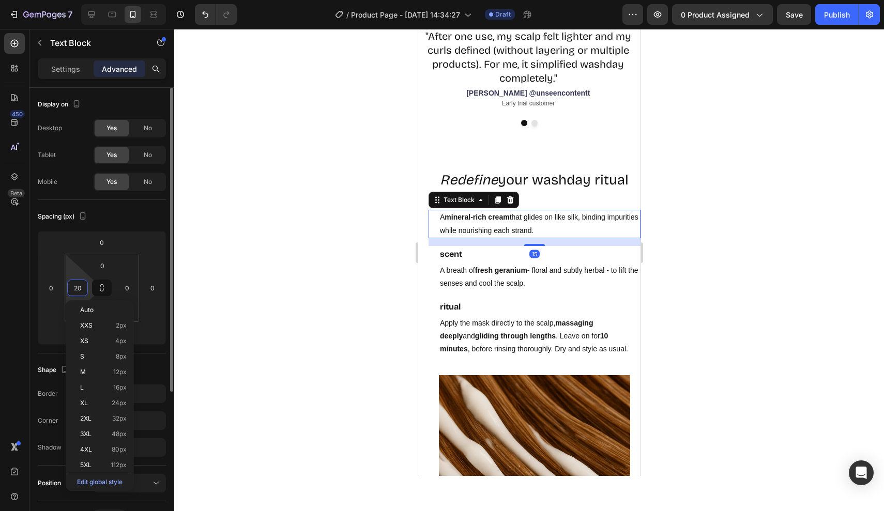
type input "0"
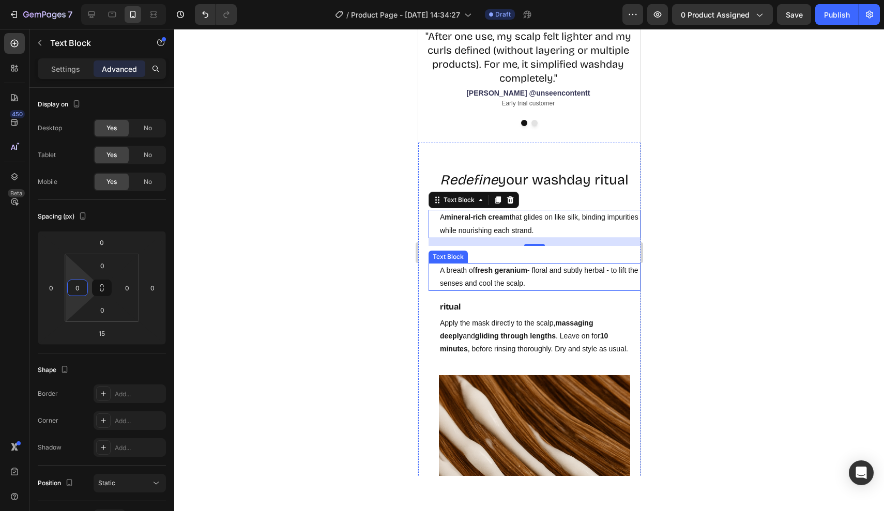
click at [470, 260] on p "scent" at bounding box center [540, 254] width 200 height 15
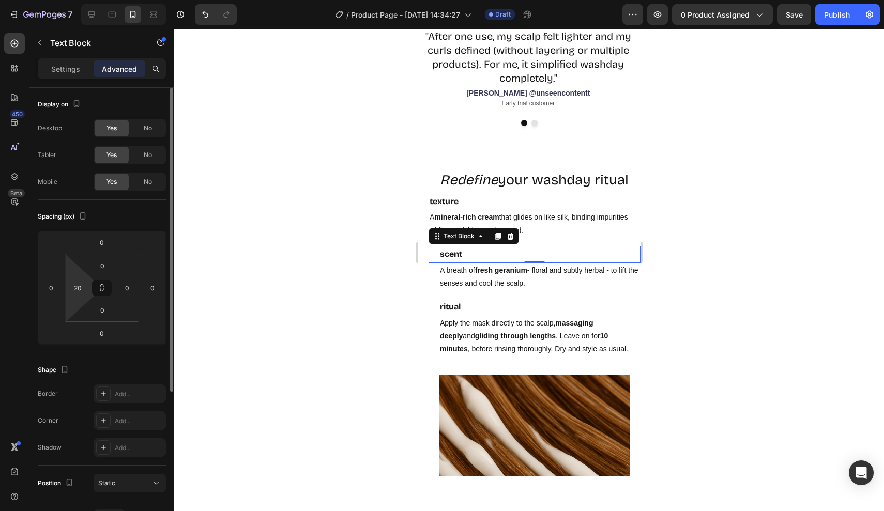
click at [91, 0] on html "7 Version history / Product Page - [DATE] 14:34:27 Draft Preview 0 product assi…" at bounding box center [442, 0] width 884 height 0
type input "0"
click at [490, 264] on p "A breath of fresh geranium - floral and subtly herbal - to lift the senses and …" at bounding box center [540, 277] width 200 height 26
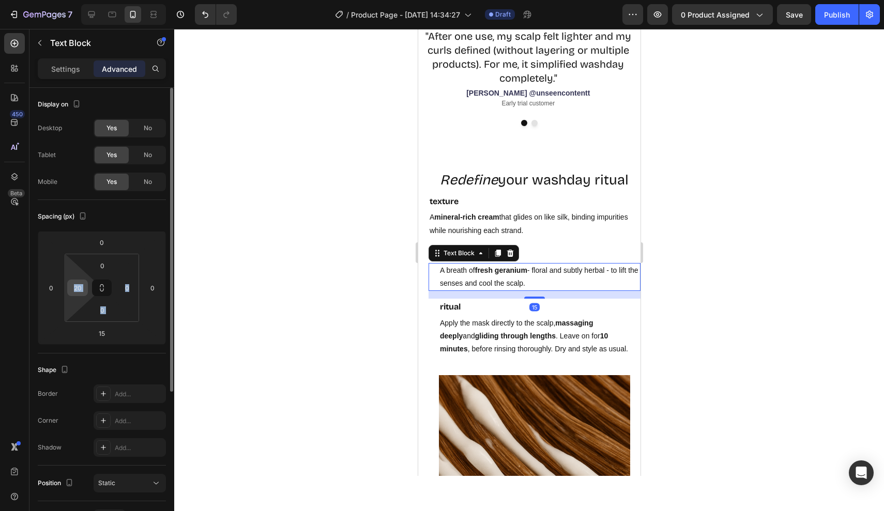
click at [85, 285] on div "20" at bounding box center [77, 288] width 21 height 17
click at [85, 285] on input "20" at bounding box center [78, 288] width 16 height 16
type input "0"
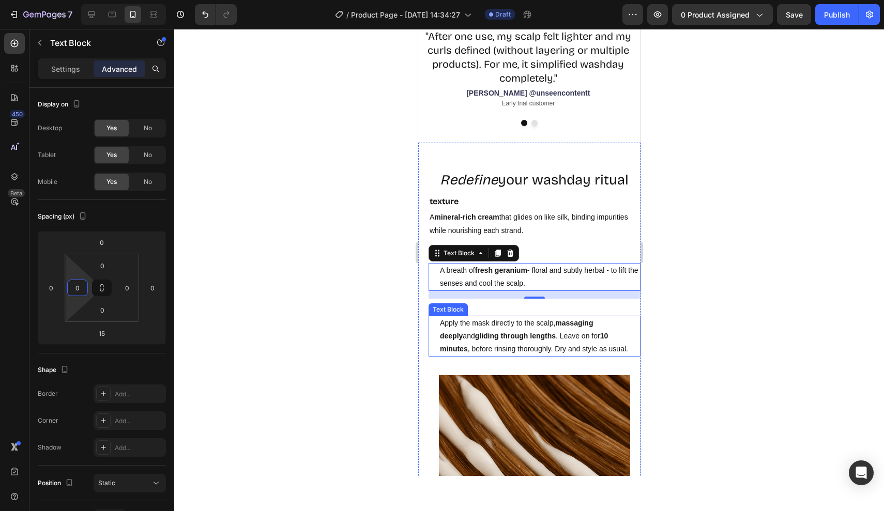
click at [491, 332] on strong "gliding through lengths" at bounding box center [515, 336] width 81 height 8
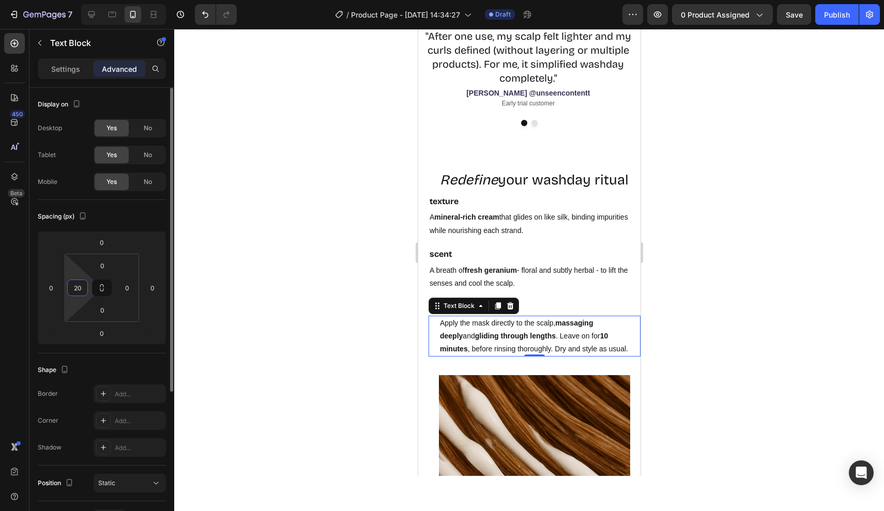
click at [79, 288] on input "20" at bounding box center [78, 288] width 16 height 16
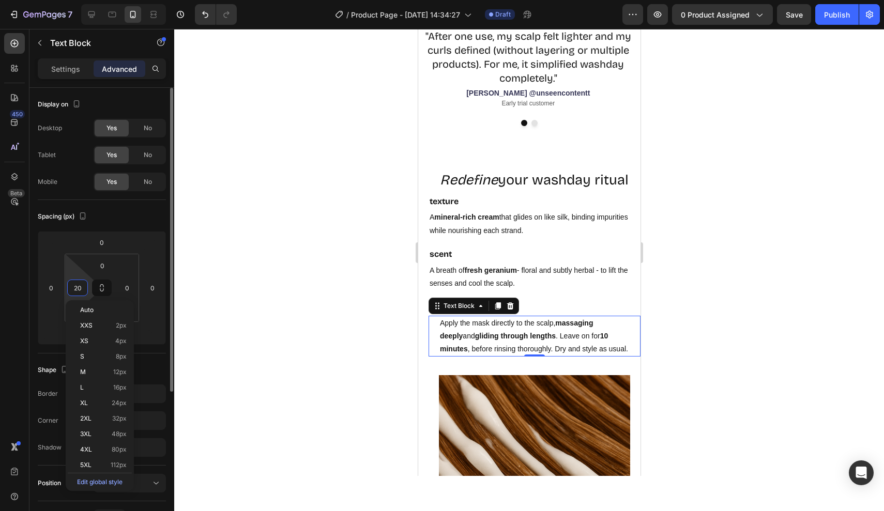
type input "0"
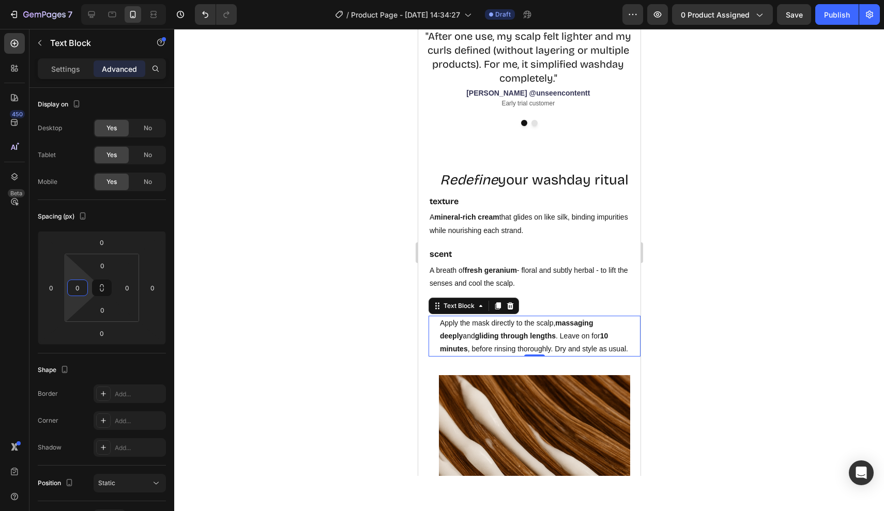
click at [426, 321] on div "Redefine your washday ritual Heading texture Text Block A mineral-rich cream th…" at bounding box center [529, 360] width 222 height 435
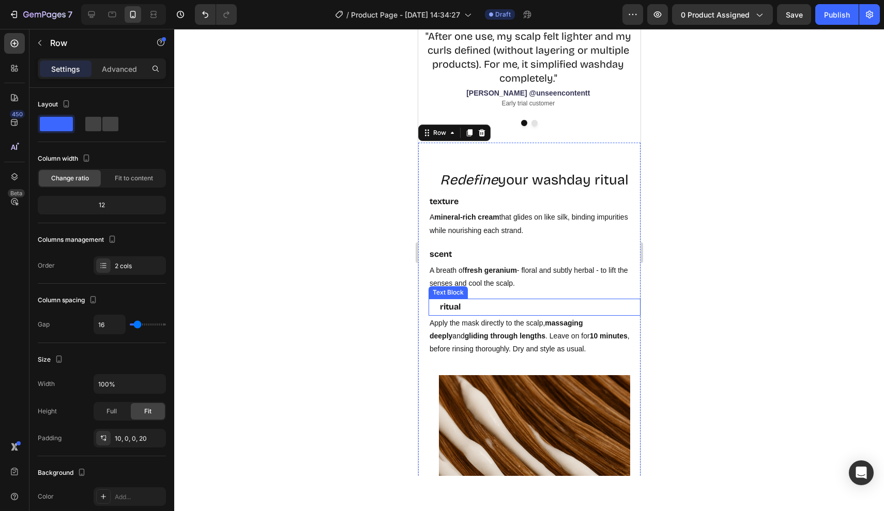
click at [459, 300] on p "ritual" at bounding box center [540, 307] width 200 height 15
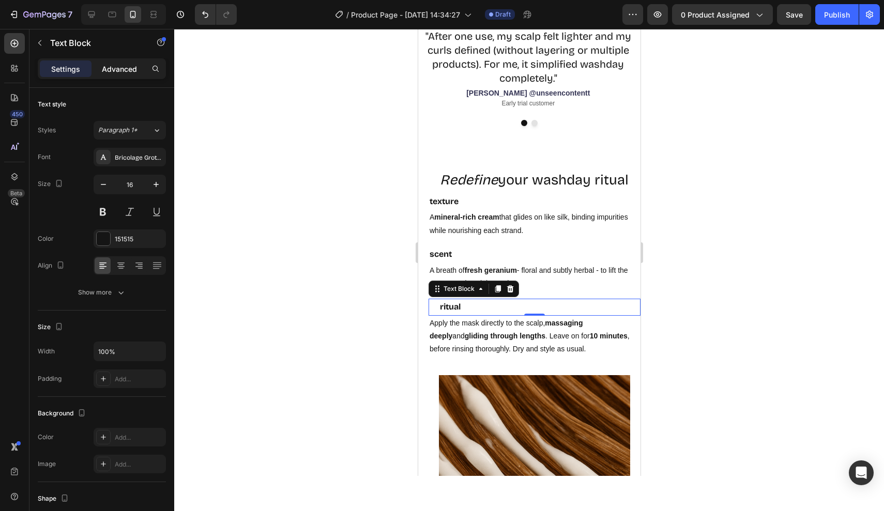
click at [119, 64] on p "Advanced" at bounding box center [119, 69] width 35 height 11
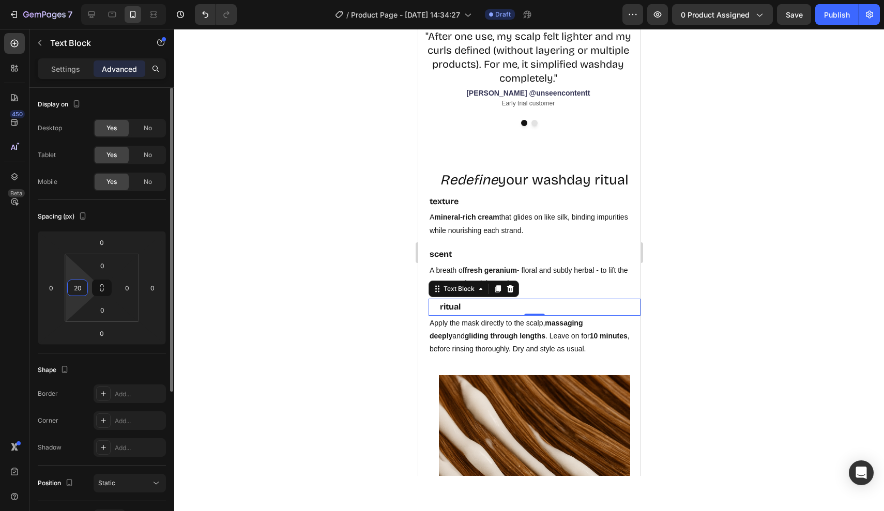
click at [74, 293] on input "20" at bounding box center [78, 288] width 16 height 16
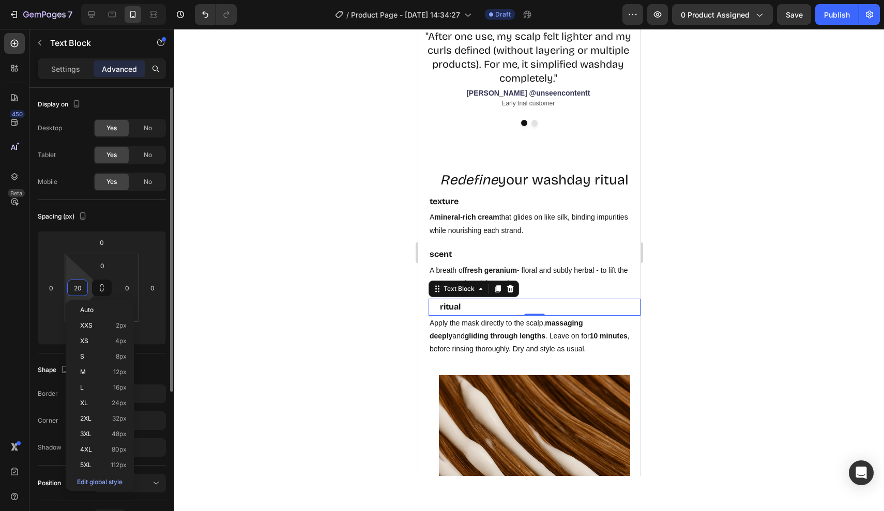
type input "0"
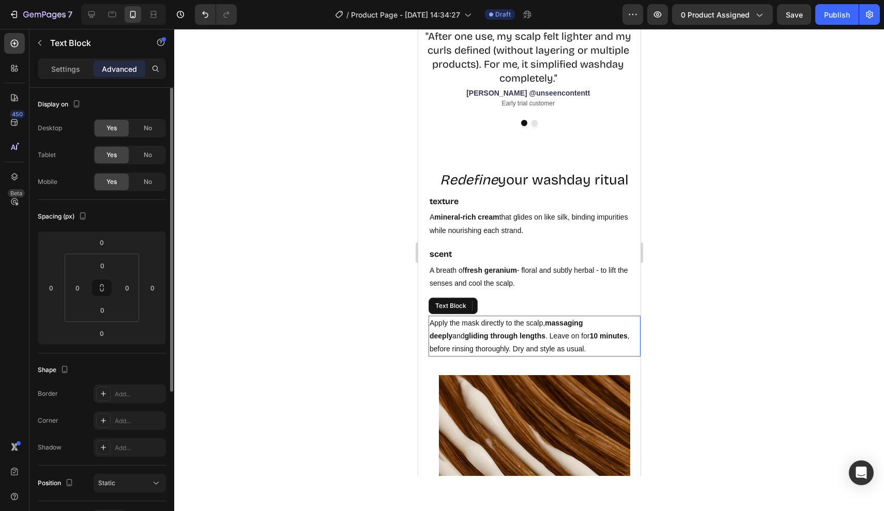
click at [533, 353] on div "Apply the mask directly to the scalp, massaging deeply and gliding through leng…" at bounding box center [534, 336] width 212 height 41
click at [583, 299] on div "ritual" at bounding box center [534, 307] width 212 height 17
click at [587, 365] on div "Image" at bounding box center [534, 471] width 212 height 212
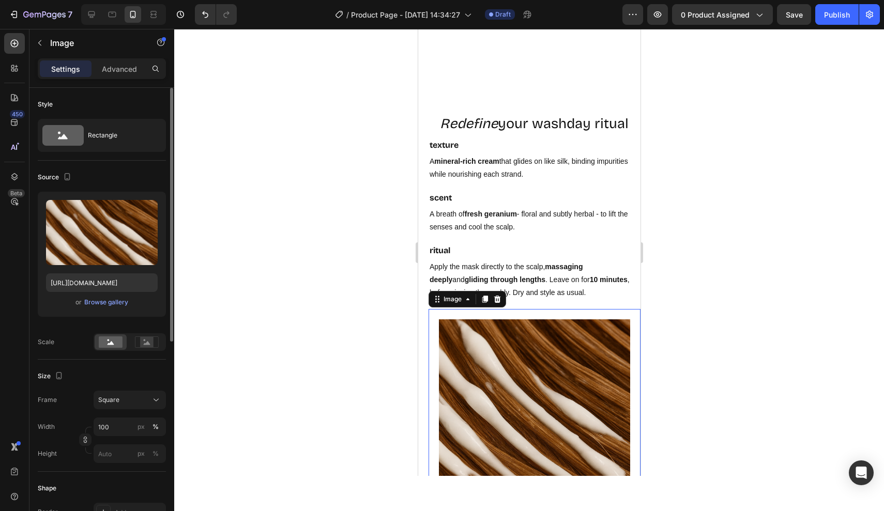
scroll to position [2034, 0]
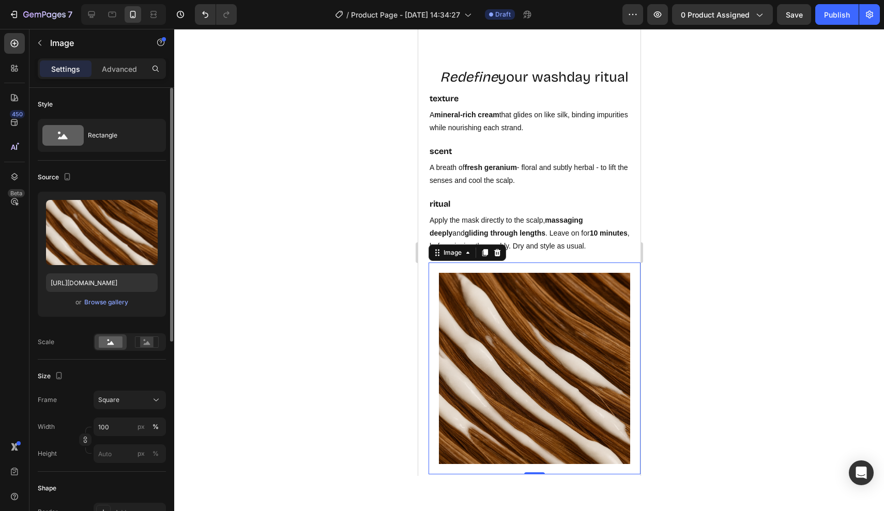
click at [698, 371] on div at bounding box center [529, 270] width 710 height 482
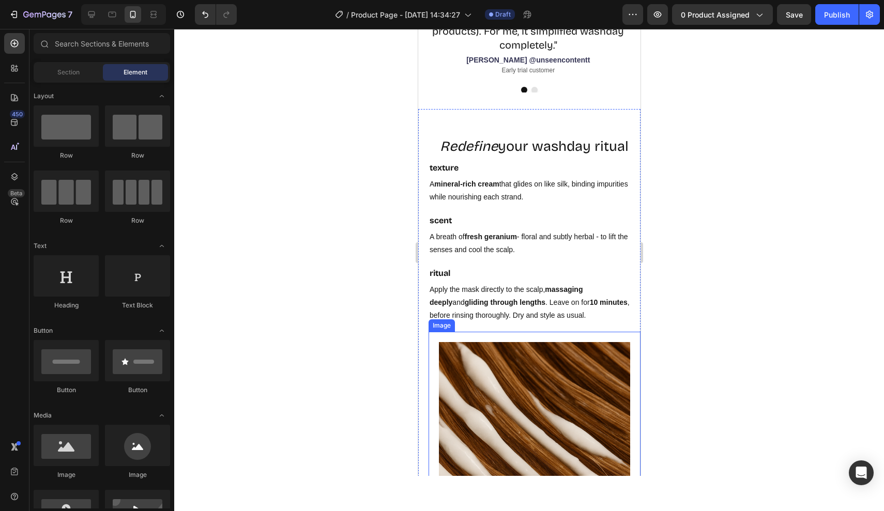
scroll to position [1962, 0]
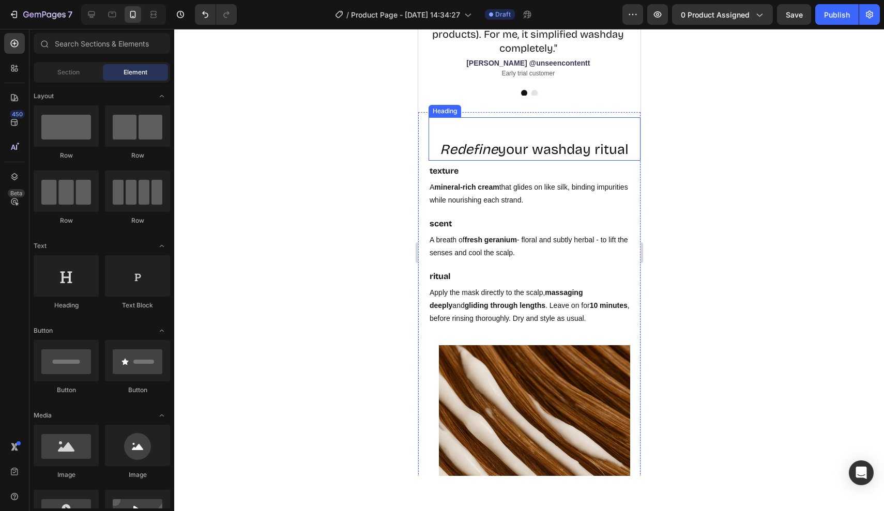
click at [467, 140] on h2 "Redefine your washday ritual" at bounding box center [540, 149] width 202 height 23
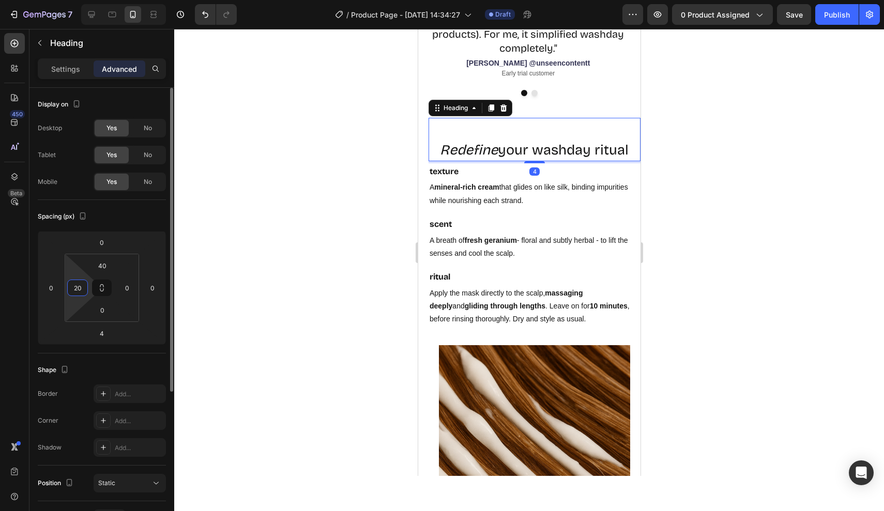
click at [85, 285] on input "20" at bounding box center [78, 288] width 16 height 16
type input "0"
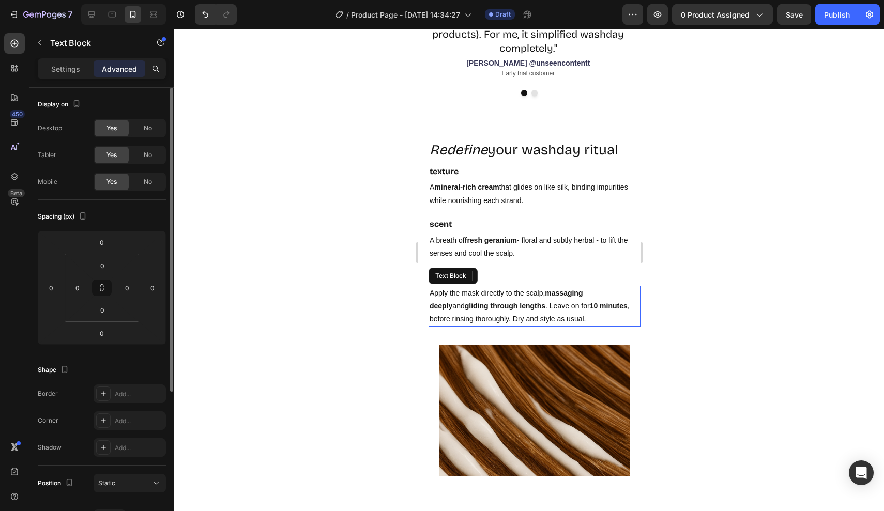
click at [590, 302] on strong "10 minutes" at bounding box center [609, 306] width 38 height 8
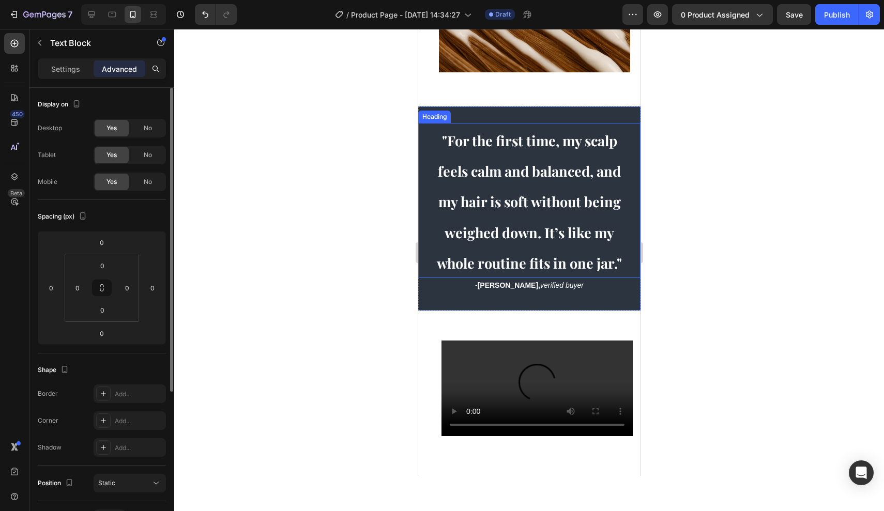
scroll to position [2450, 0]
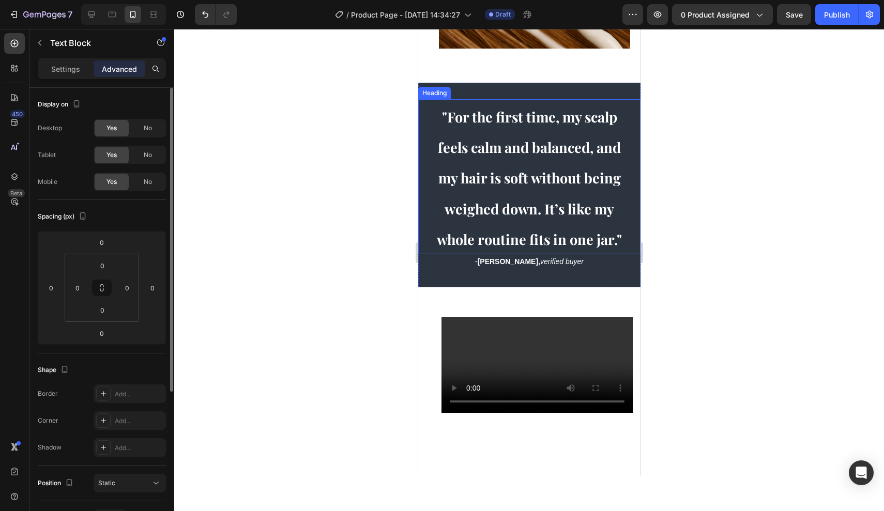
click at [560, 191] on h2 ""For the first time, my scalp feels calm and balanced, and my hair is soft with…" at bounding box center [529, 176] width 198 height 155
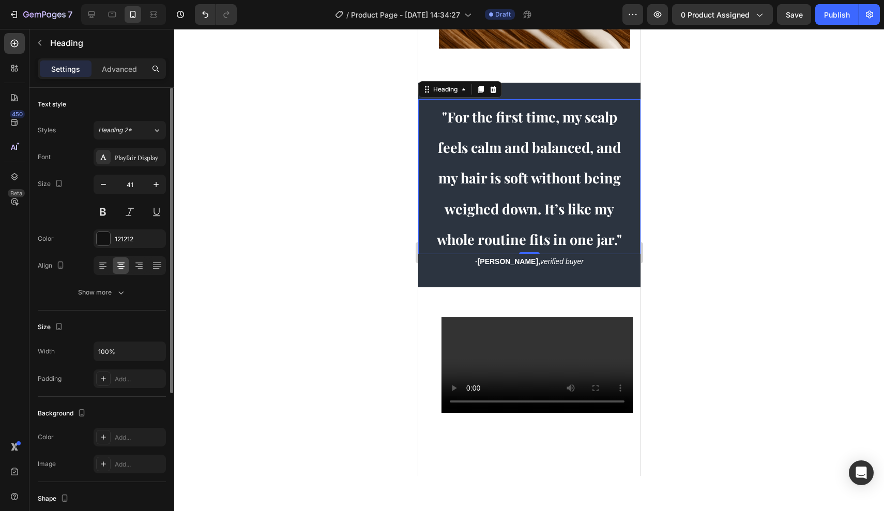
click at [638, 248] on div ""For the first time, my scalp feels calm and balanced, and my hair is soft with…" at bounding box center [529, 176] width 222 height 155
click at [625, 239] on h2 ""For the first time, my scalp feels calm and balanced, and my hair is soft with…" at bounding box center [529, 176] width 198 height 155
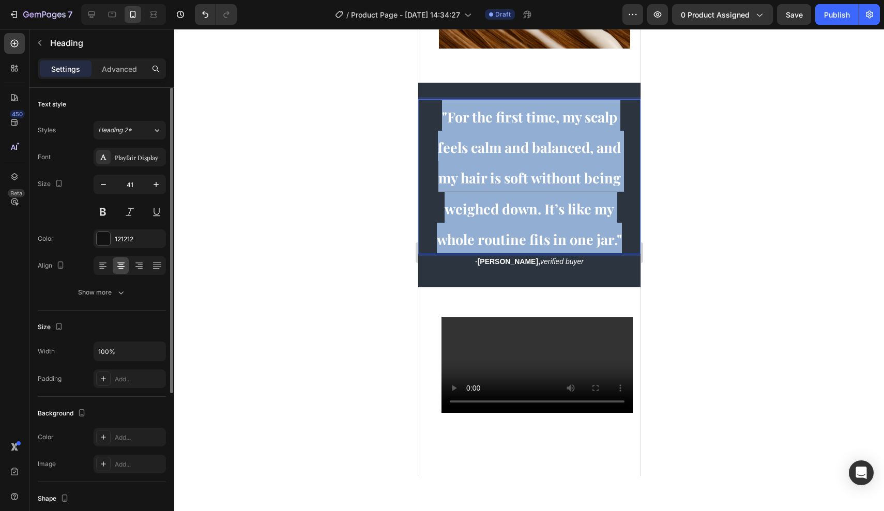
drag, startPoint x: 625, startPoint y: 239, endPoint x: 365, endPoint y: 77, distance: 306.2
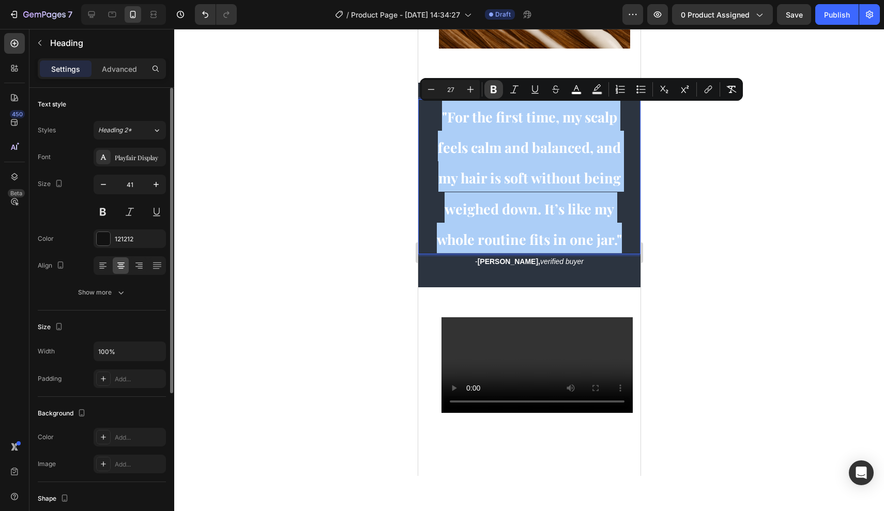
click at [500, 88] on button "Bold" at bounding box center [494, 89] width 19 height 19
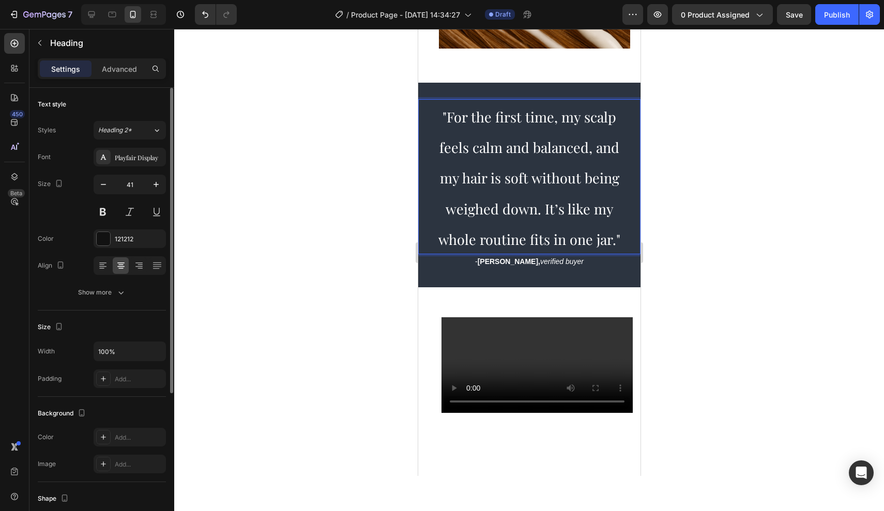
click at [537, 176] on span ""For the first time, my scalp feels calm and balanced, and my hair is soft with…" at bounding box center [529, 178] width 182 height 141
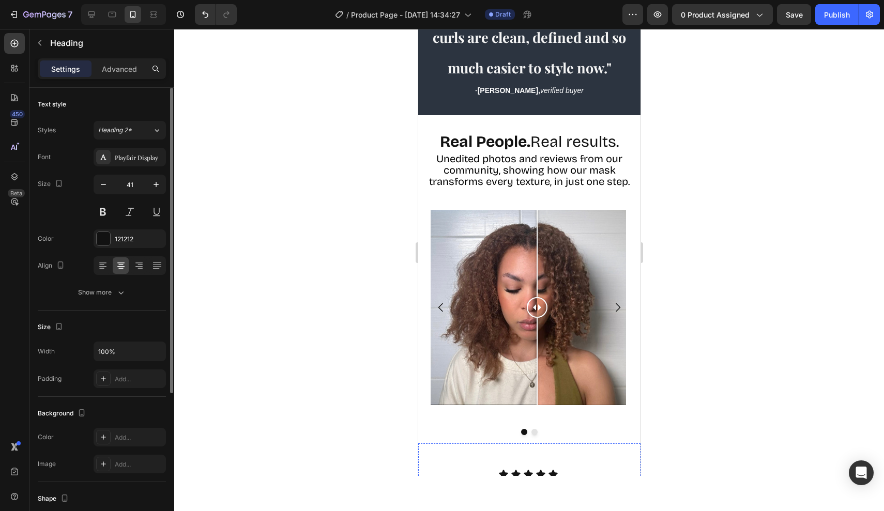
scroll to position [1174, 0]
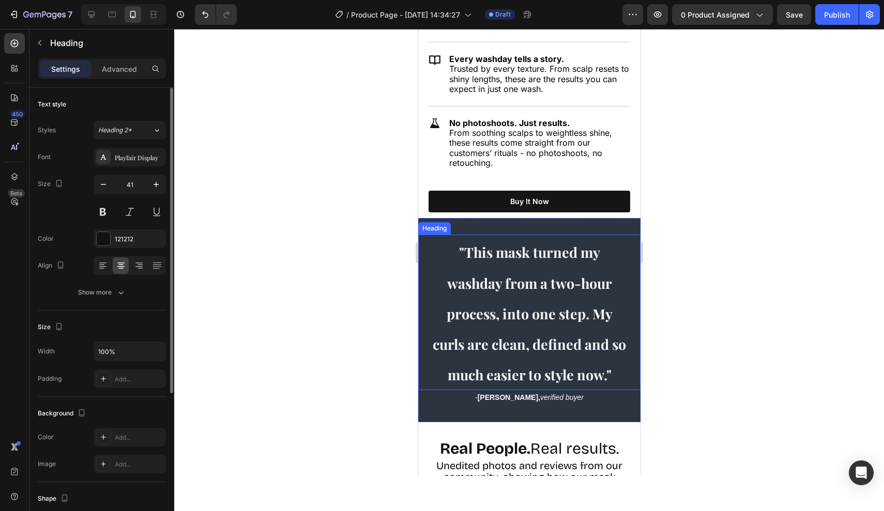
click at [563, 318] on strong ""This mask turned my washday from a two-hour process, into one step. My curls a…" at bounding box center [528, 313] width 193 height 141
click at [610, 373] on strong ""This mask turned my washday from a two-hour process, into one step. My curls a…" at bounding box center [528, 313] width 193 height 141
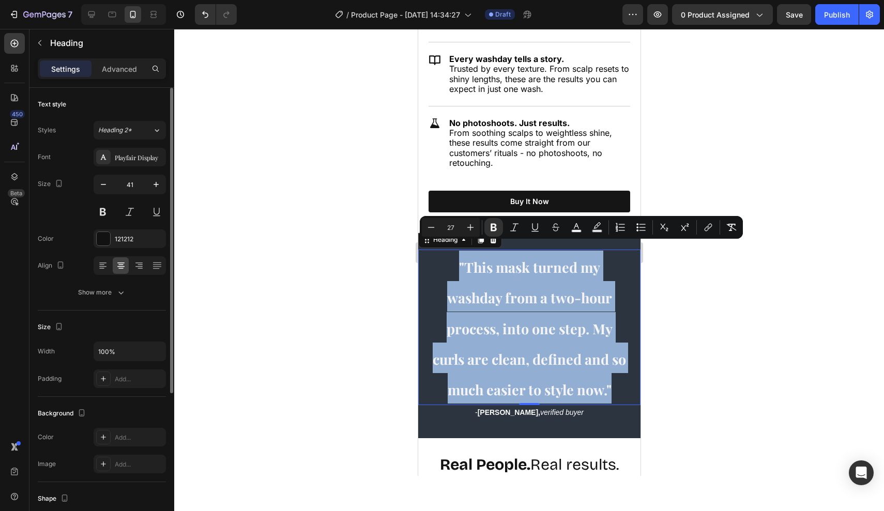
drag, startPoint x: 611, startPoint y: 373, endPoint x: 437, endPoint y: 246, distance: 215.6
click at [433, 251] on p ""This mask turned my washday from a two-hour process, into one step. My curls a…" at bounding box center [528, 327] width 195 height 153
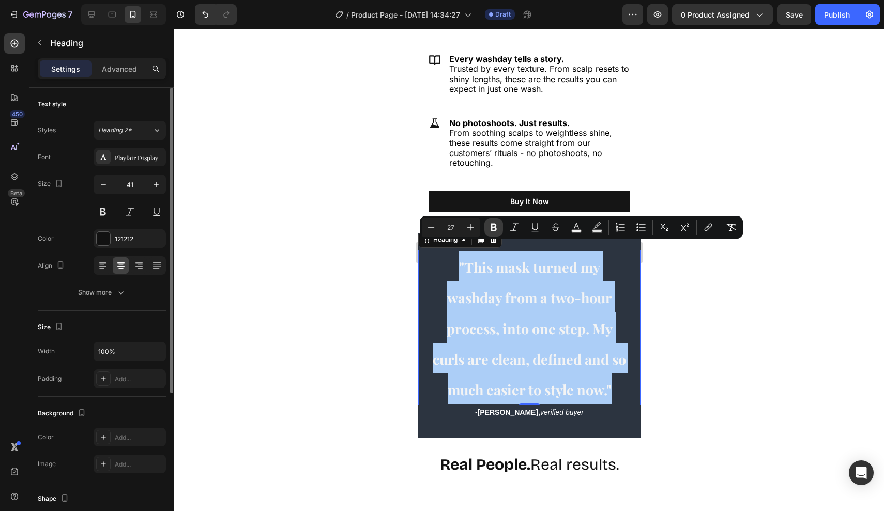
click at [493, 228] on icon "Editor contextual toolbar" at bounding box center [494, 228] width 6 height 8
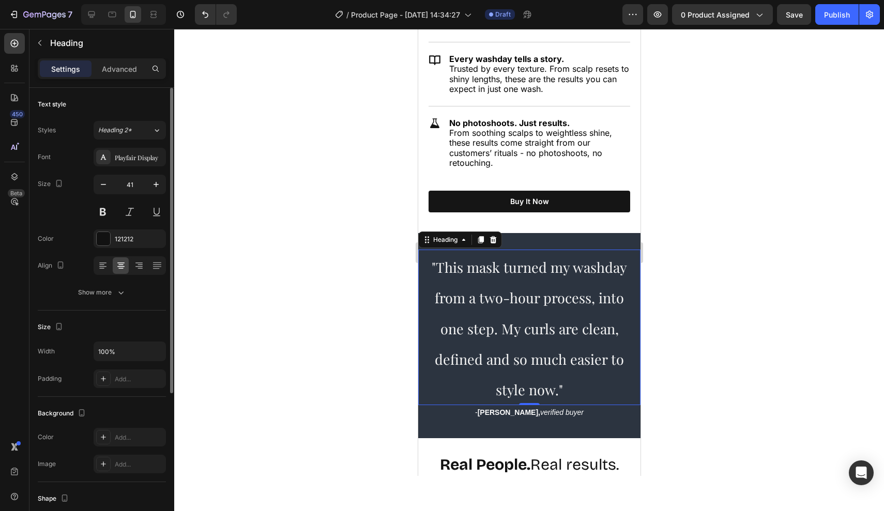
click at [525, 277] on span ""This mask turned my washday from a two-hour process, into one step. My curls a…" at bounding box center [528, 328] width 195 height 141
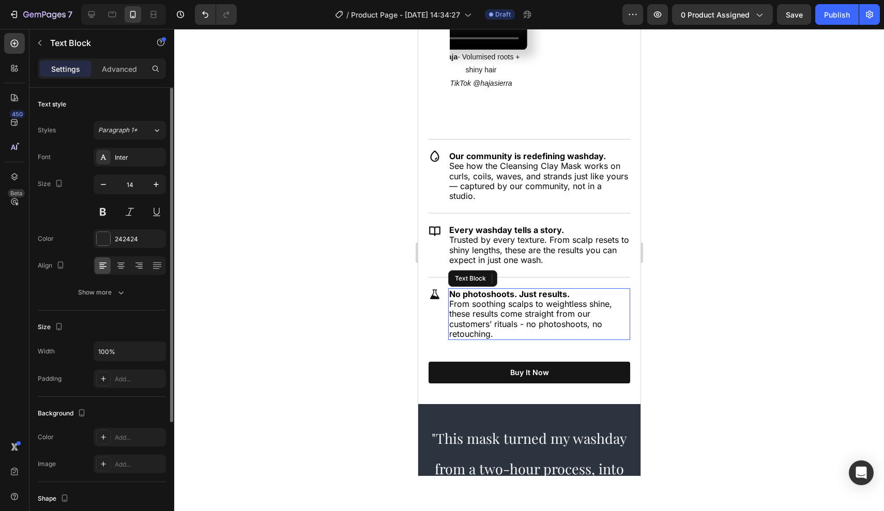
click at [525, 289] on strong "No photoshoots. Just results." at bounding box center [509, 294] width 120 height 10
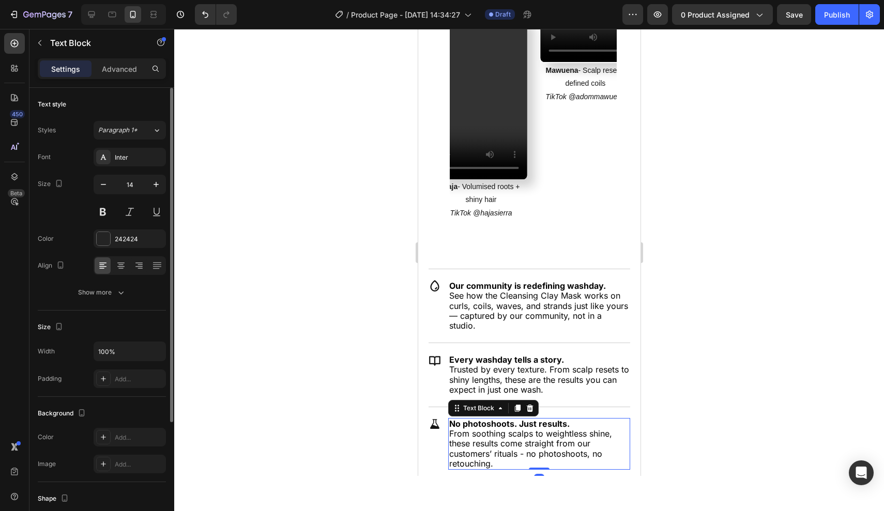
scroll to position [856, 0]
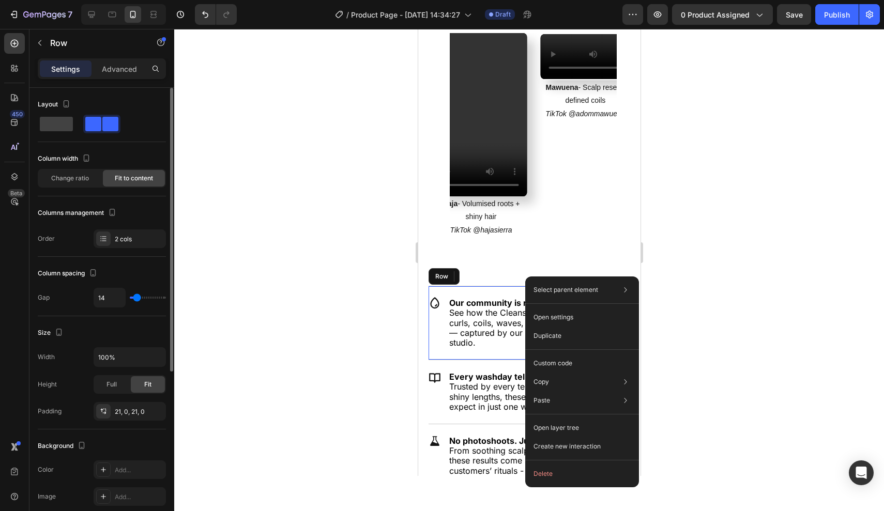
drag, startPoint x: 525, startPoint y: 277, endPoint x: 943, endPoint y: 306, distance: 418.8
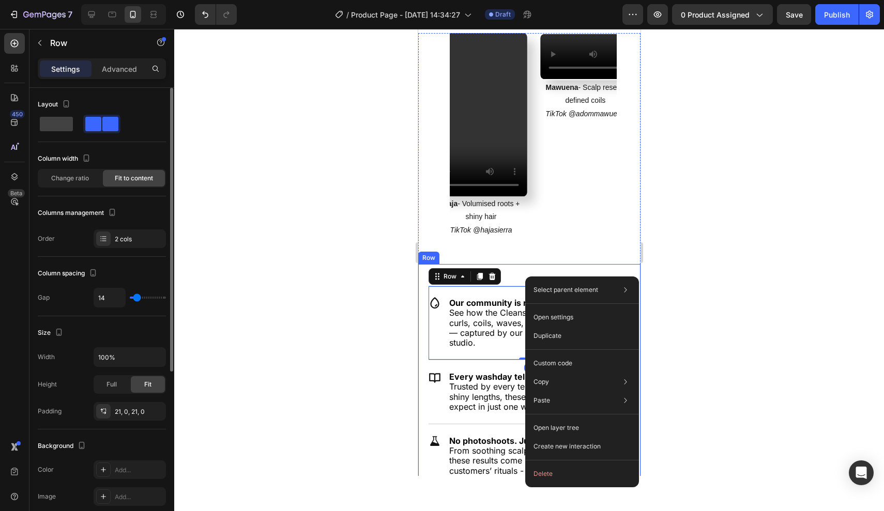
click at [533, 264] on div "See why thousands are switching to one jar Heading Icon Our community is redefi…" at bounding box center [529, 397] width 202 height 266
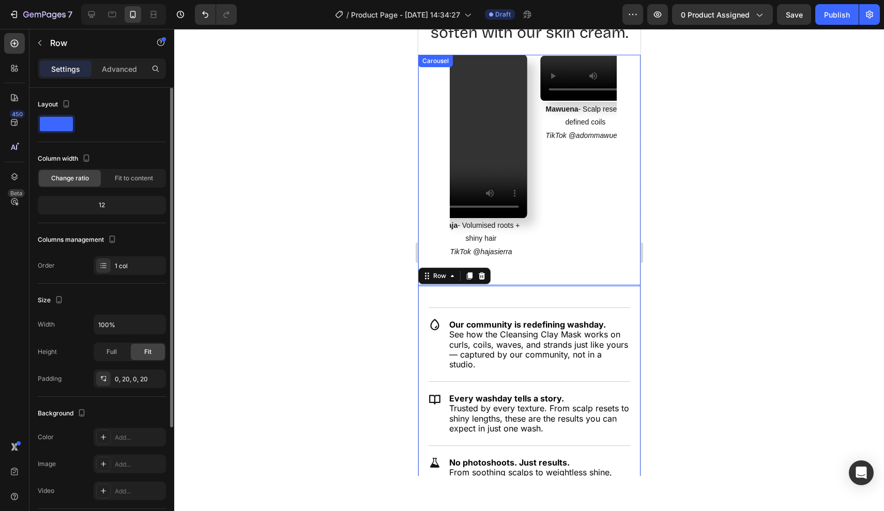
scroll to position [671, 0]
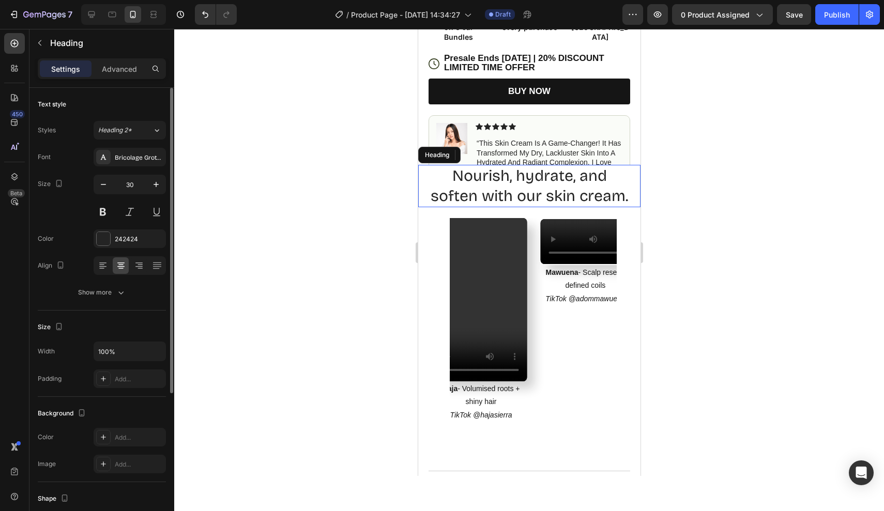
click at [535, 197] on h2 "Nourish, hydrate, and soften with our skin cream." at bounding box center [529, 186] width 202 height 42
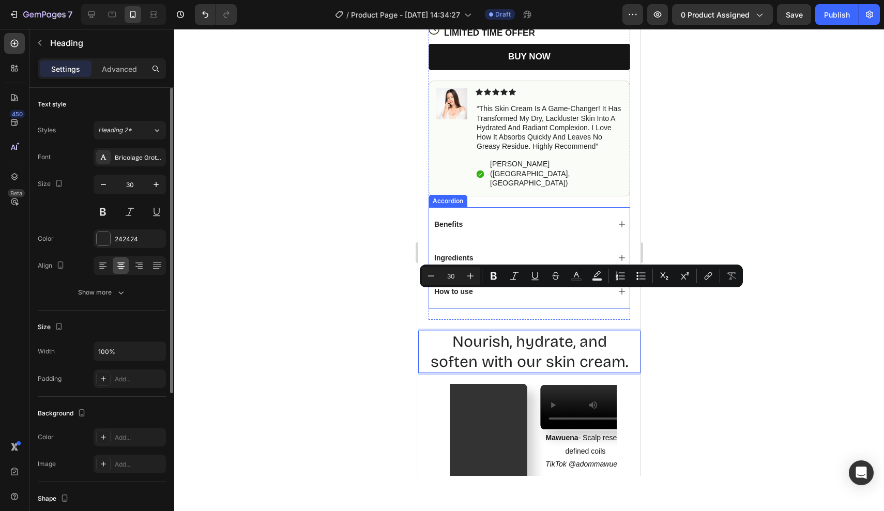
scroll to position [743, 0]
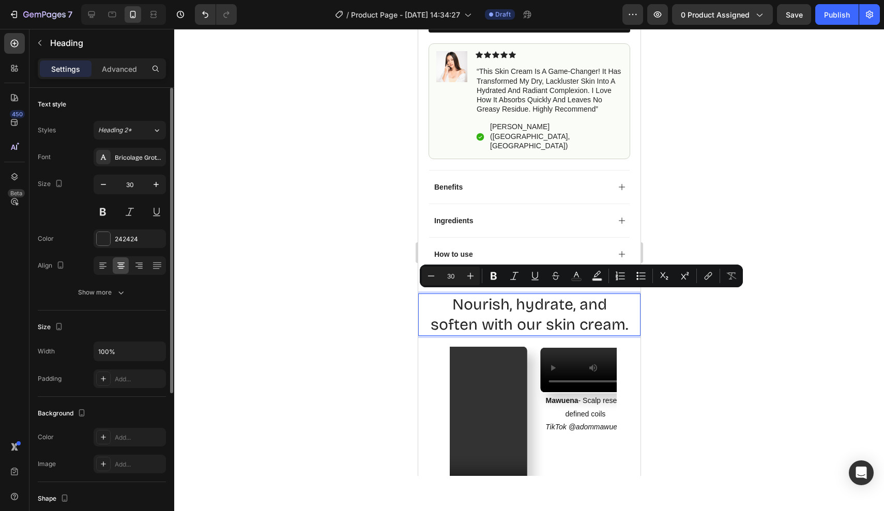
click at [561, 295] on p "Nourish, hydrate, and soften with our skin cream." at bounding box center [529, 315] width 200 height 40
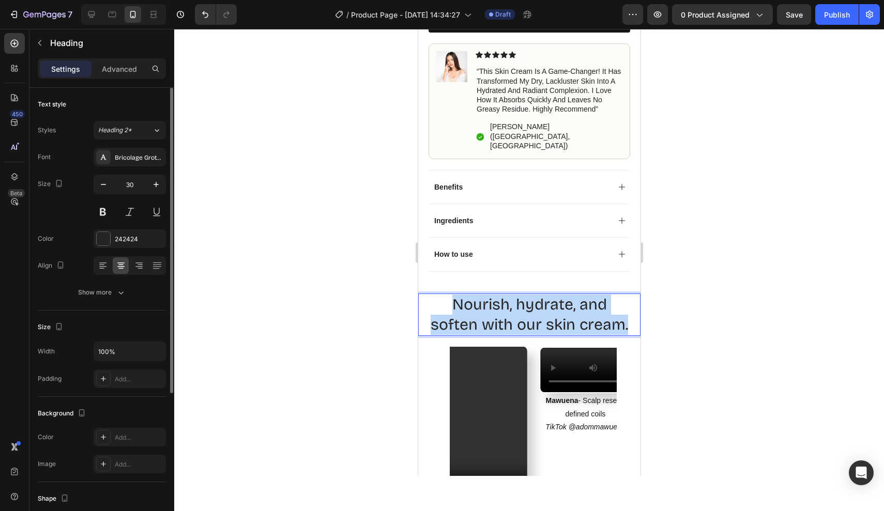
drag, startPoint x: 448, startPoint y: 277, endPoint x: 669, endPoint y: 316, distance: 224.8
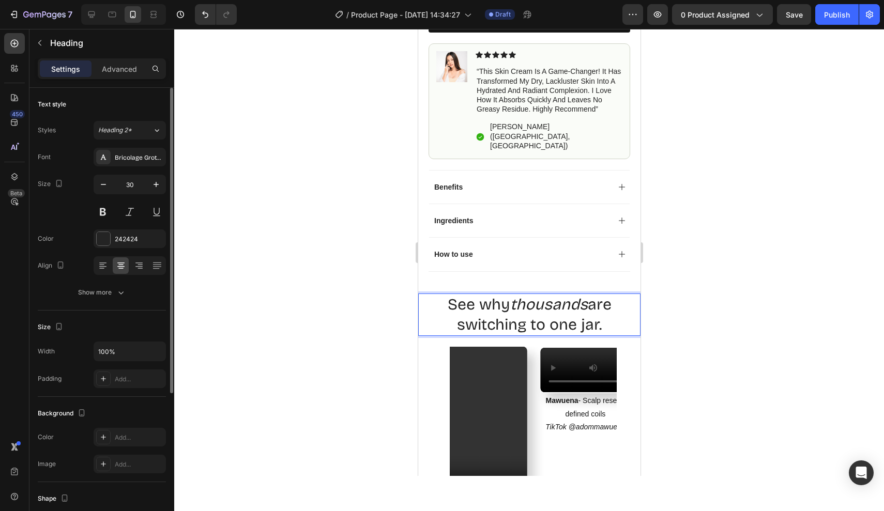
drag, startPoint x: 609, startPoint y: 344, endPoint x: 552, endPoint y: 345, distance: 56.4
click at [552, 335] on p "See why thousands are switching to one jar." at bounding box center [529, 315] width 200 height 40
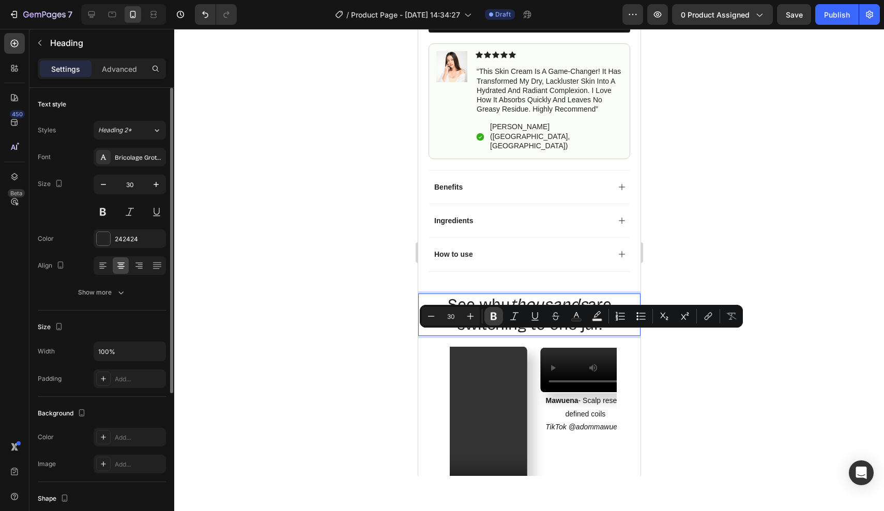
click at [495, 318] on icon "Editor contextual toolbar" at bounding box center [494, 317] width 6 height 8
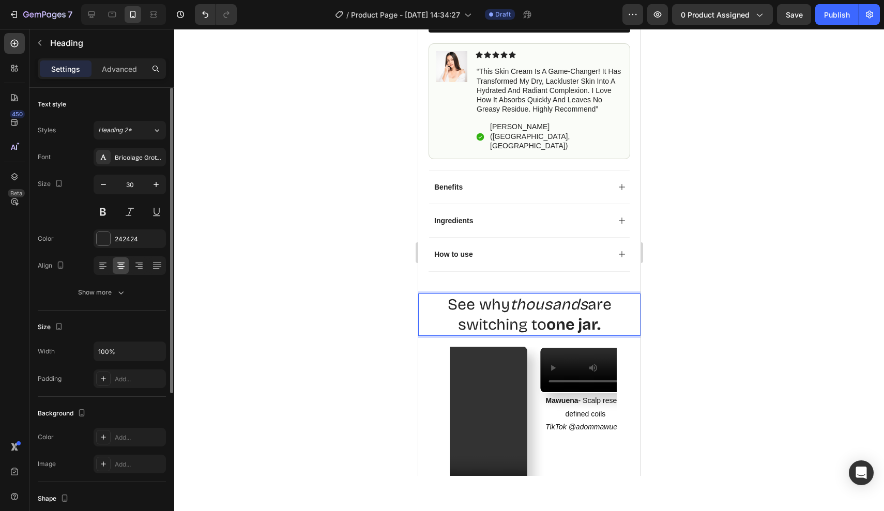
click at [606, 335] on p "See why thousands are switching to one jar." at bounding box center [529, 315] width 200 height 40
click at [672, 351] on div at bounding box center [529, 270] width 710 height 482
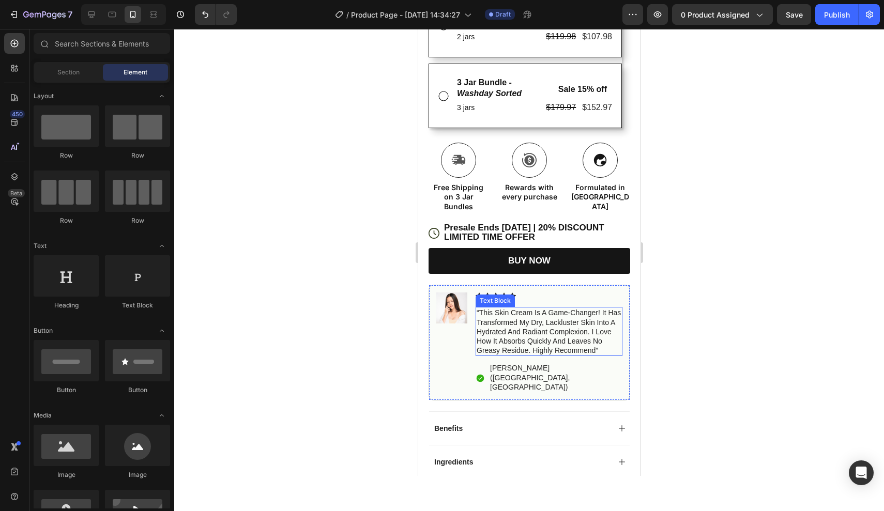
scroll to position [530, 0]
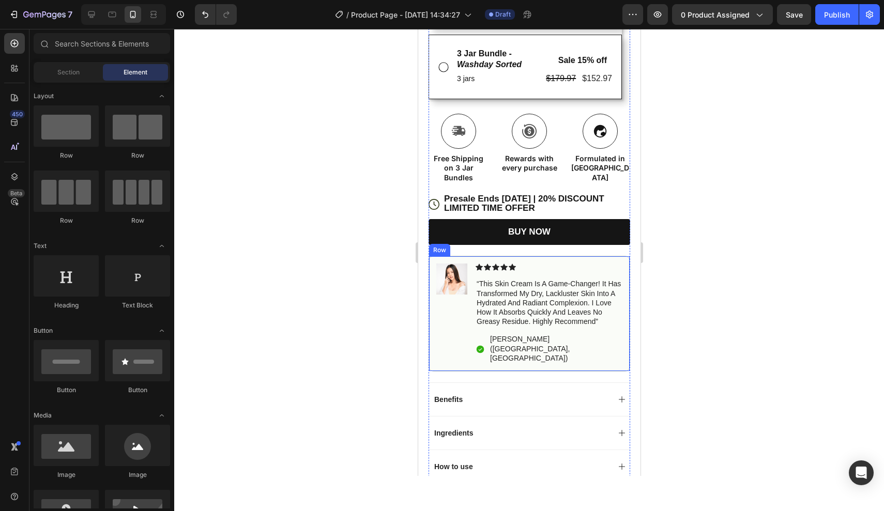
click at [577, 310] on div "Icon Icon Icon Icon Icon Icon List “this skin cream is a game-changer! it has t…" at bounding box center [548, 314] width 147 height 100
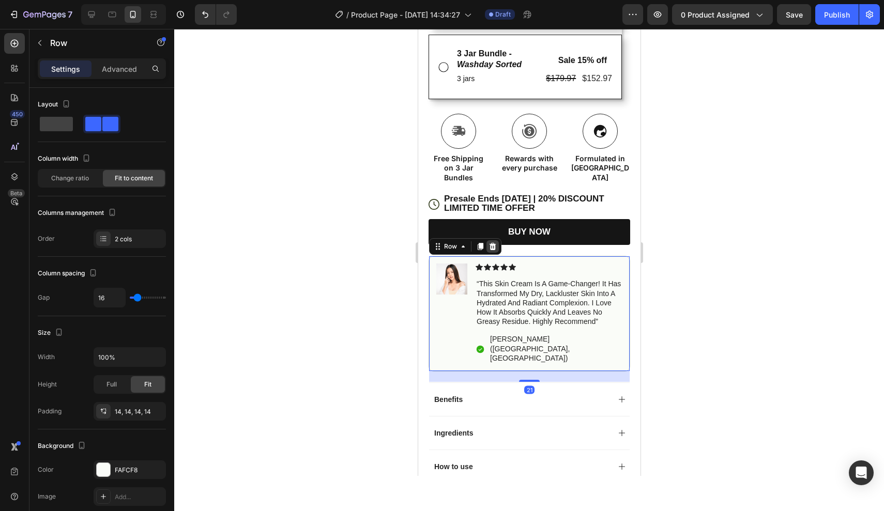
click at [492, 250] on icon at bounding box center [492, 246] width 7 height 7
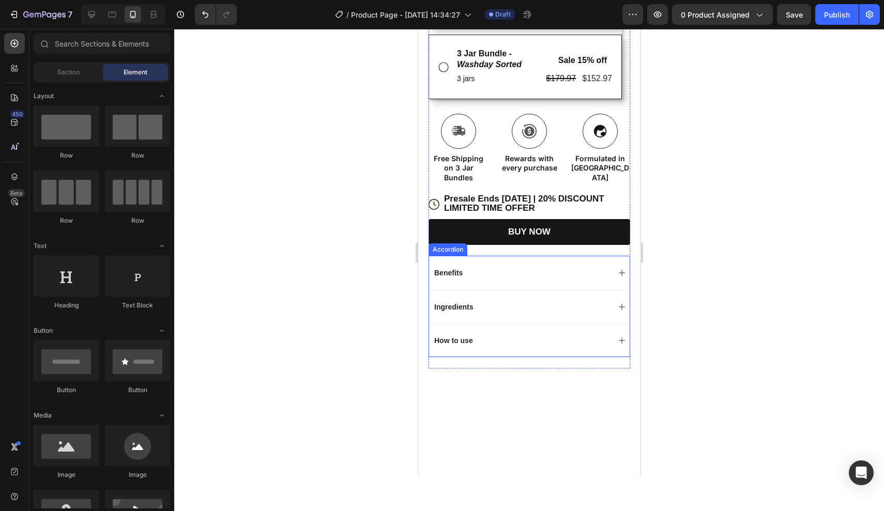
click at [515, 290] on div "Benefits" at bounding box center [529, 273] width 201 height 34
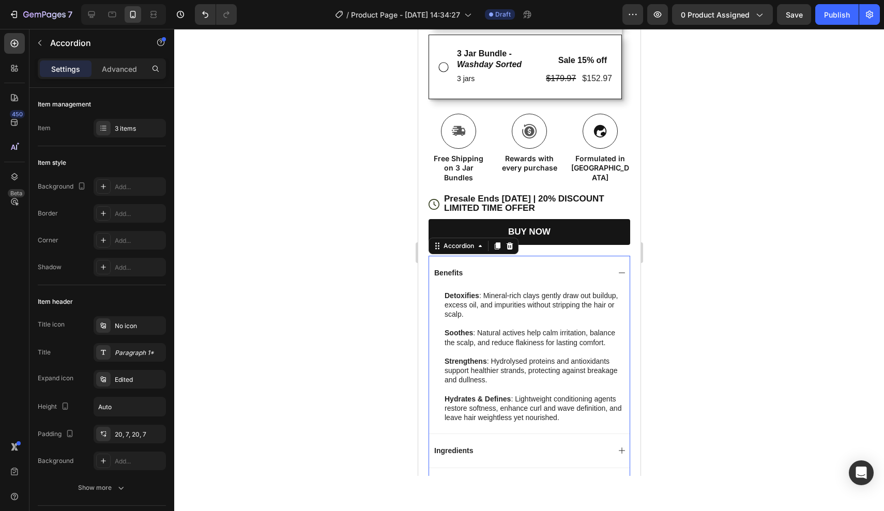
click at [515, 290] on div "Benefits" at bounding box center [529, 273] width 201 height 34
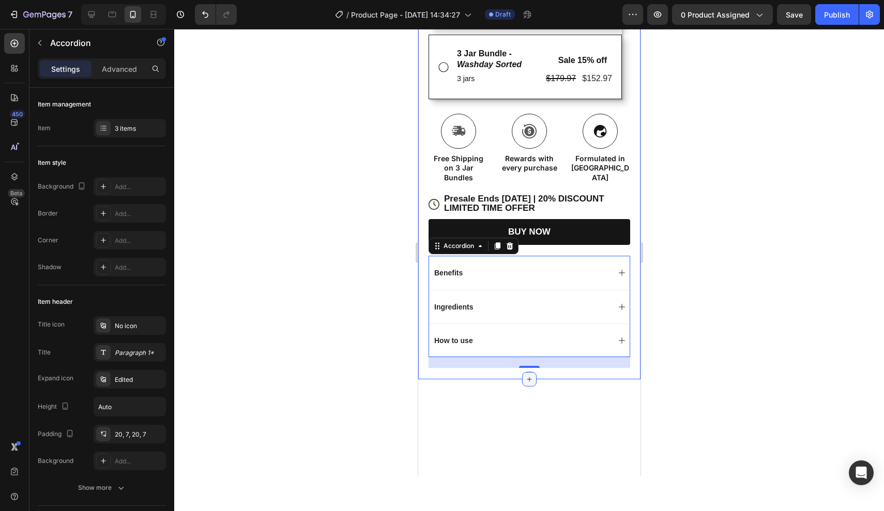
click at [527, 387] on div at bounding box center [529, 379] width 14 height 14
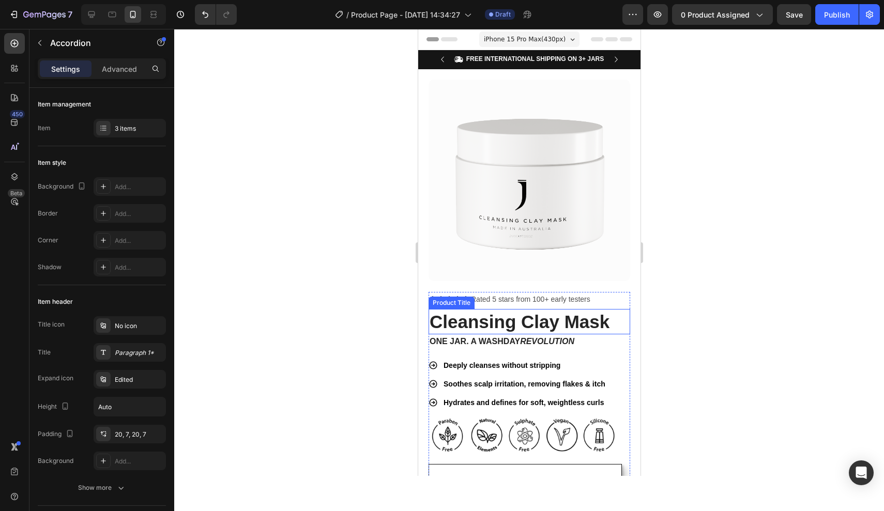
scroll to position [0, 0]
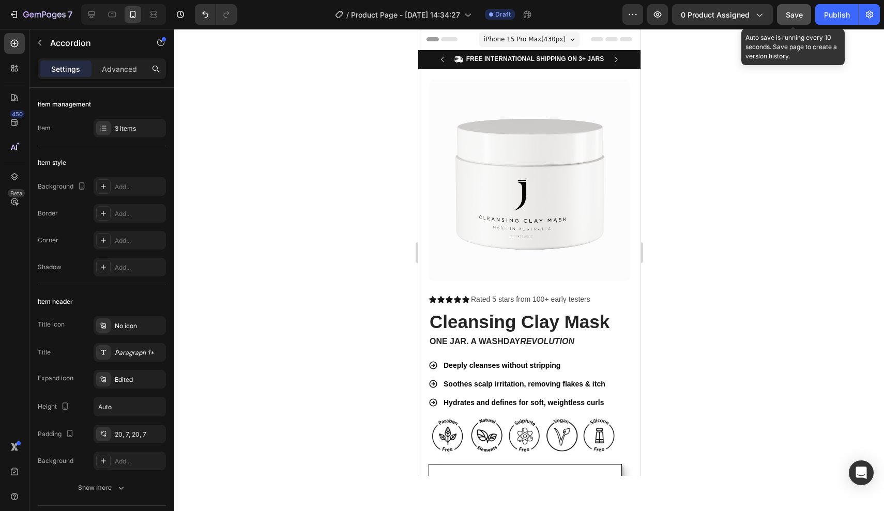
click at [797, 13] on span "Save" at bounding box center [794, 14] width 17 height 9
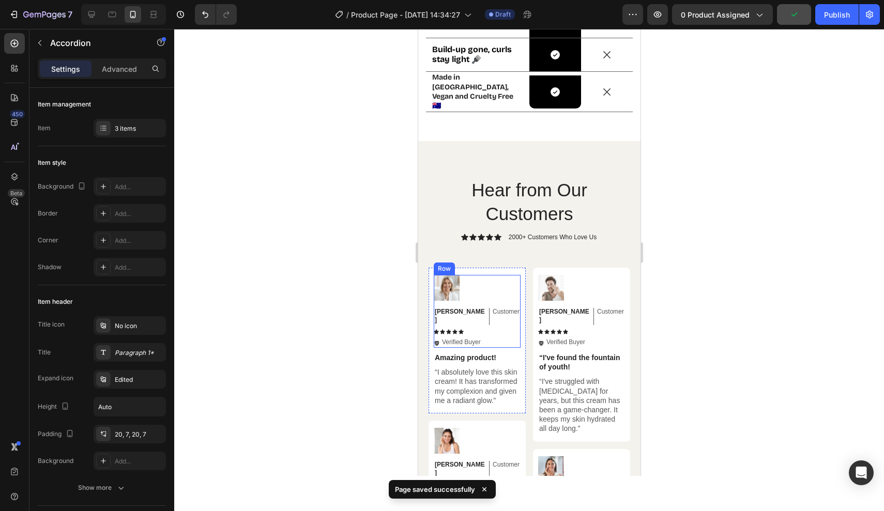
scroll to position [3938, 0]
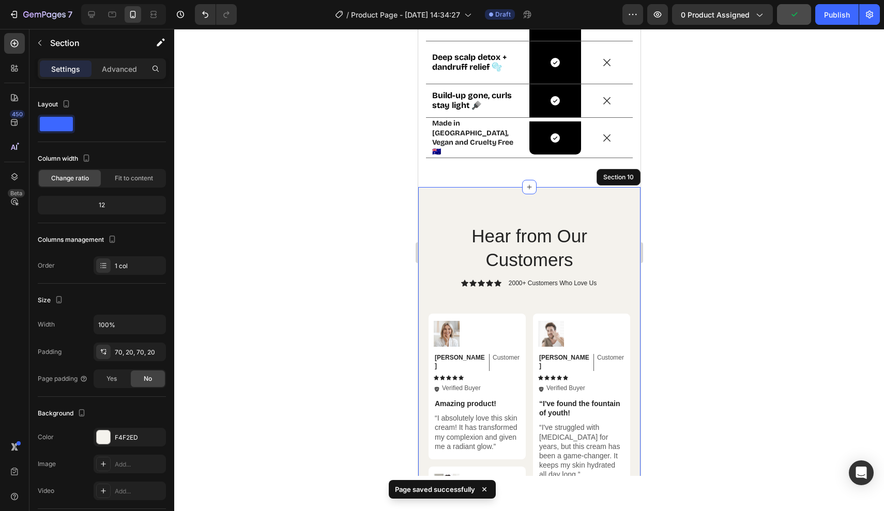
click at [470, 194] on div "Hear from Our Customers Heading Icon Icon Icon Icon Icon Icon List 2000+ Custom…" at bounding box center [529, 519] width 222 height 664
click at [632, 174] on icon at bounding box center [631, 177] width 7 height 7
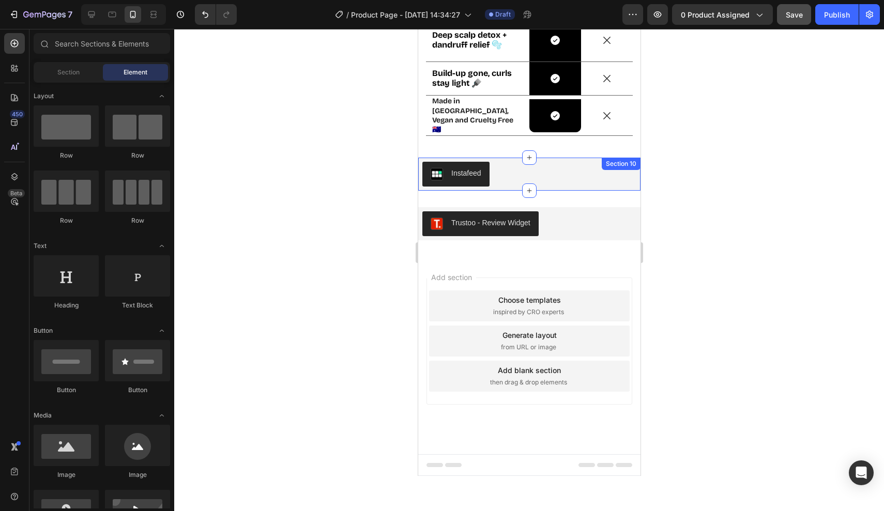
scroll to position [3980, 0]
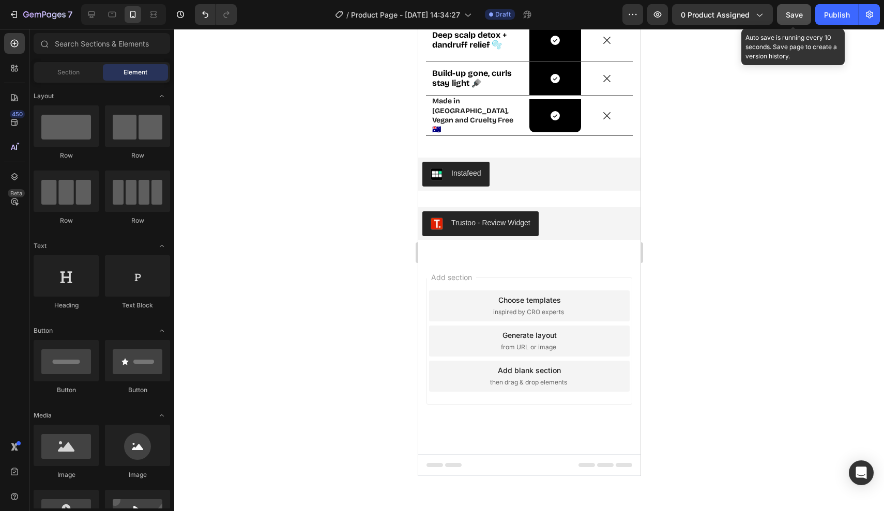
click at [794, 21] on button "Save" at bounding box center [794, 14] width 34 height 21
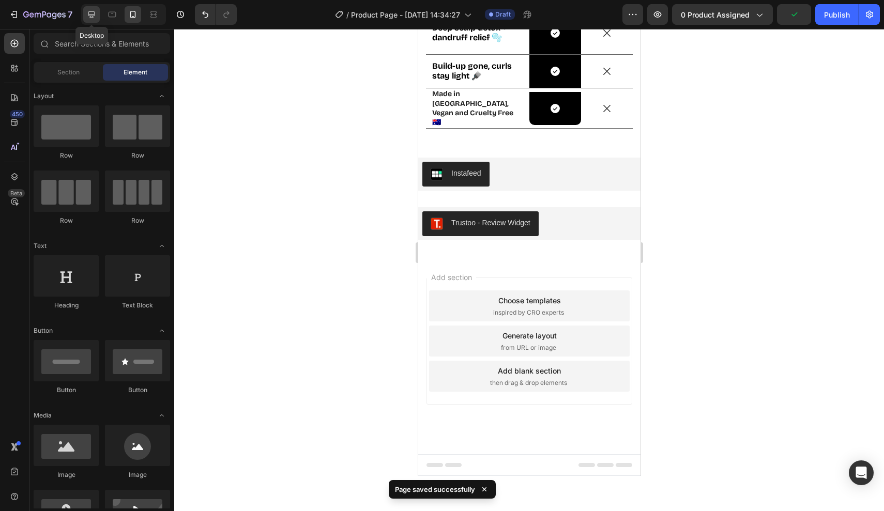
click at [96, 16] on icon at bounding box center [91, 14] width 10 height 10
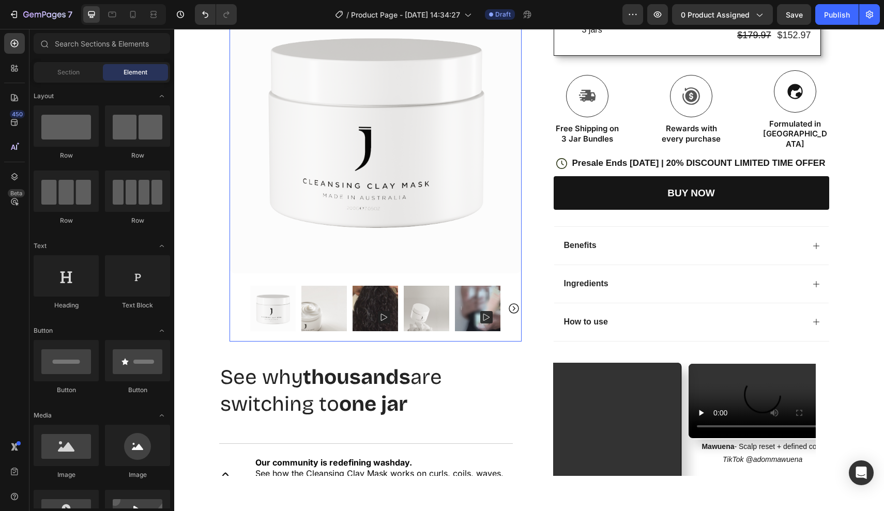
scroll to position [645, 0]
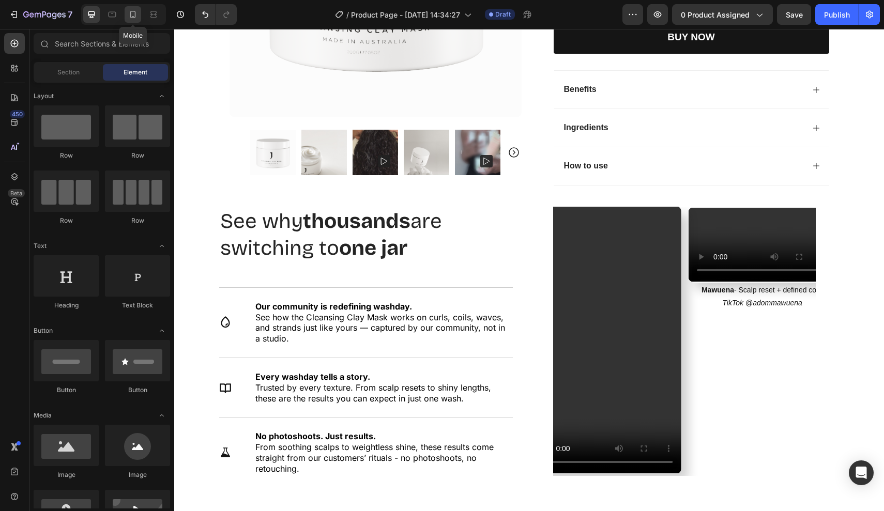
click at [135, 9] on div at bounding box center [133, 14] width 17 height 17
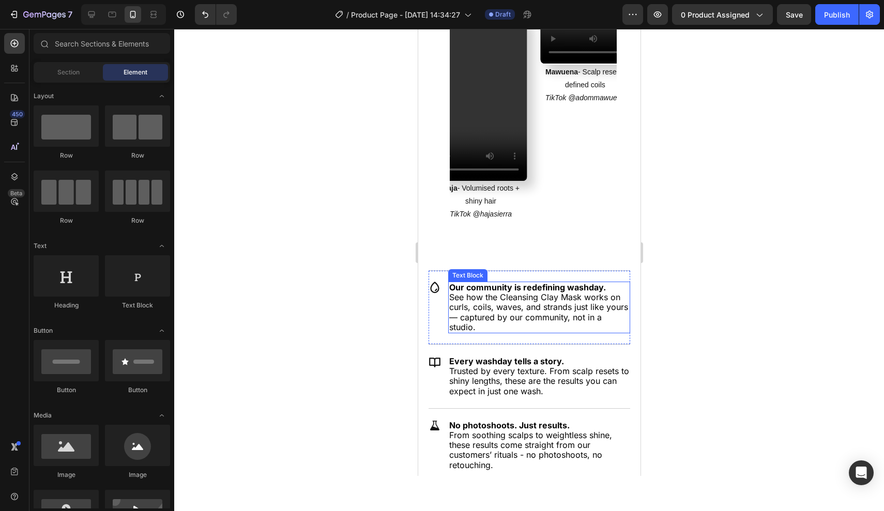
scroll to position [736, 0]
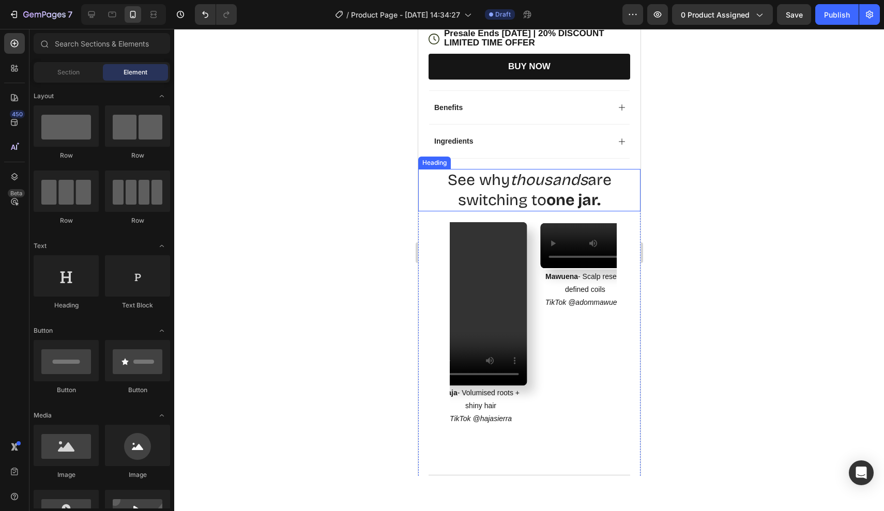
click at [528, 184] on icon "thousands" at bounding box center [549, 180] width 78 height 19
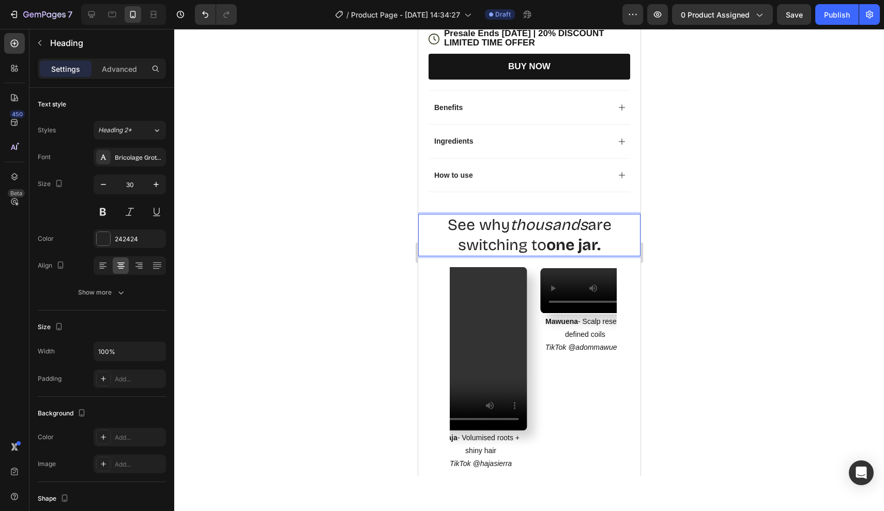
click at [504, 215] on p "See why thousands are switching to one jar." at bounding box center [529, 235] width 200 height 40
drag, startPoint x: 504, startPoint y: 181, endPoint x: 568, endPoint y: 181, distance: 64.1
click at [568, 215] on p "See why thousands are switching to one jar." at bounding box center [529, 235] width 200 height 40
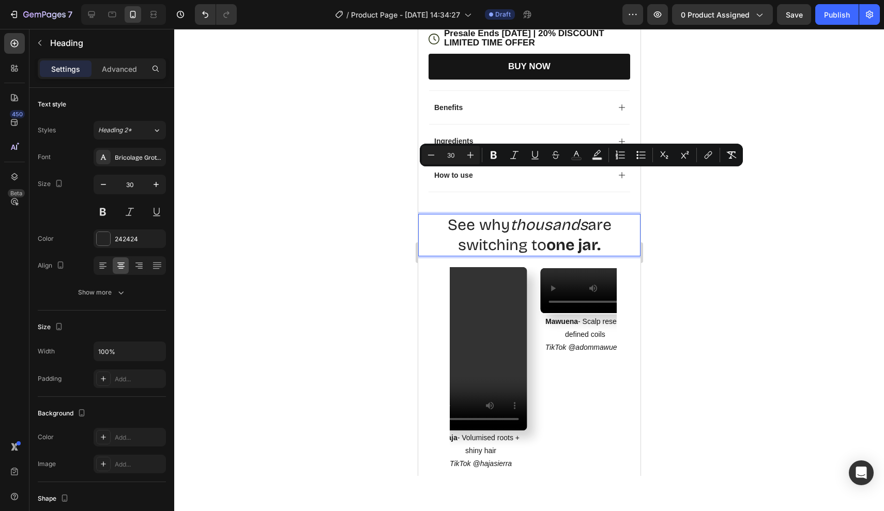
click at [581, 236] on strong "one jar." at bounding box center [573, 245] width 54 height 19
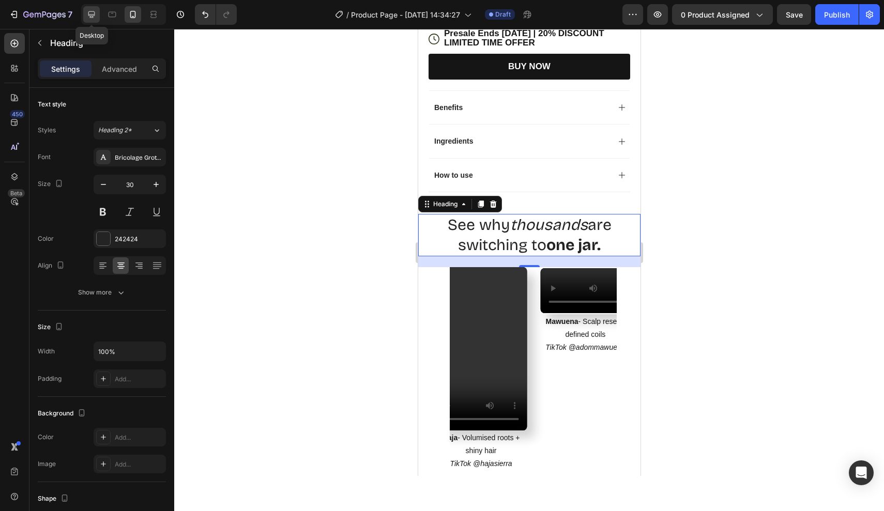
click at [98, 22] on div at bounding box center [91, 14] width 17 height 17
type input "40"
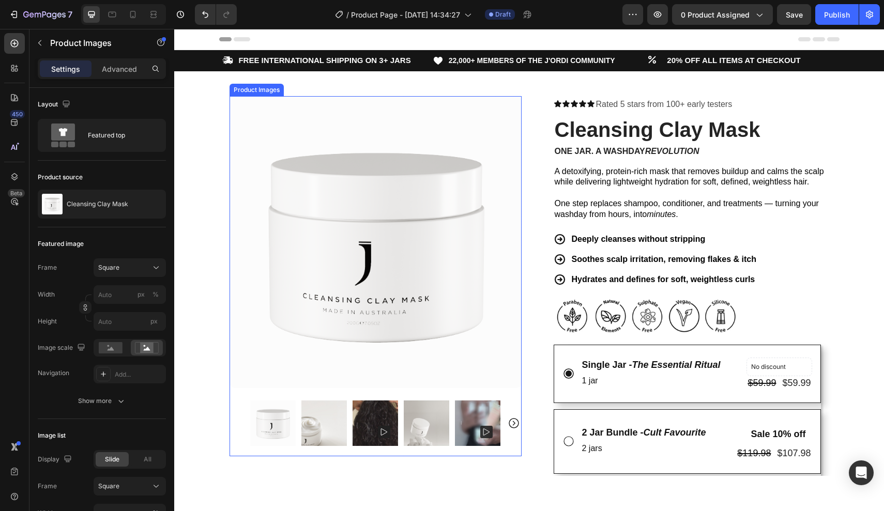
click at [386, 141] on img at bounding box center [376, 242] width 292 height 292
click at [379, 159] on img at bounding box center [376, 242] width 292 height 292
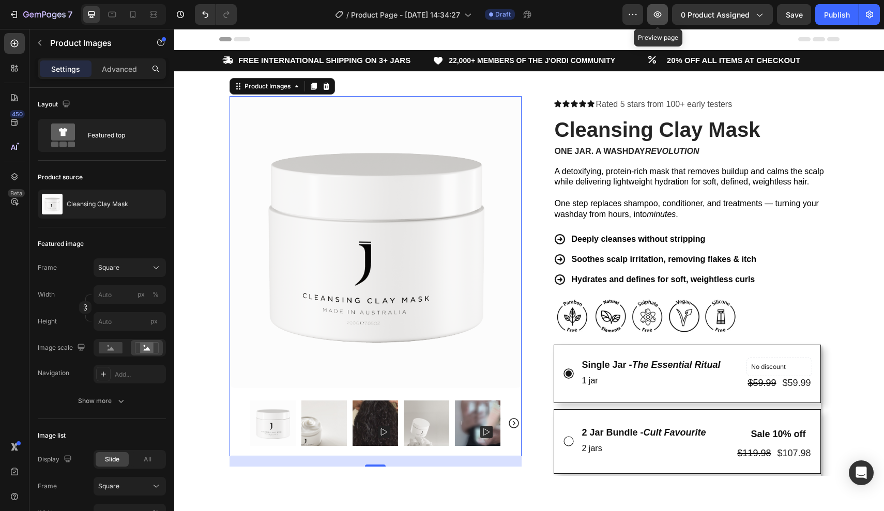
click at [660, 16] on icon "button" at bounding box center [658, 14] width 10 height 10
